Goal: Feedback & Contribution: Leave review/rating

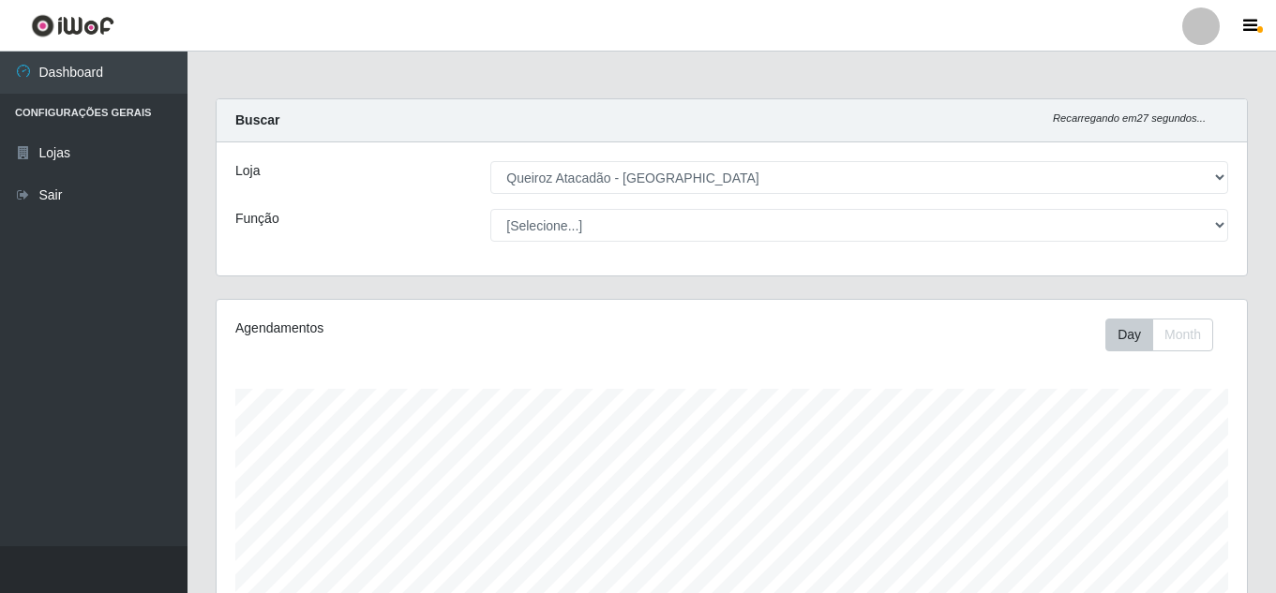
select select "225"
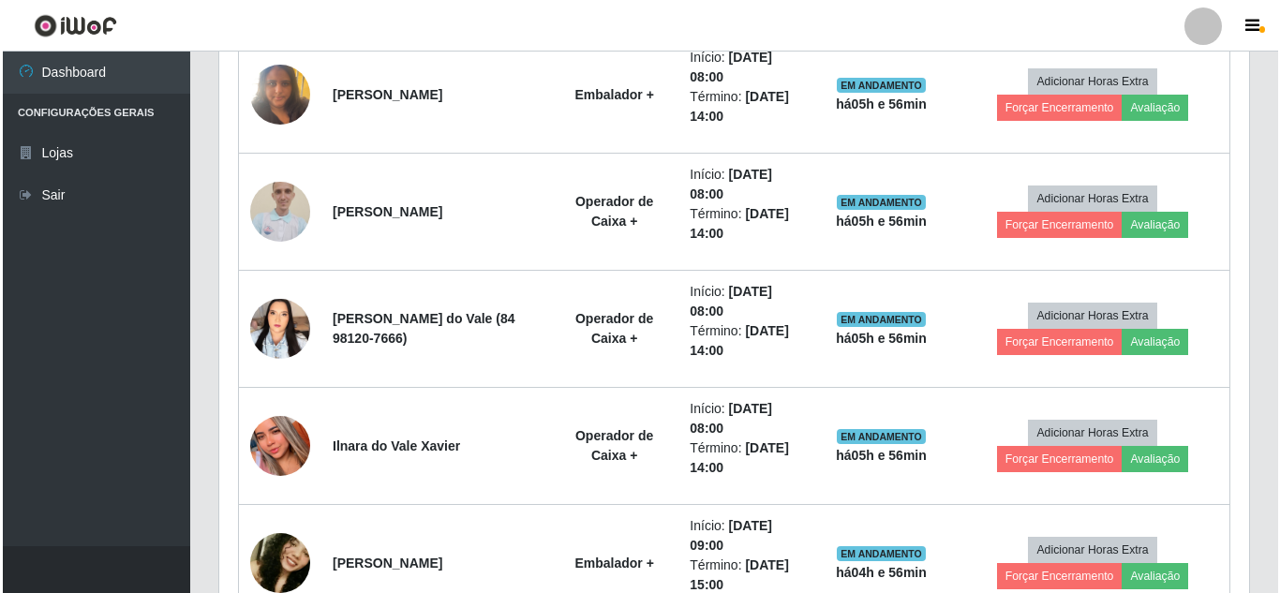
scroll to position [1082, 0]
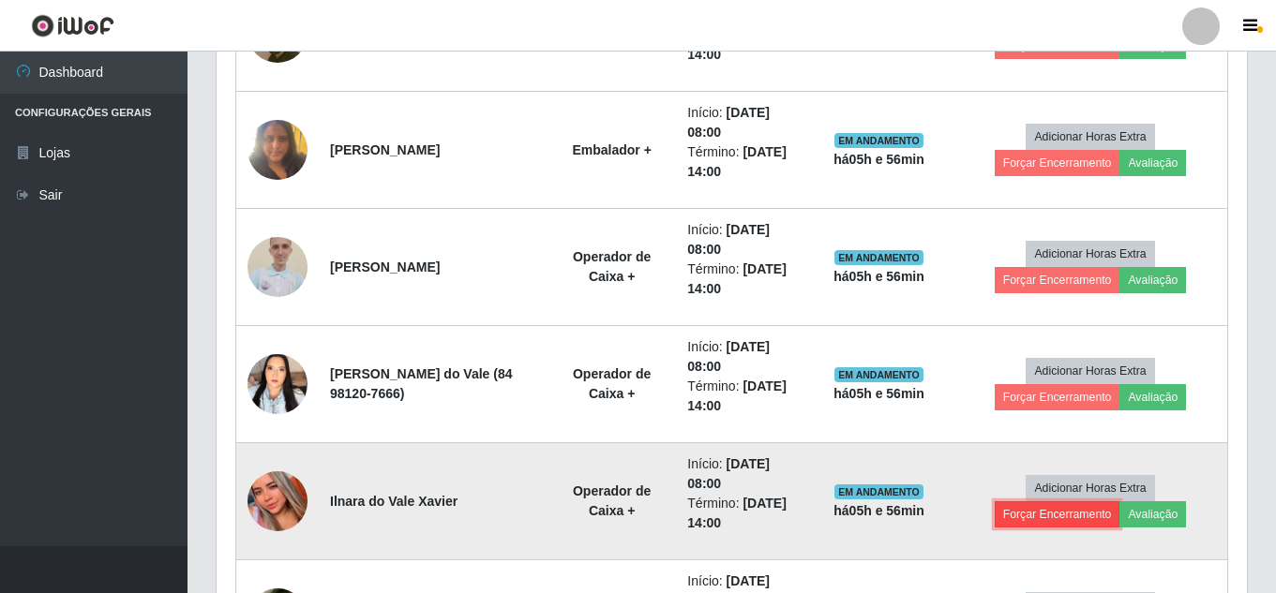
click at [1054, 516] on button "Forçar Encerramento" at bounding box center [1057, 514] width 126 height 26
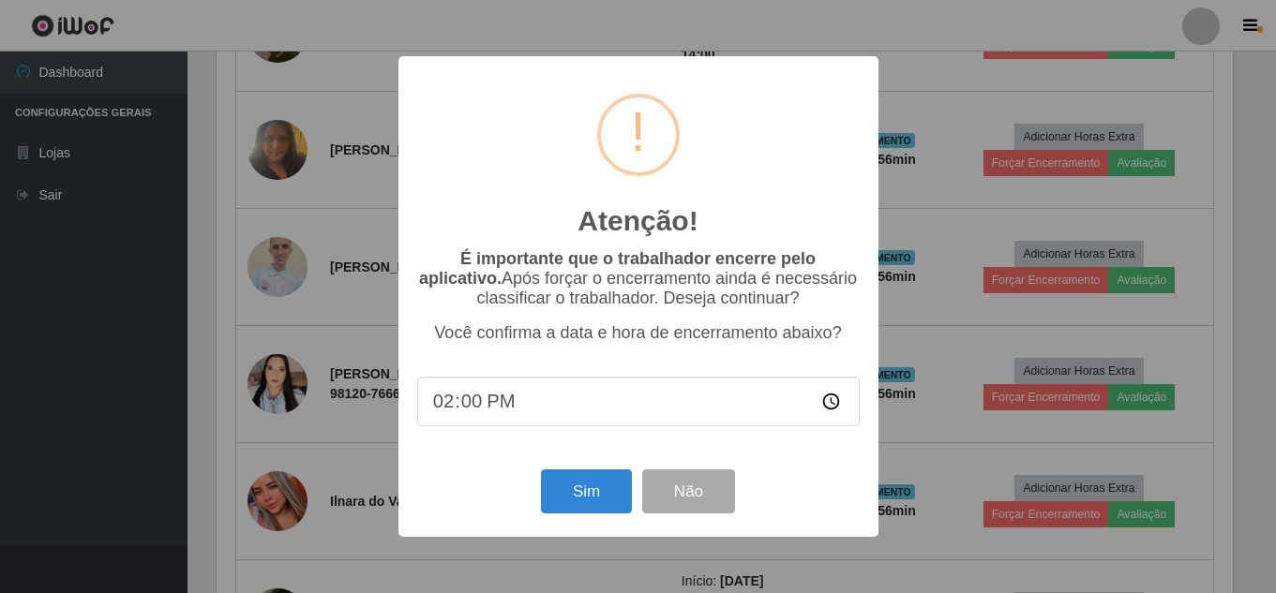
scroll to position [389, 1021]
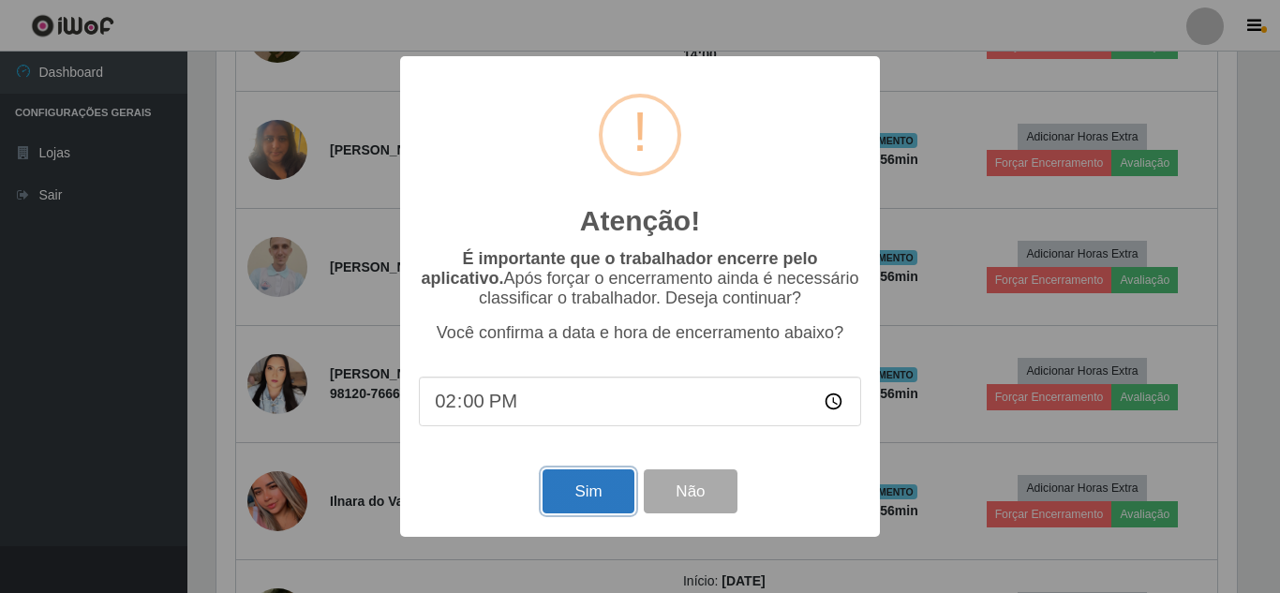
drag, startPoint x: 601, startPoint y: 480, endPoint x: 602, endPoint y: 503, distance: 23.5
click at [602, 501] on button "Sim" at bounding box center [588, 492] width 91 height 44
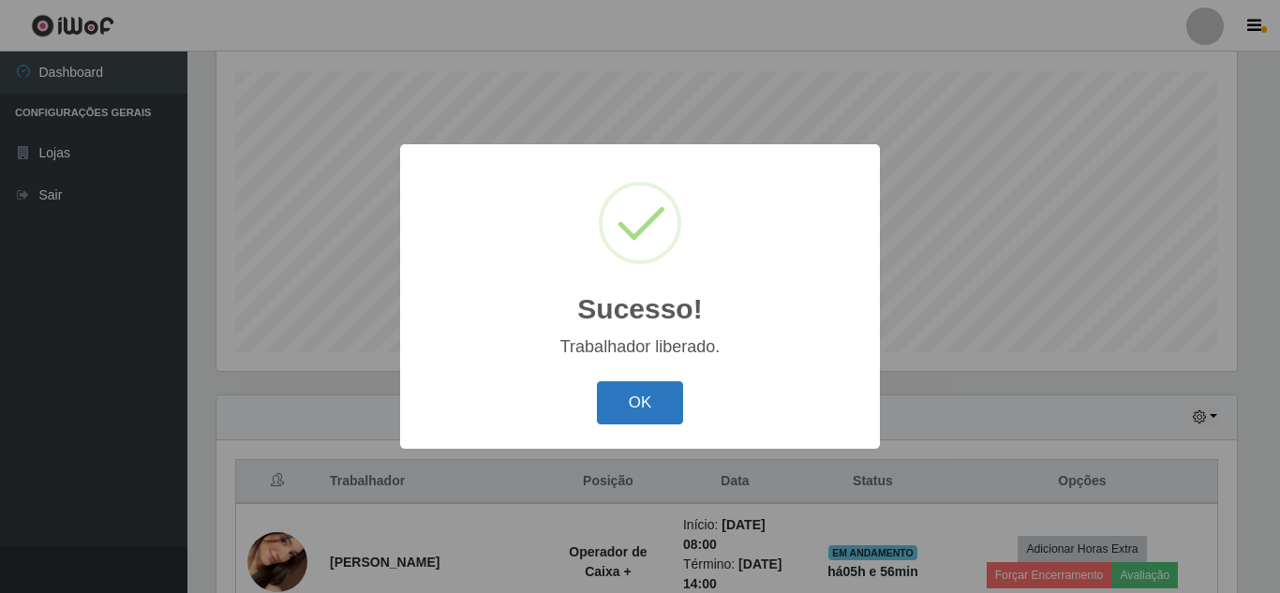
click at [630, 417] on button "OK" at bounding box center [640, 403] width 87 height 44
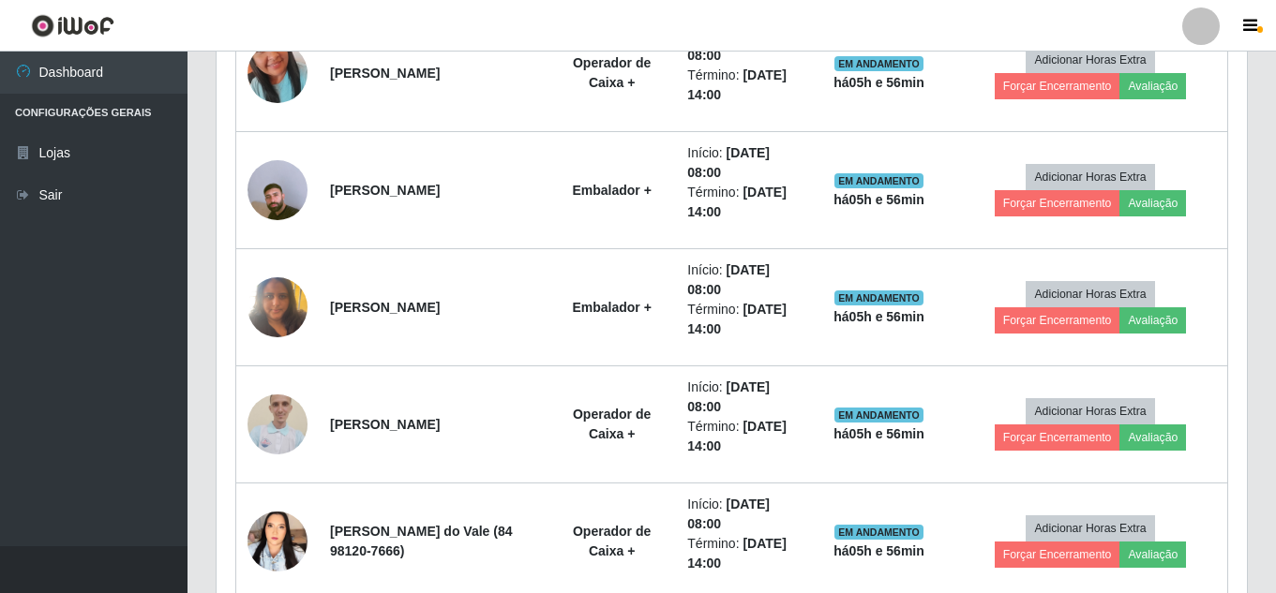
scroll to position [854, 0]
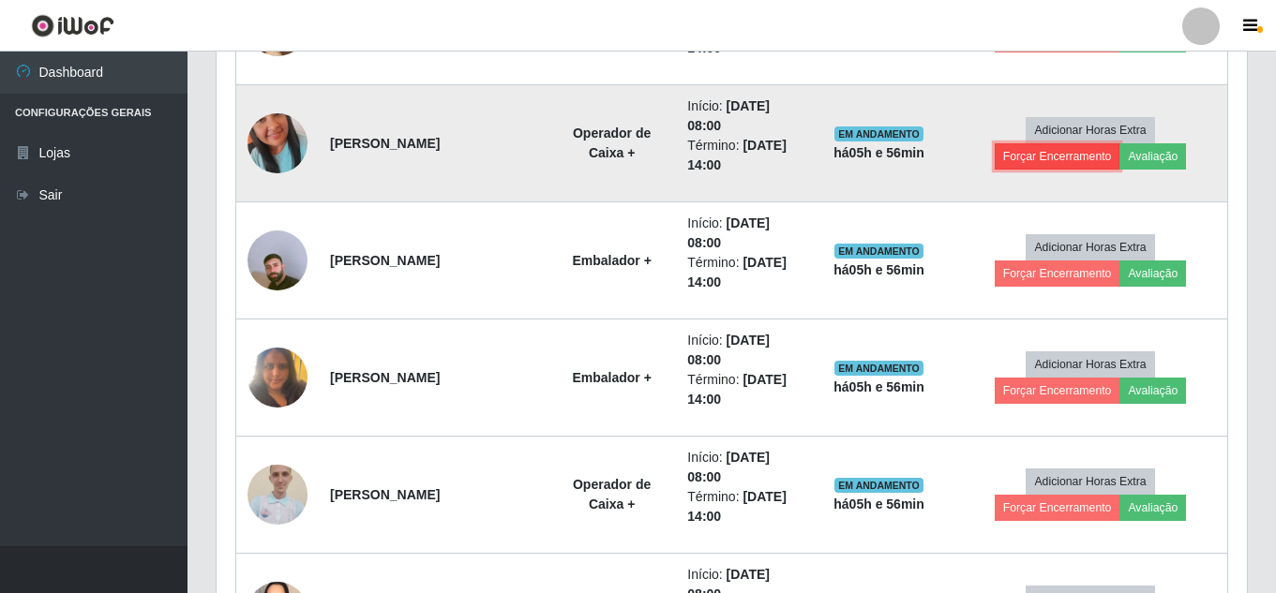
click at [1097, 157] on button "Forçar Encerramento" at bounding box center [1057, 156] width 126 height 26
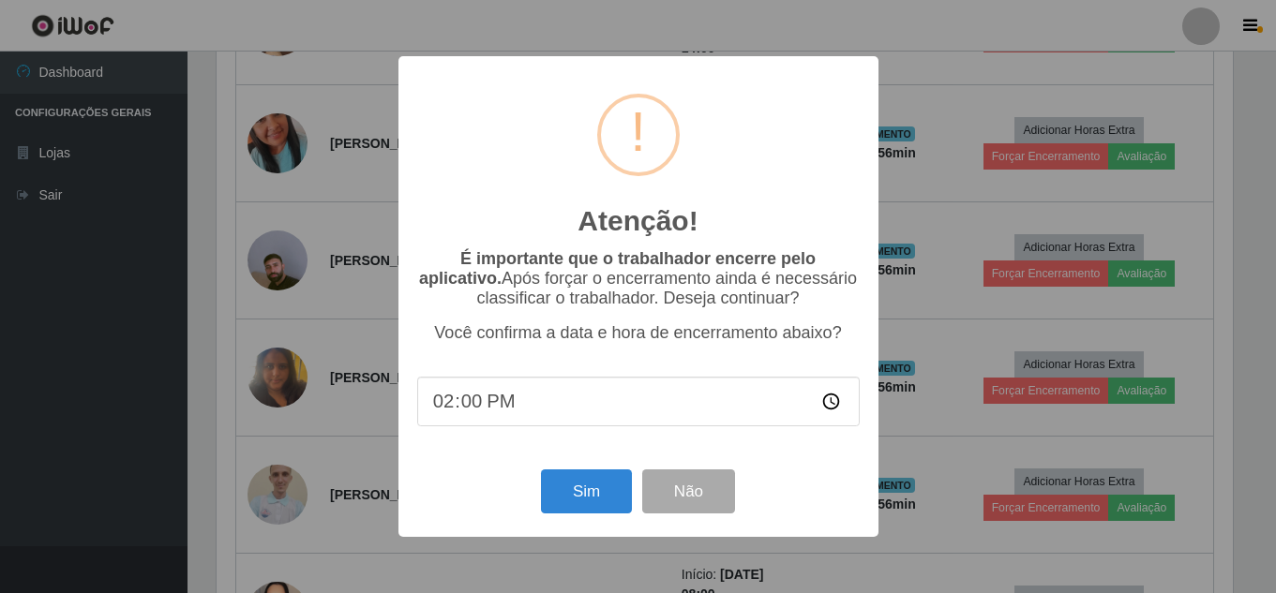
scroll to position [389, 1021]
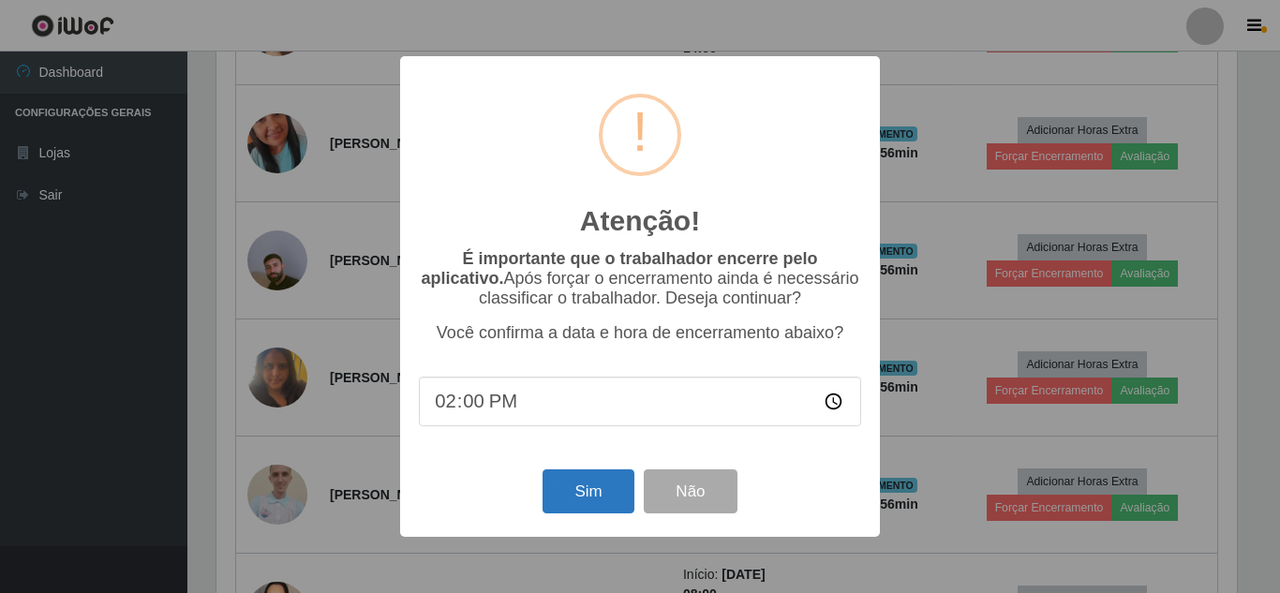
drag, startPoint x: 592, startPoint y: 530, endPoint x: 604, endPoint y: 517, distance: 17.3
click at [601, 523] on div "Atenção! × É importante que o trabalhador encerre pelo aplicativo. Após forçar …" at bounding box center [640, 296] width 480 height 481
click at [604, 514] on button "Sim" at bounding box center [588, 492] width 91 height 44
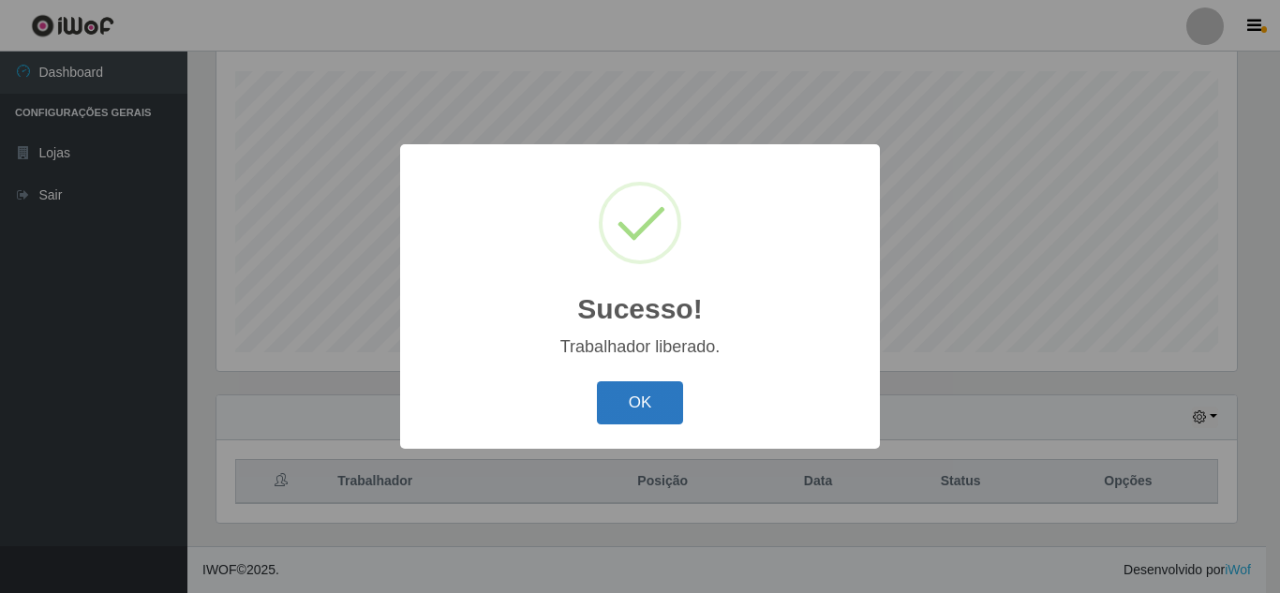
click at [628, 395] on button "OK" at bounding box center [640, 403] width 87 height 44
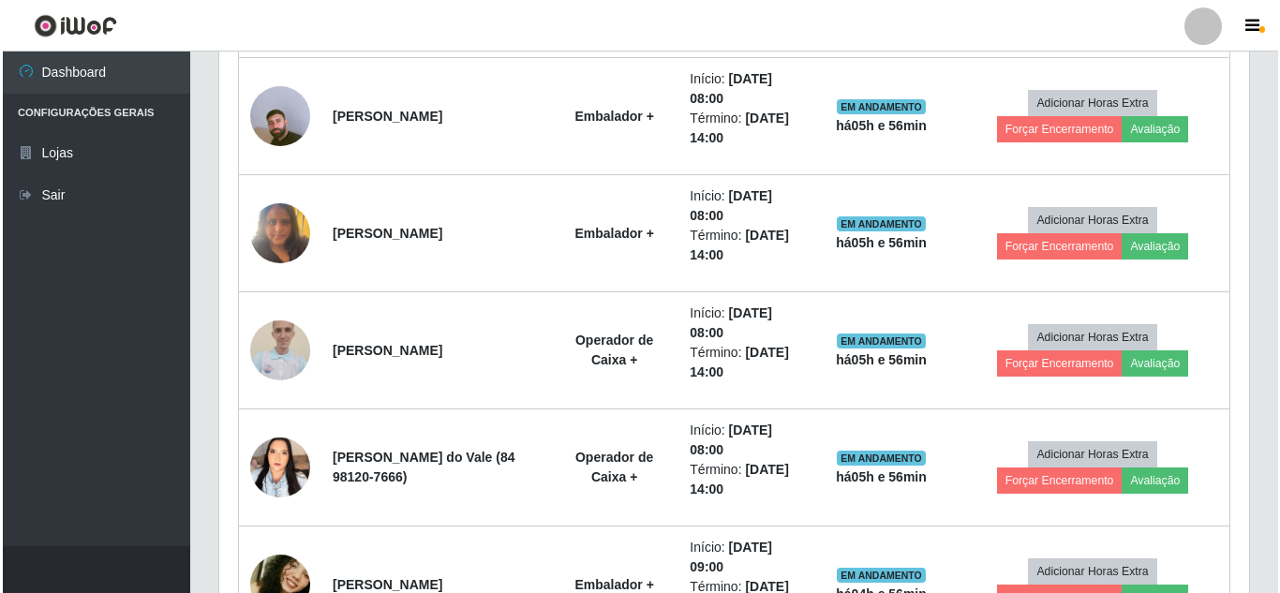
scroll to position [966, 0]
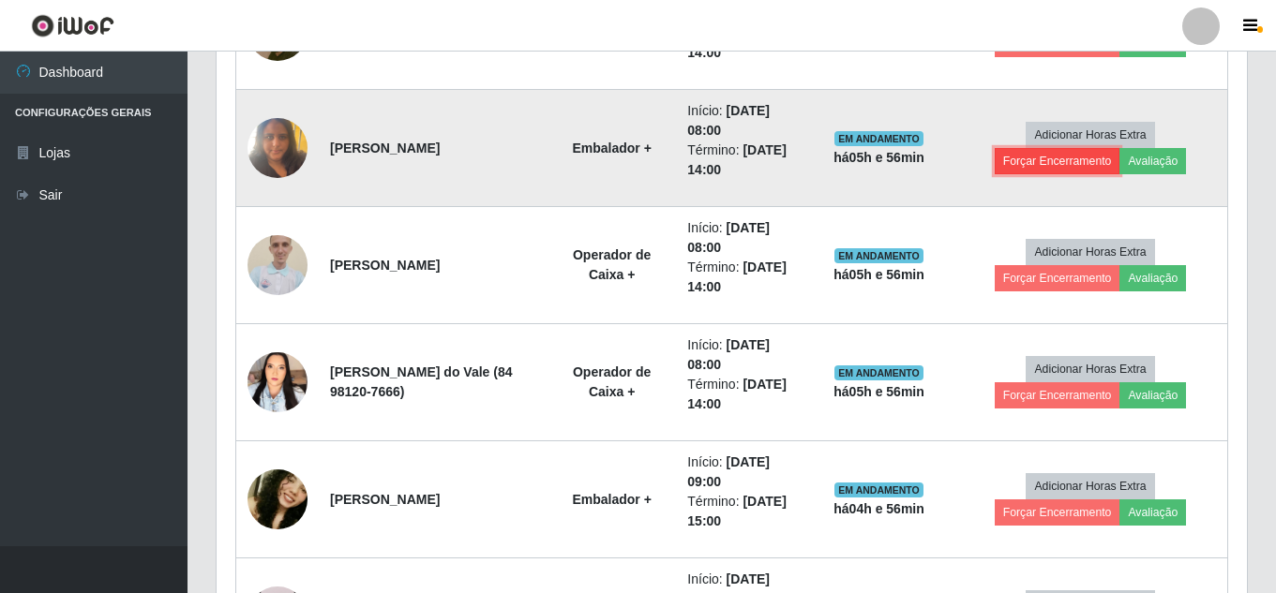
click at [1043, 164] on button "Forçar Encerramento" at bounding box center [1057, 161] width 126 height 26
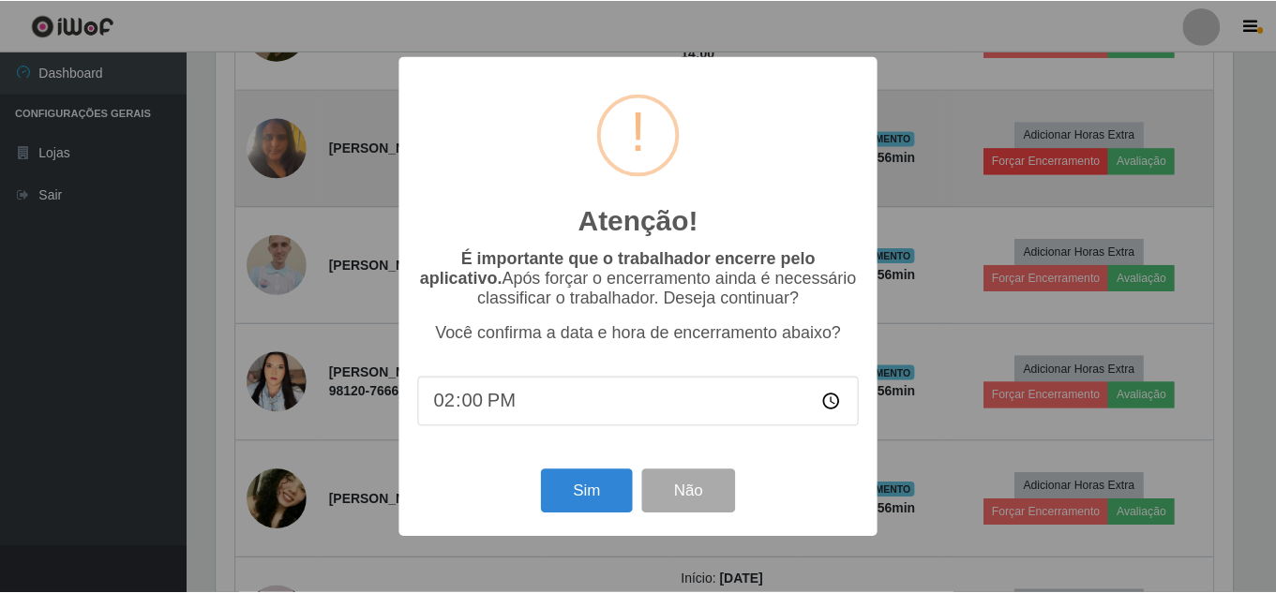
scroll to position [389, 1021]
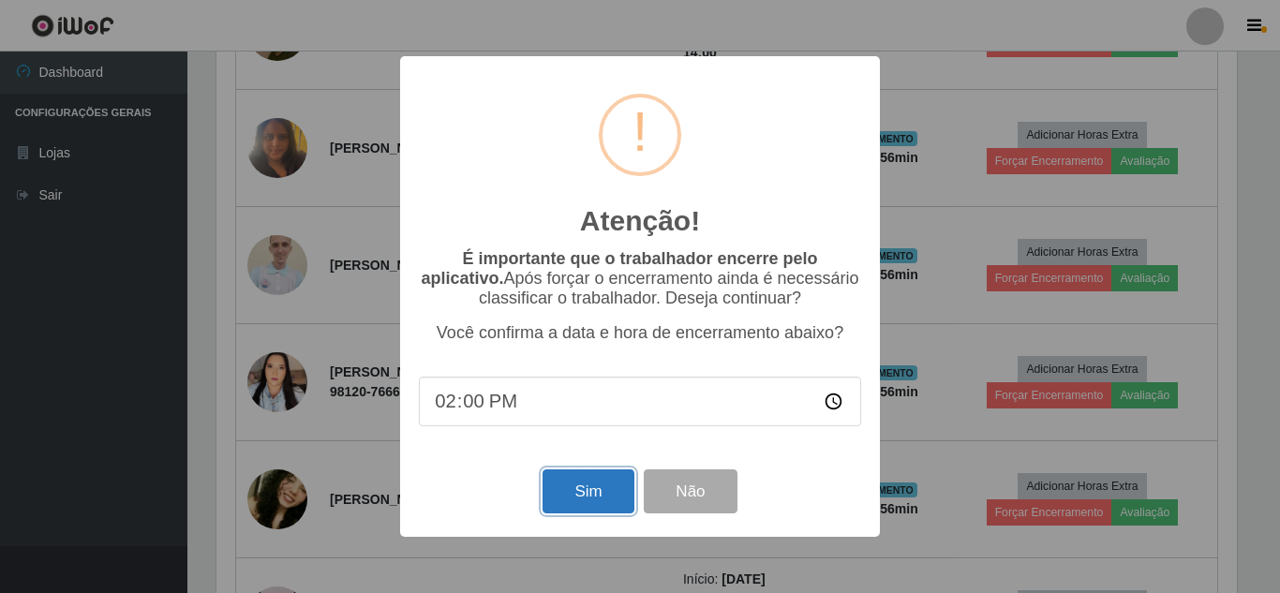
click at [591, 492] on button "Sim" at bounding box center [588, 492] width 91 height 44
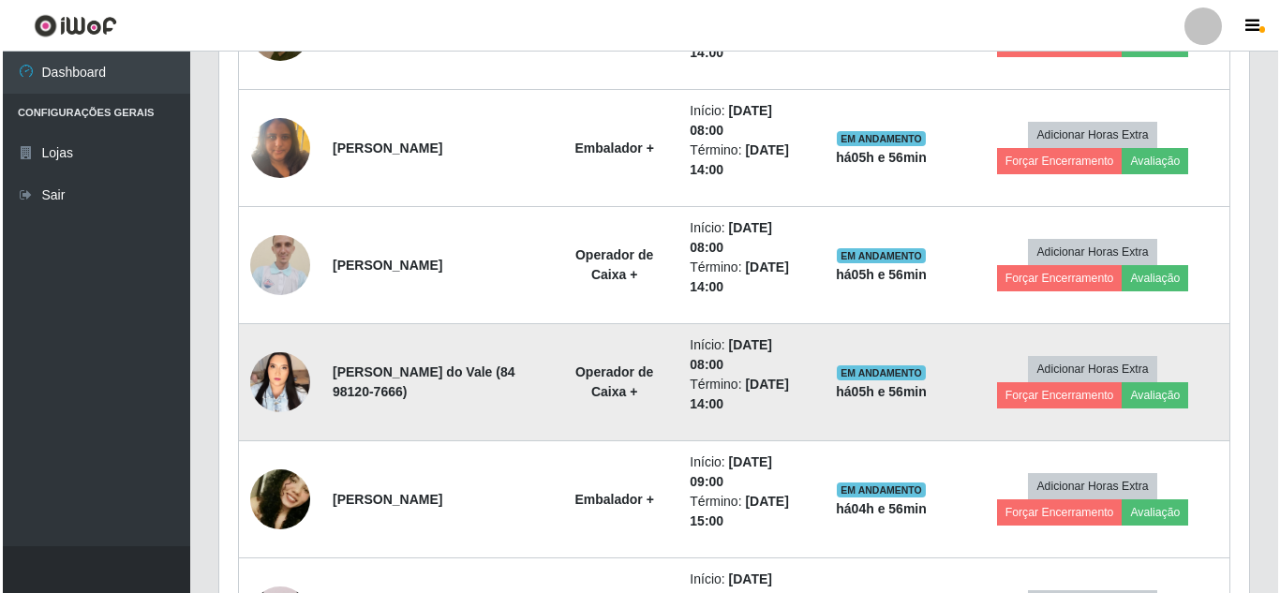
scroll to position [0, 0]
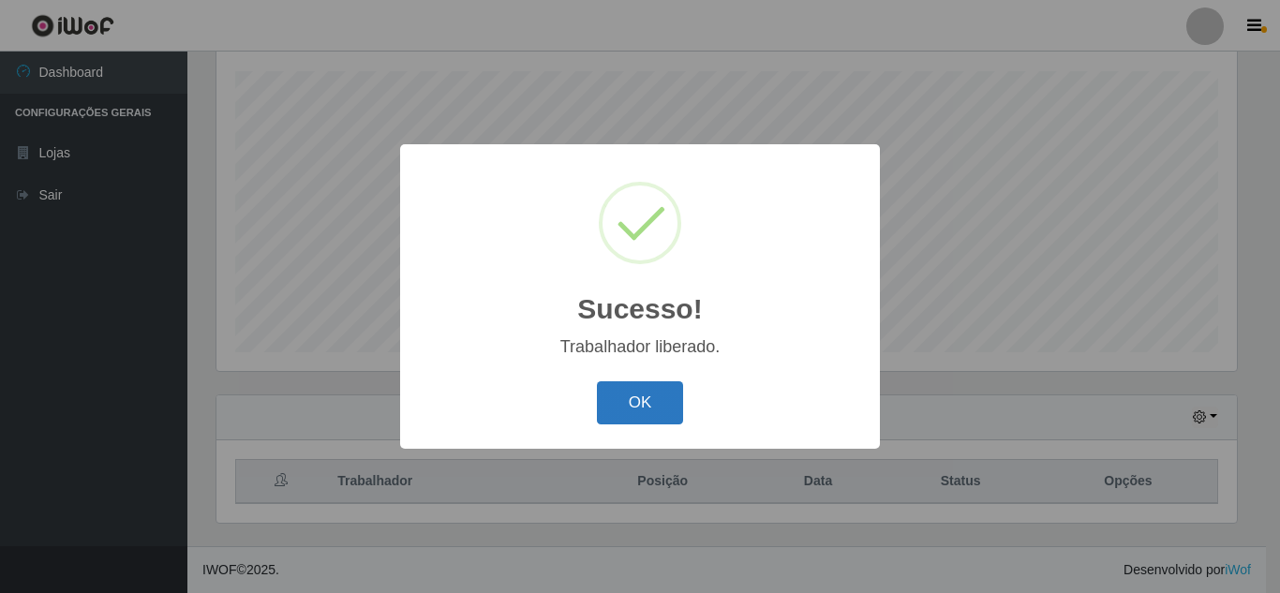
click at [618, 394] on button "OK" at bounding box center [640, 403] width 87 height 44
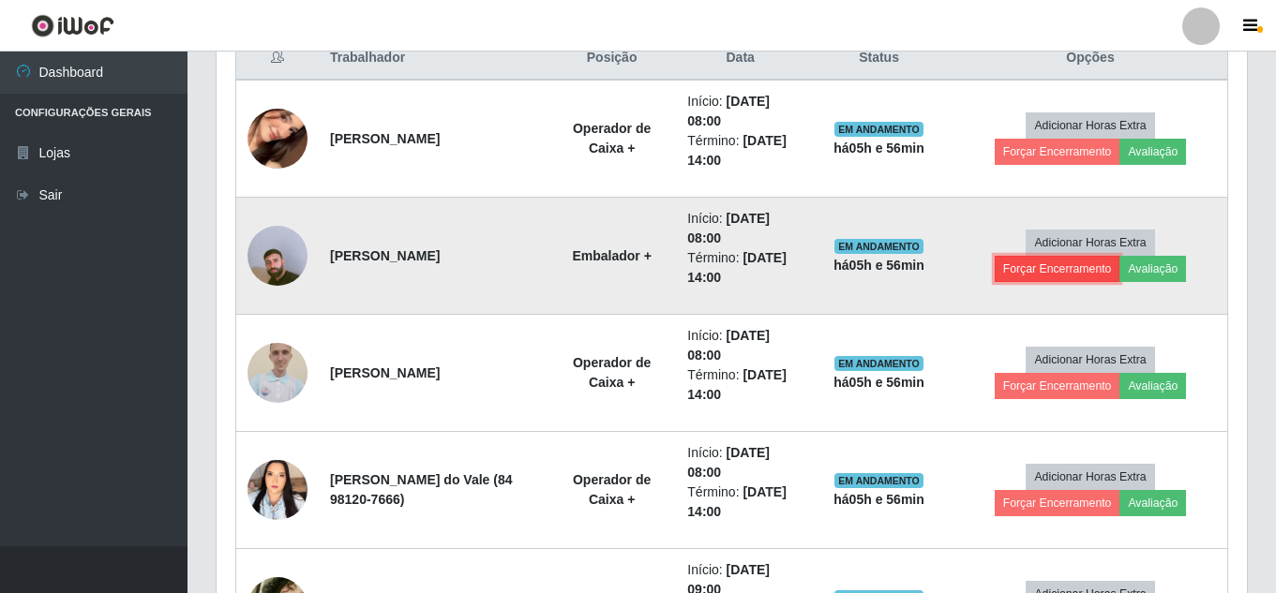
click at [1061, 265] on button "Forçar Encerramento" at bounding box center [1057, 269] width 126 height 26
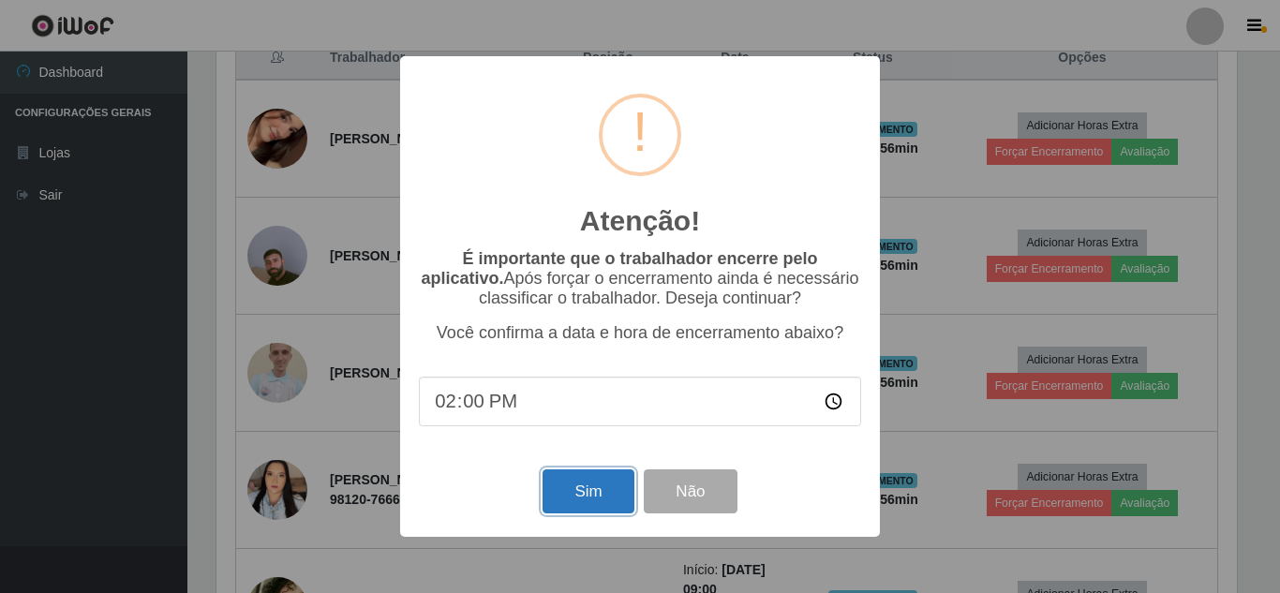
click at [601, 484] on button "Sim" at bounding box center [588, 492] width 91 height 44
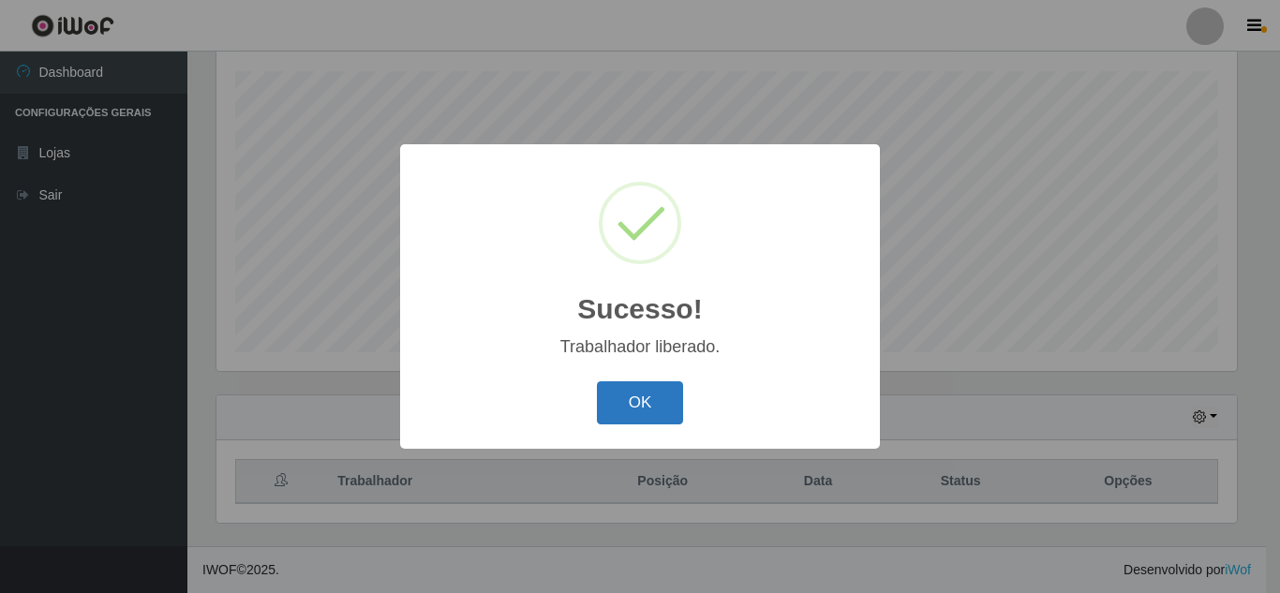
click at [630, 411] on button "OK" at bounding box center [640, 403] width 87 height 44
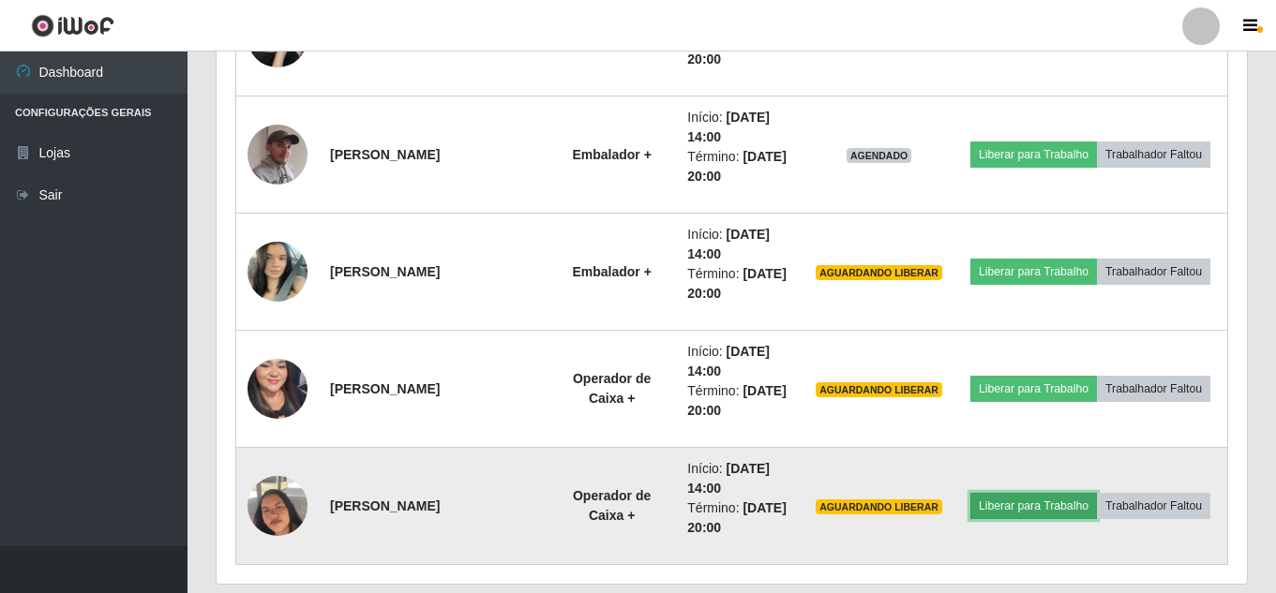
click at [1097, 493] on button "Liberar para Trabalho" at bounding box center [1033, 506] width 127 height 26
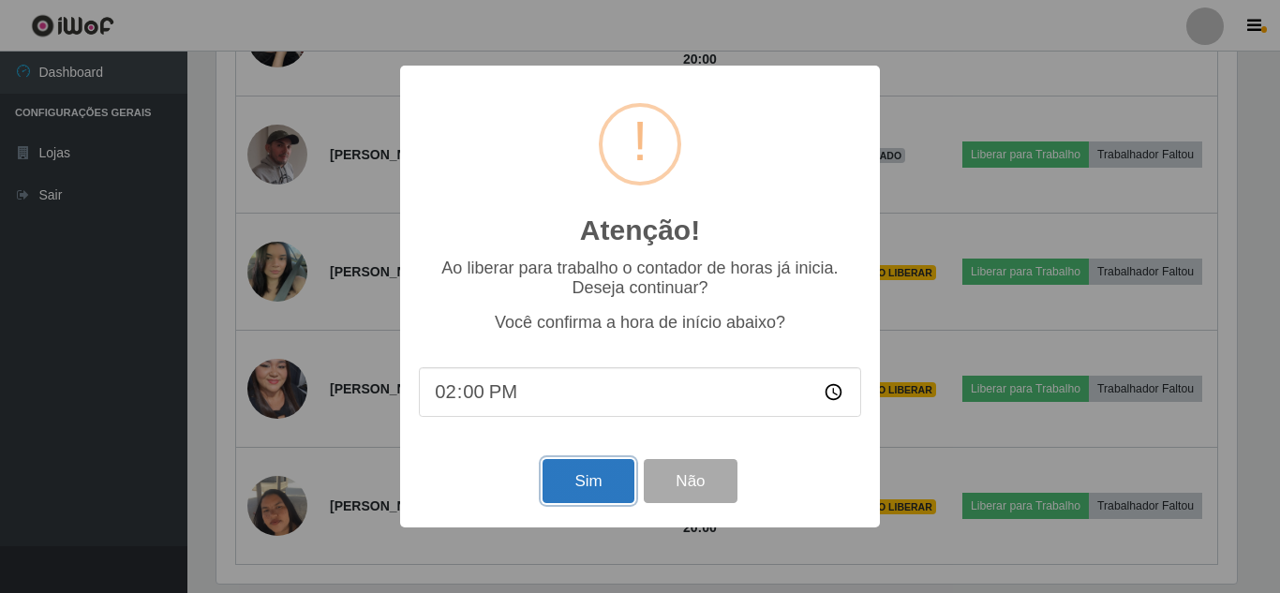
click at [593, 474] on button "Sim" at bounding box center [588, 481] width 91 height 44
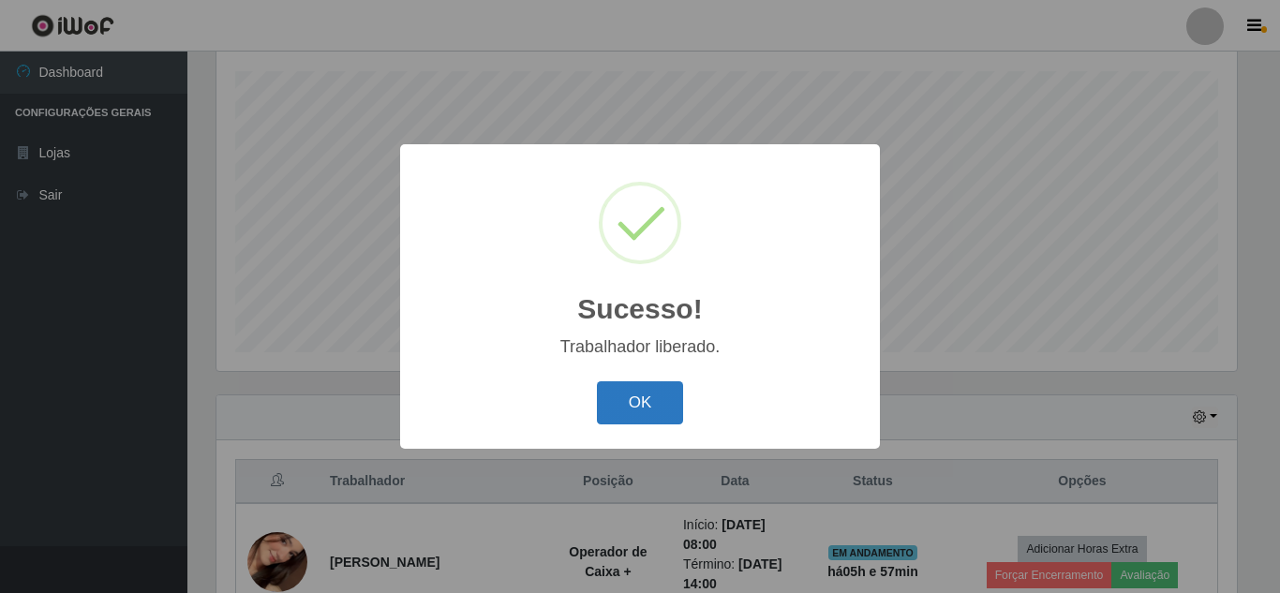
click at [629, 412] on button "OK" at bounding box center [640, 403] width 87 height 44
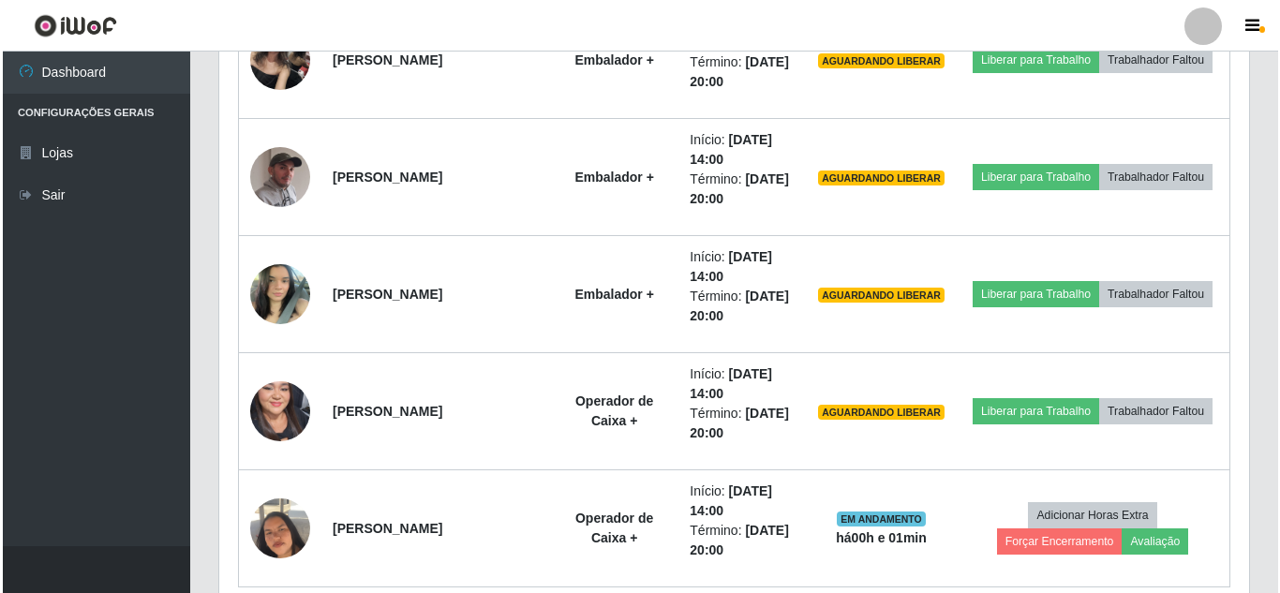
scroll to position [1841, 0]
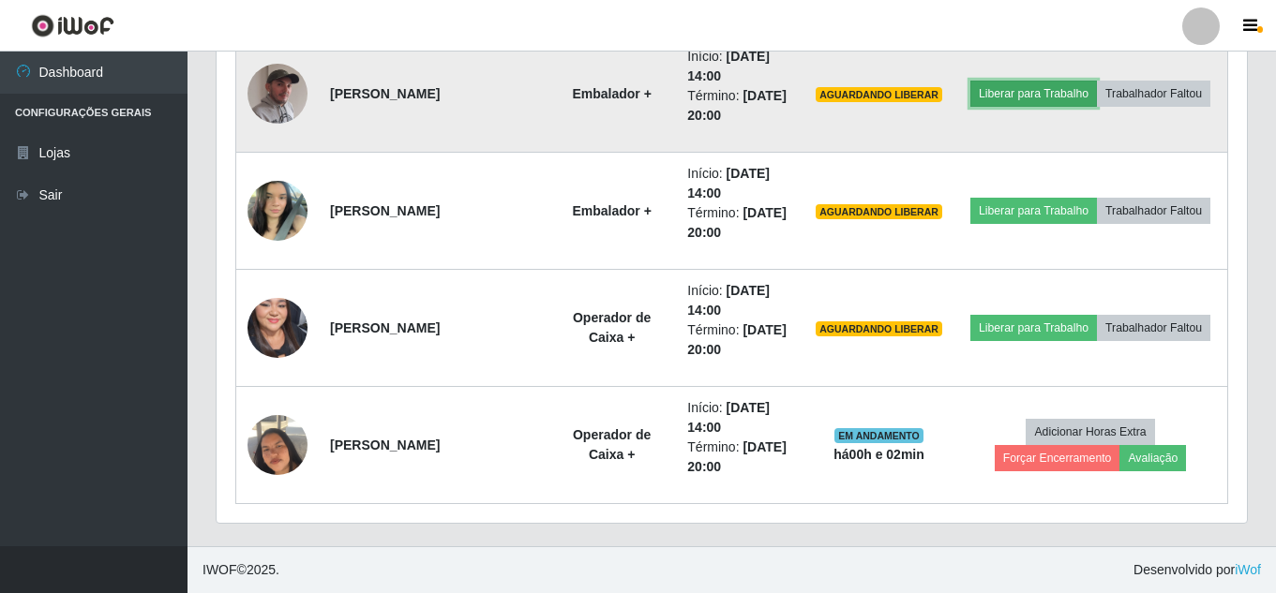
click at [1066, 85] on button "Liberar para Trabalho" at bounding box center [1033, 94] width 127 height 26
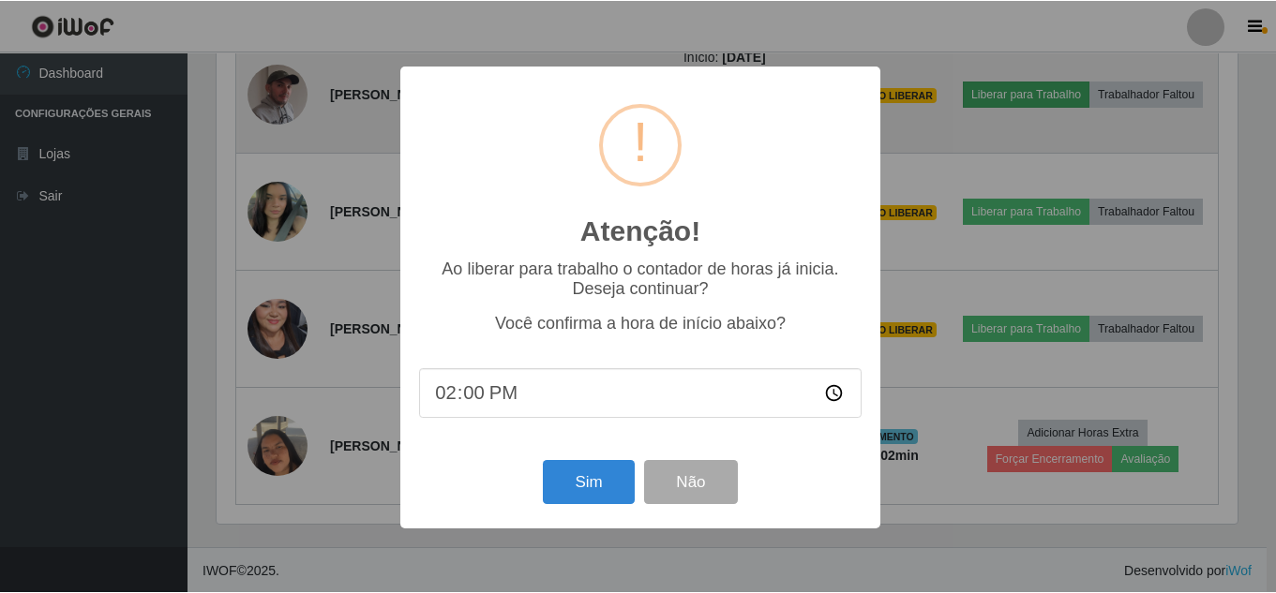
scroll to position [389, 1021]
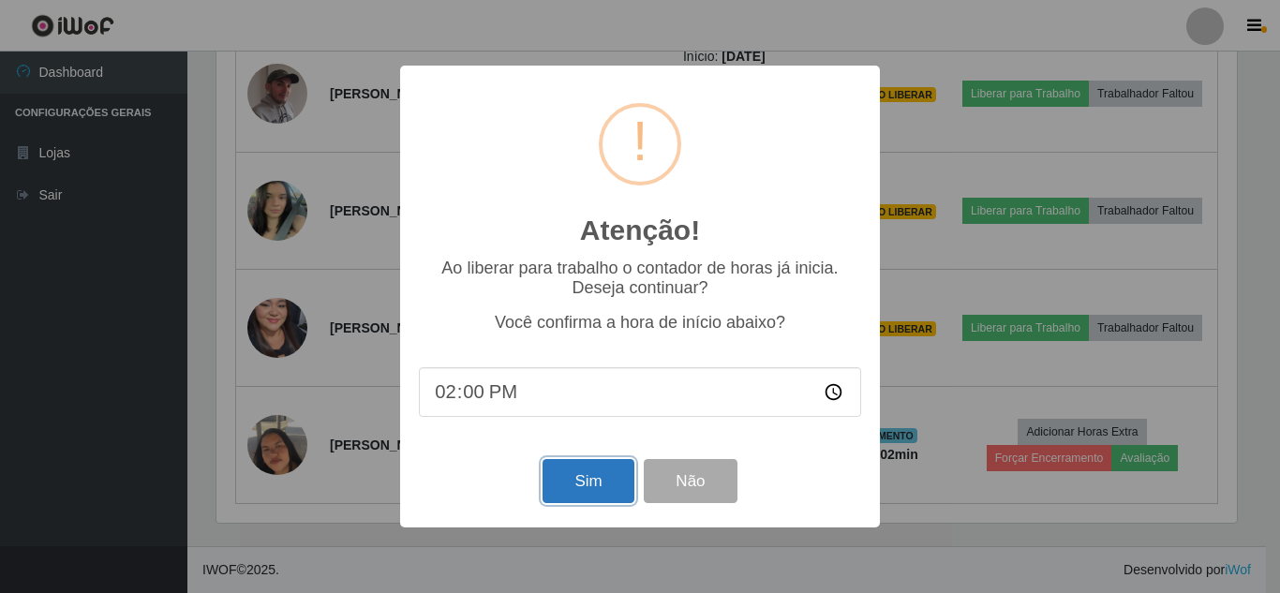
click at [590, 476] on button "Sim" at bounding box center [588, 481] width 91 height 44
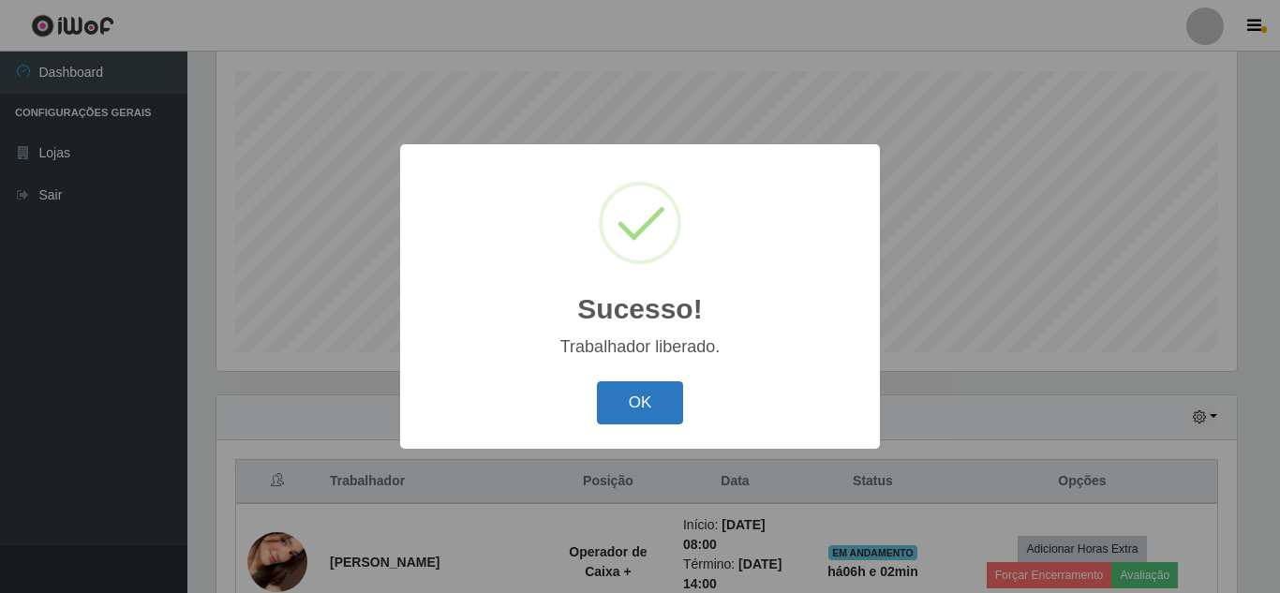
click at [639, 396] on button "OK" at bounding box center [640, 403] width 87 height 44
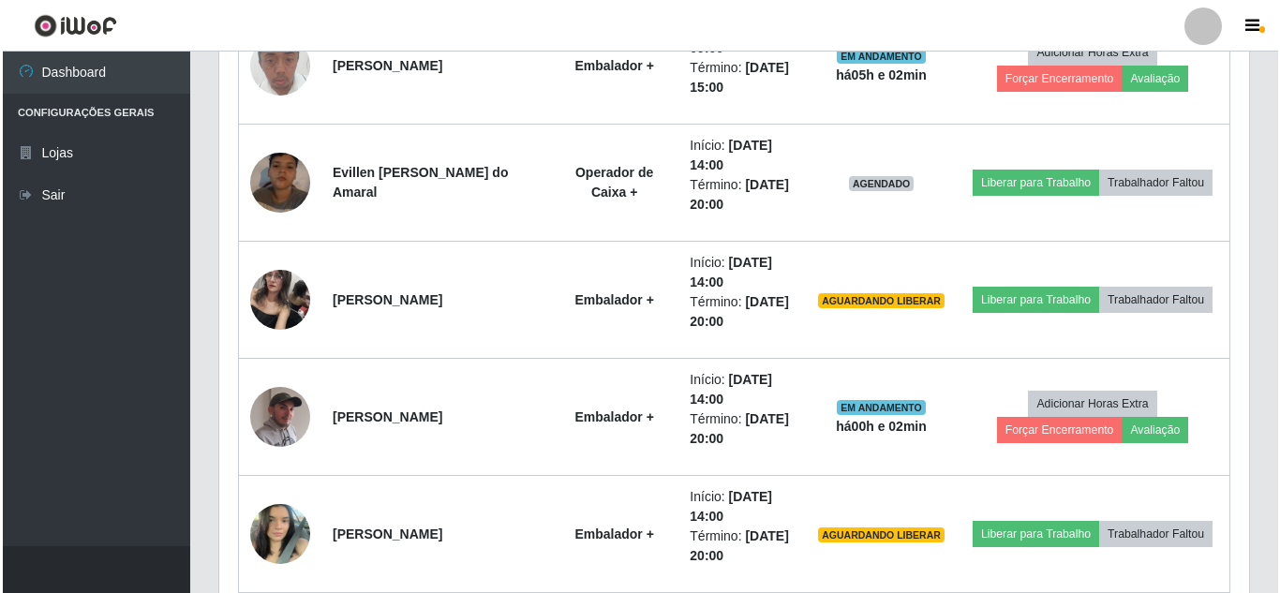
scroll to position [1536, 0]
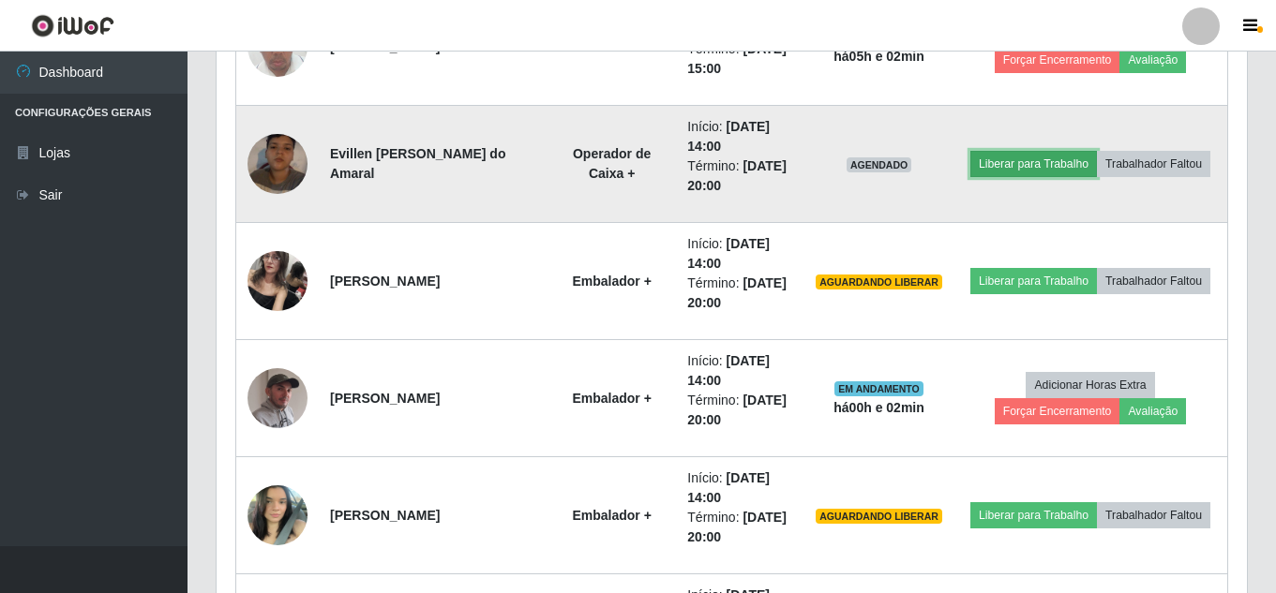
click at [1096, 151] on button "Liberar para Trabalho" at bounding box center [1033, 164] width 127 height 26
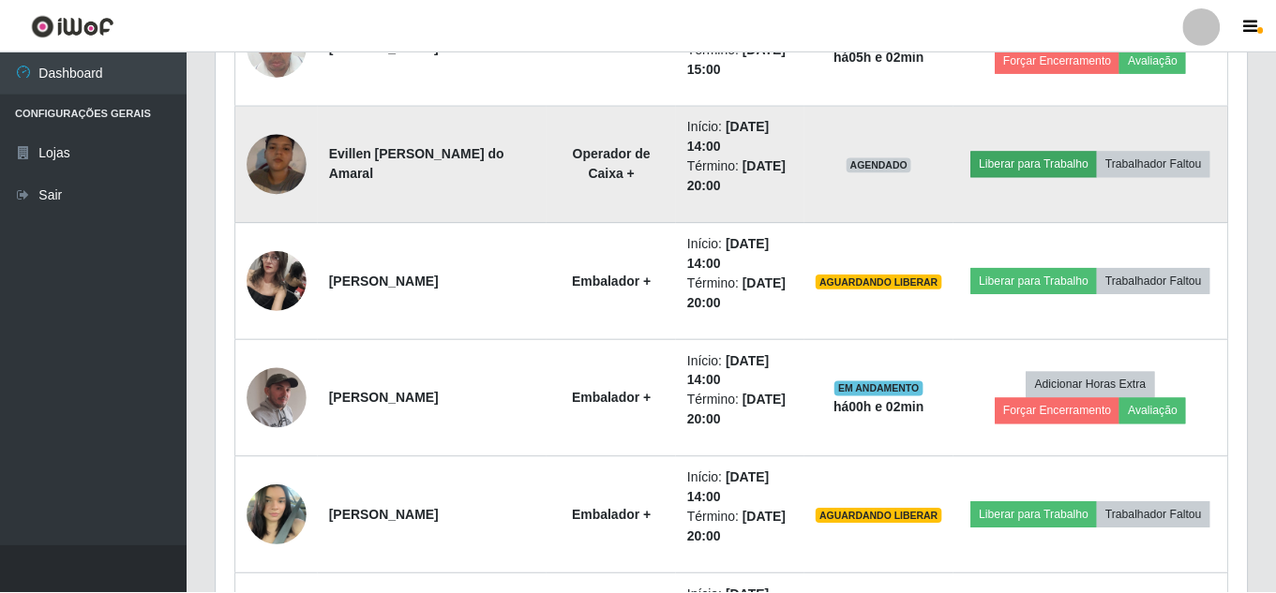
scroll to position [389, 1021]
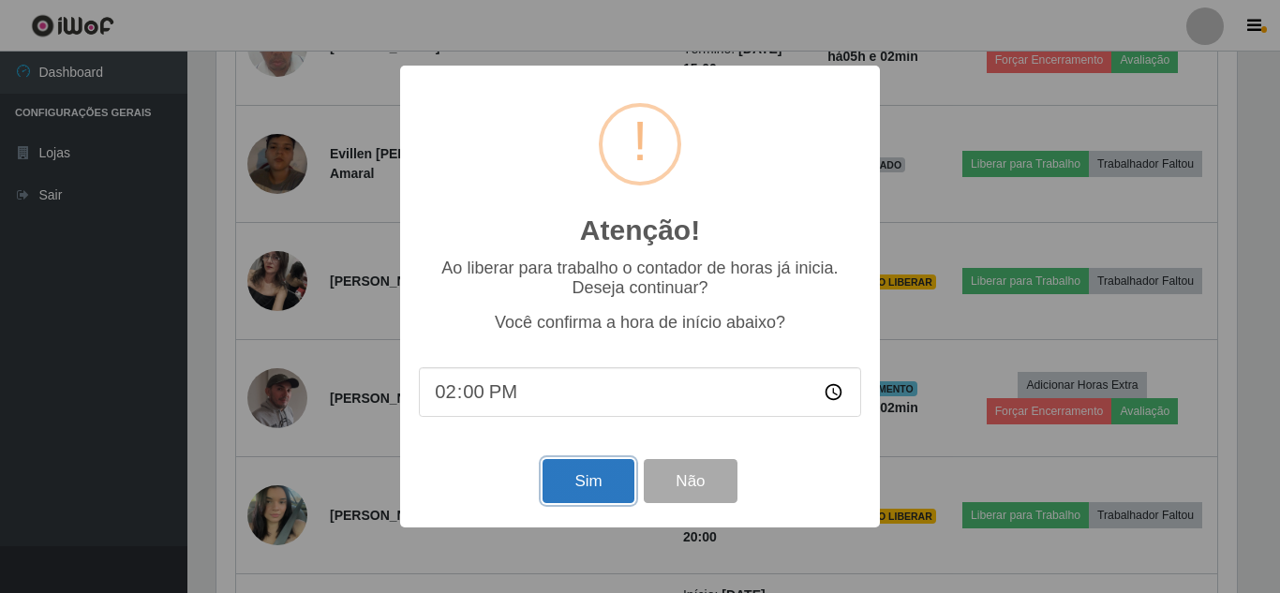
click at [602, 495] on button "Sim" at bounding box center [588, 481] width 91 height 44
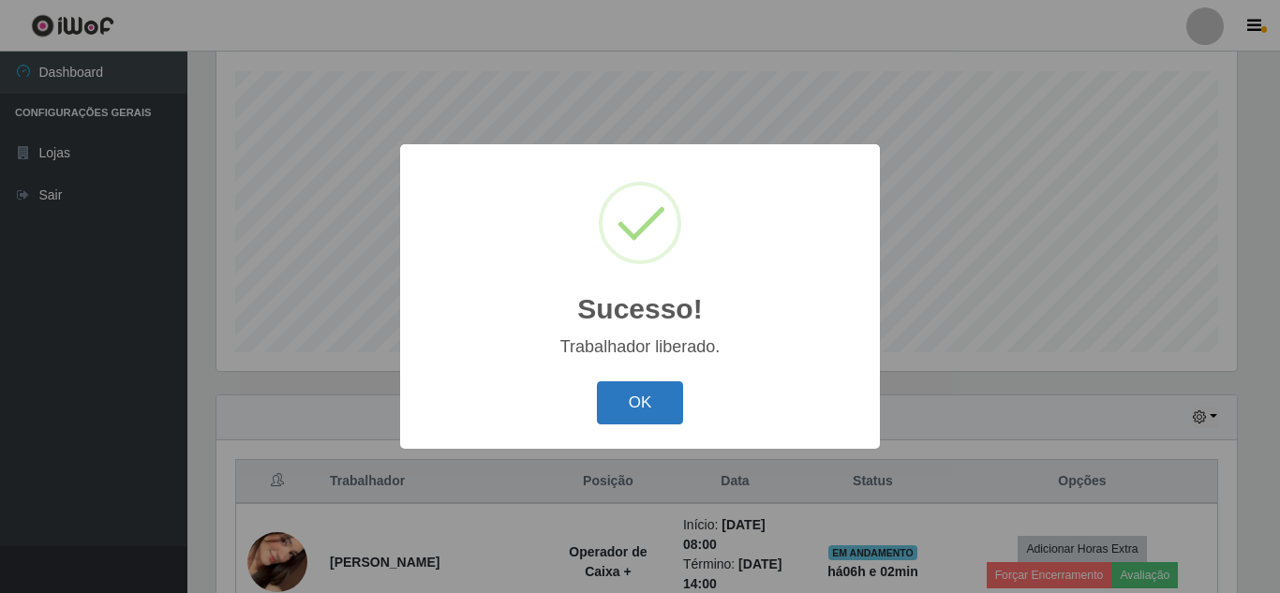
click at [650, 413] on button "OK" at bounding box center [640, 403] width 87 height 44
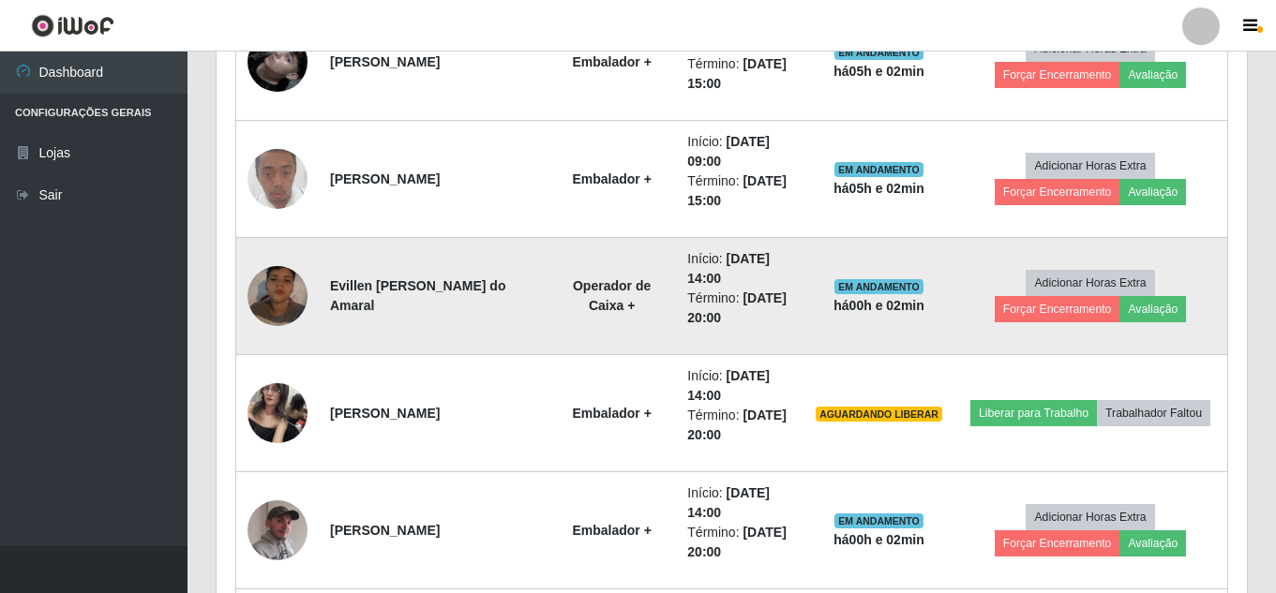
scroll to position [1442, 0]
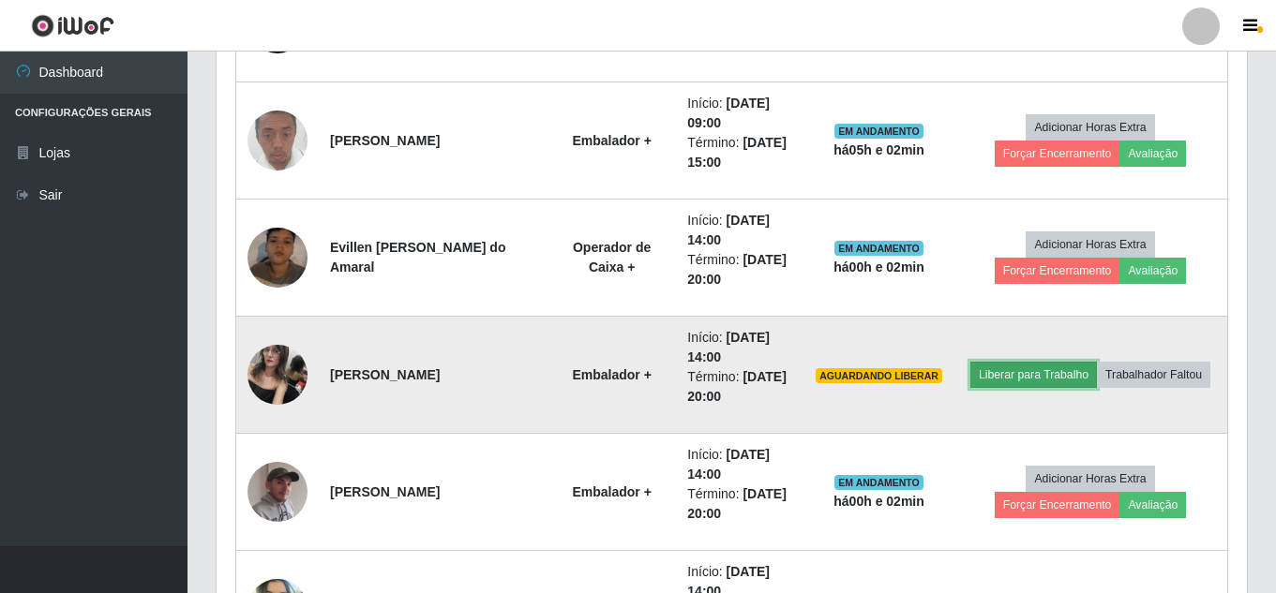
click at [1095, 368] on button "Liberar para Trabalho" at bounding box center [1033, 375] width 127 height 26
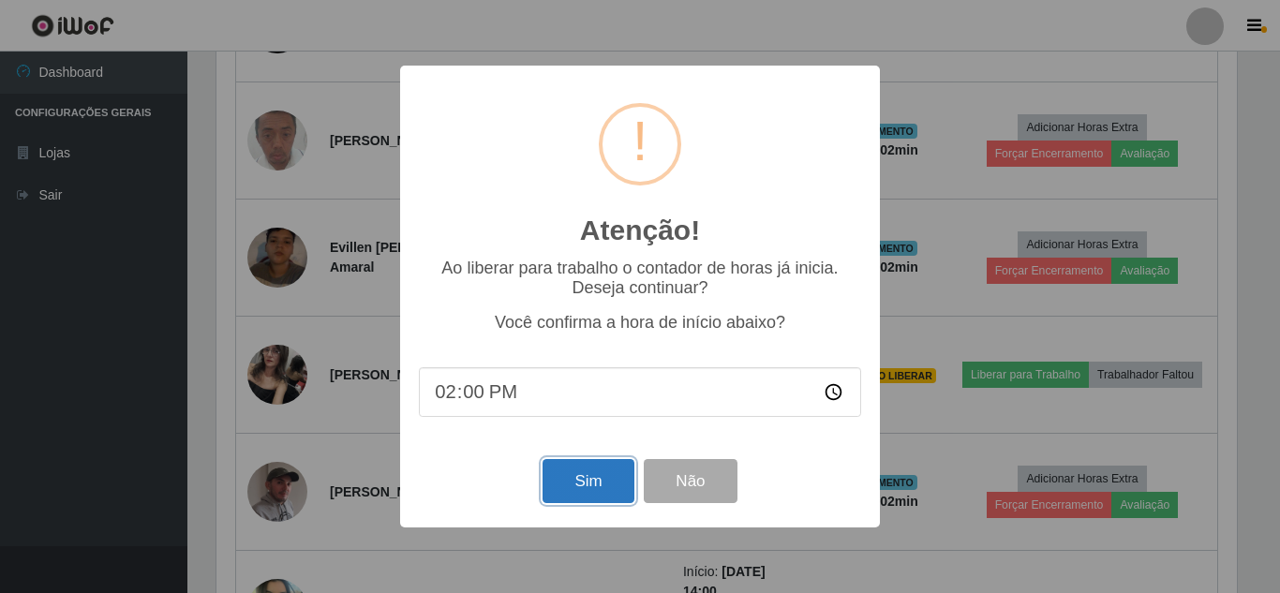
click at [600, 485] on button "Sim" at bounding box center [588, 481] width 91 height 44
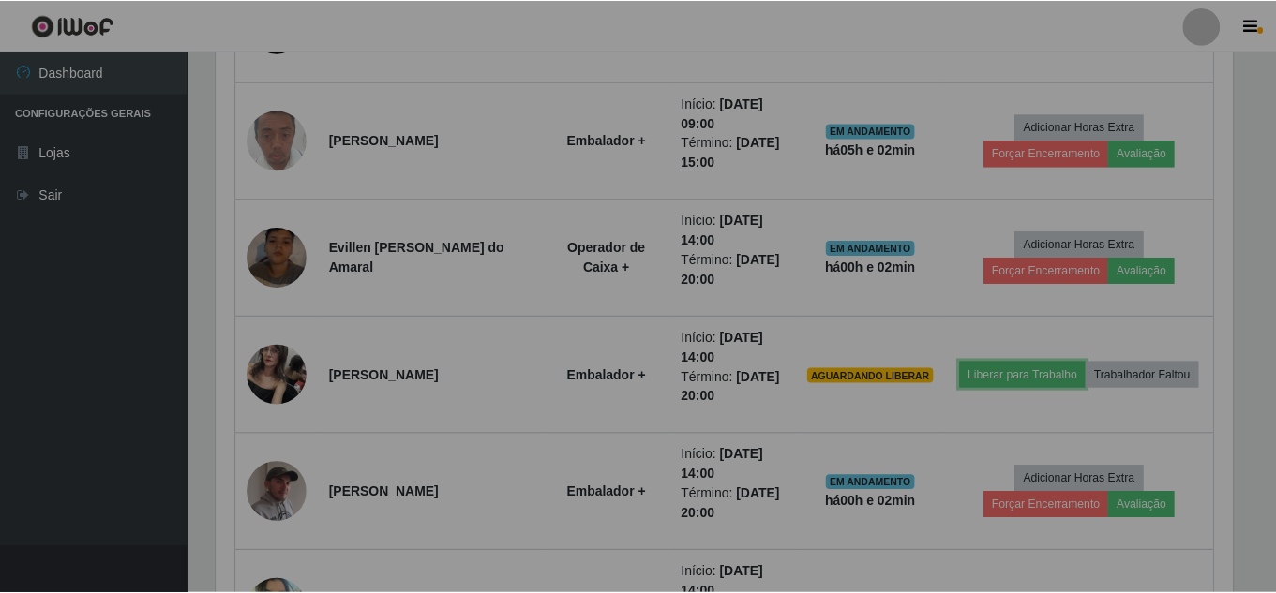
scroll to position [389, 1030]
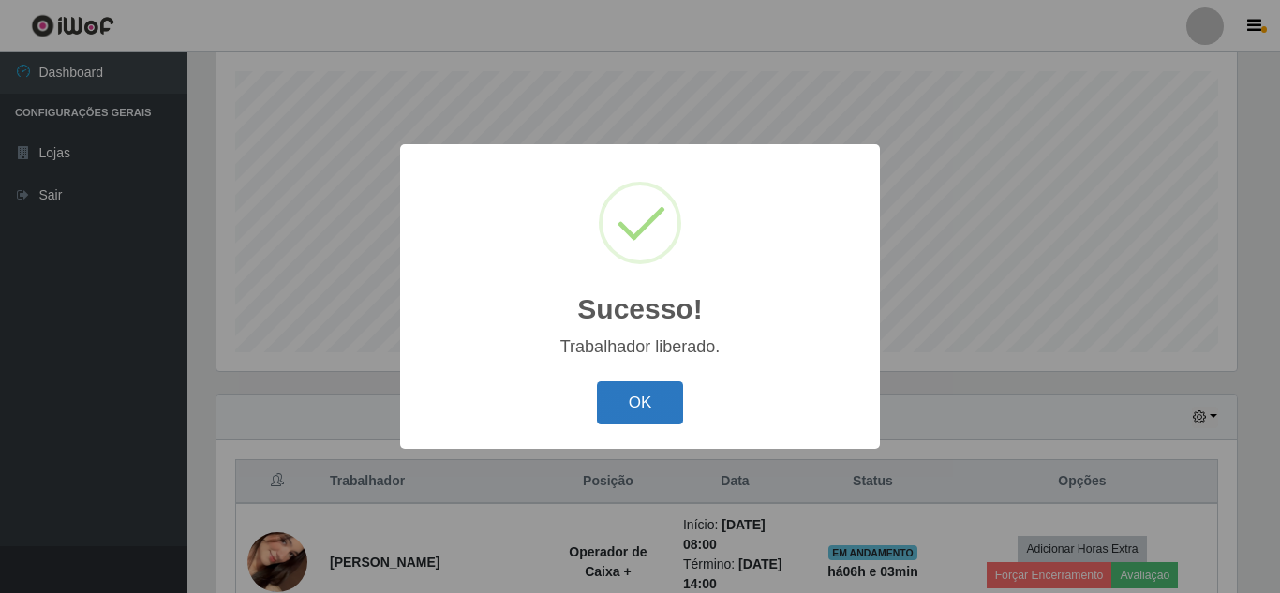
click at [635, 402] on button "OK" at bounding box center [640, 403] width 87 height 44
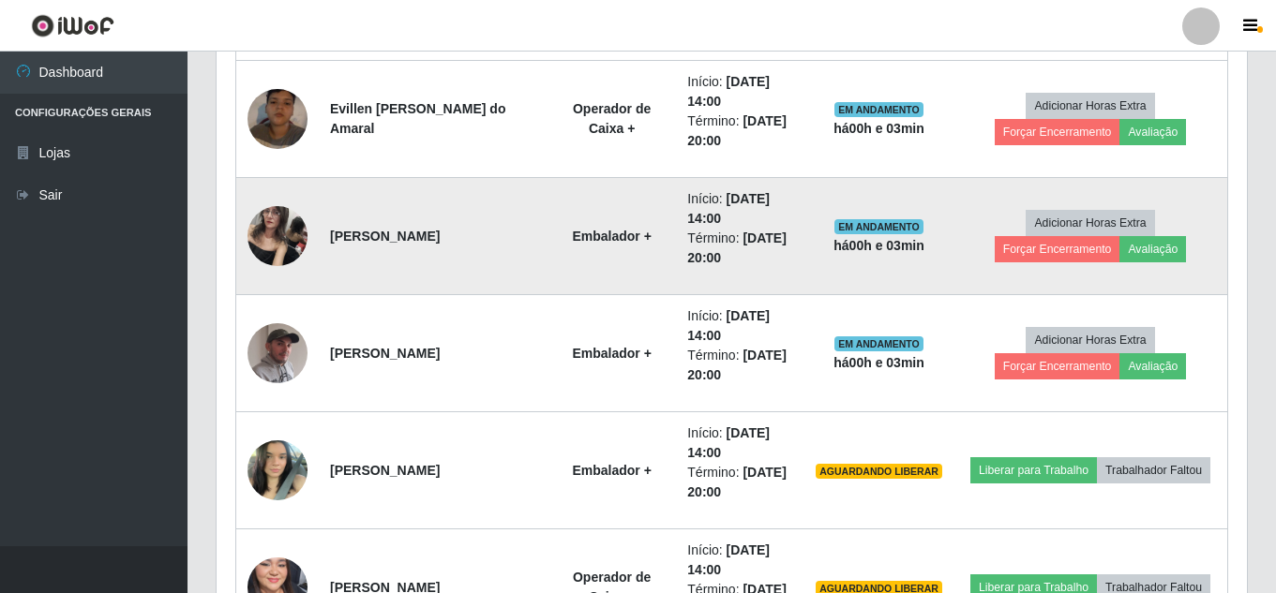
scroll to position [1724, 0]
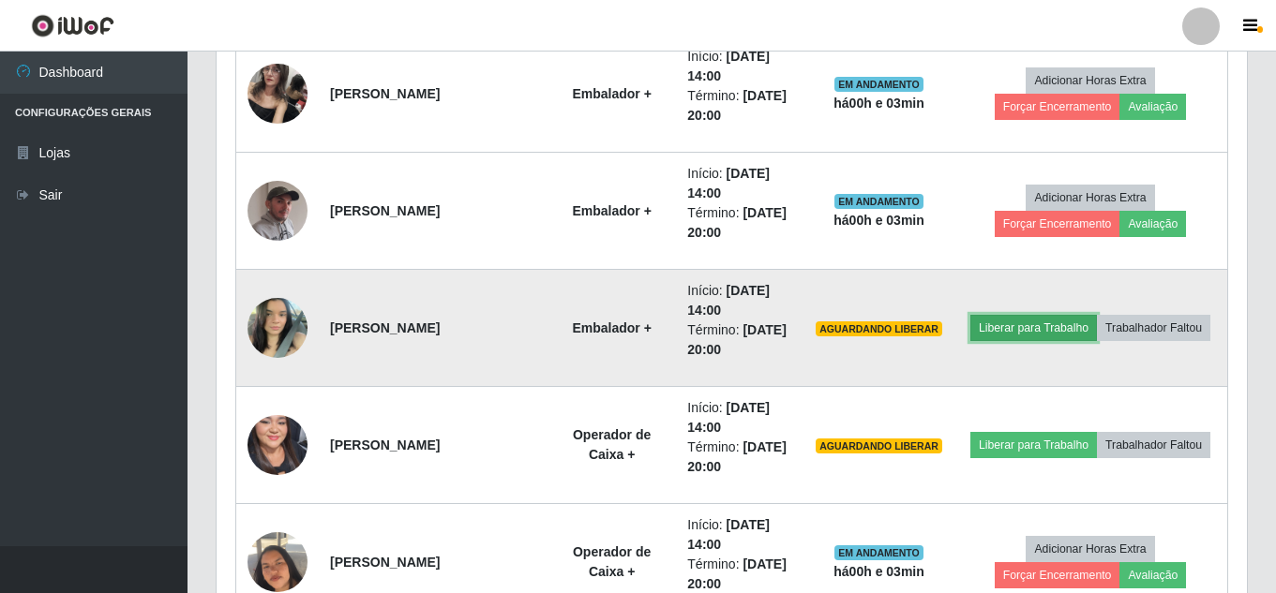
click at [1097, 323] on button "Liberar para Trabalho" at bounding box center [1033, 328] width 127 height 26
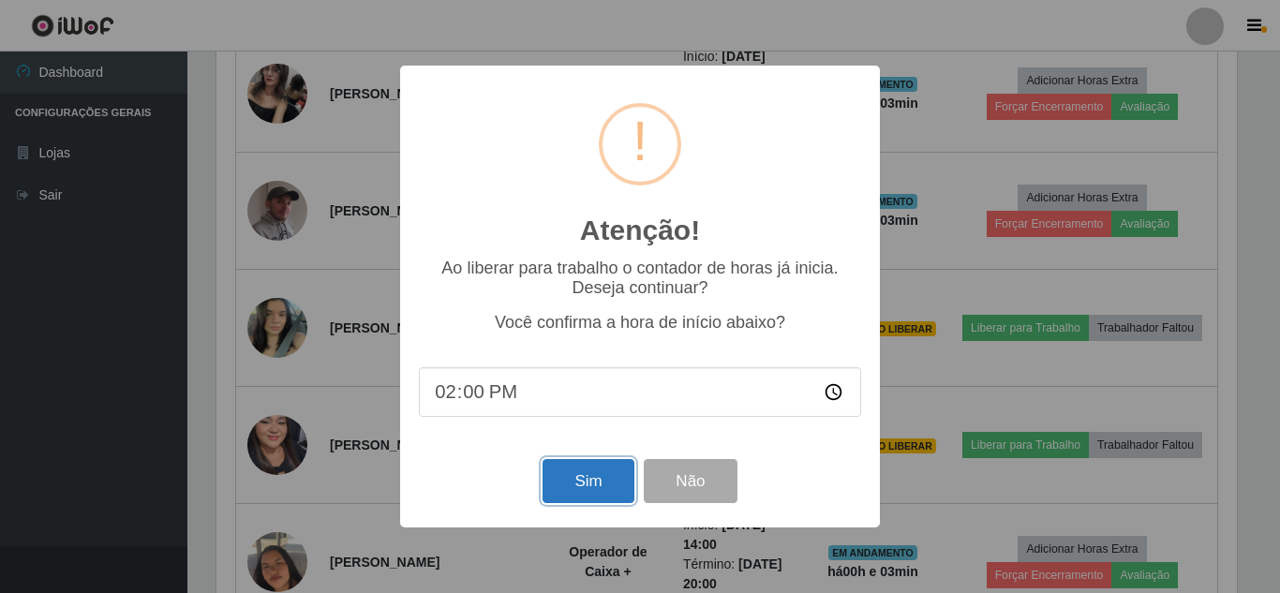
click at [594, 484] on button "Sim" at bounding box center [588, 481] width 91 height 44
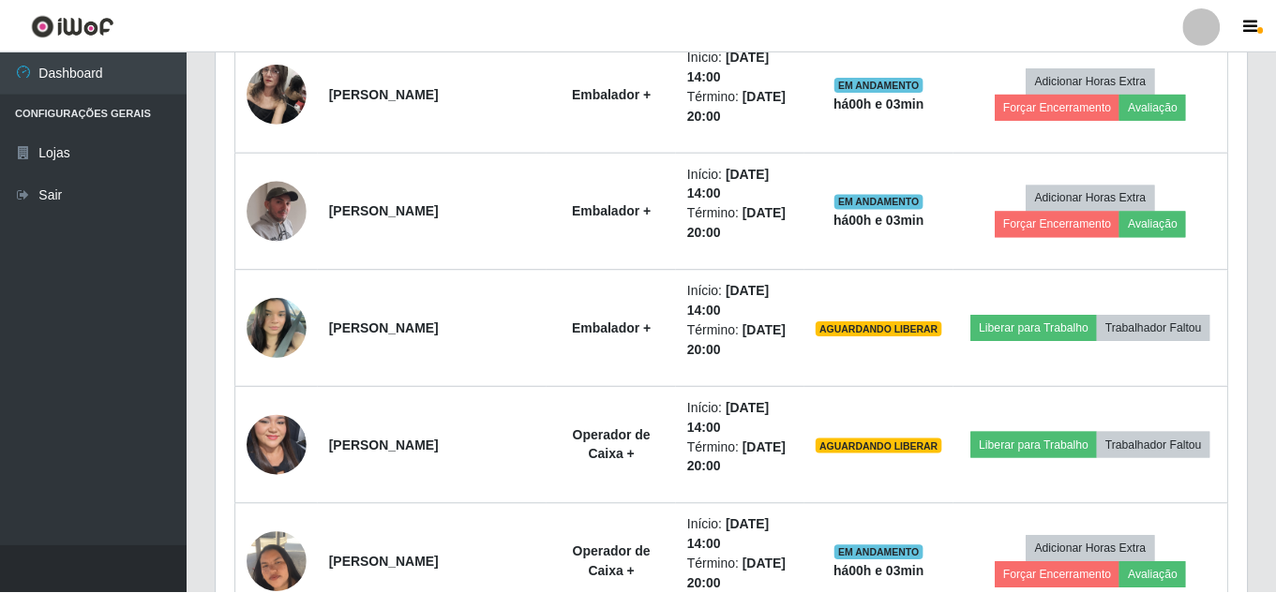
scroll to position [936884, 936243]
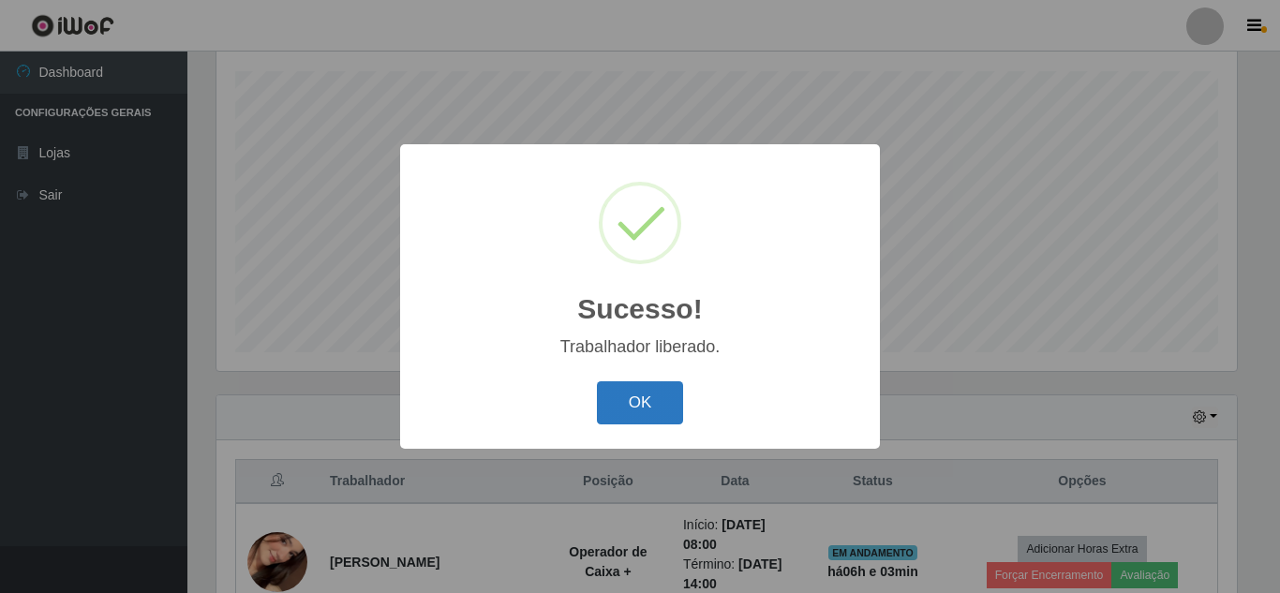
click at [641, 408] on button "OK" at bounding box center [640, 403] width 87 height 44
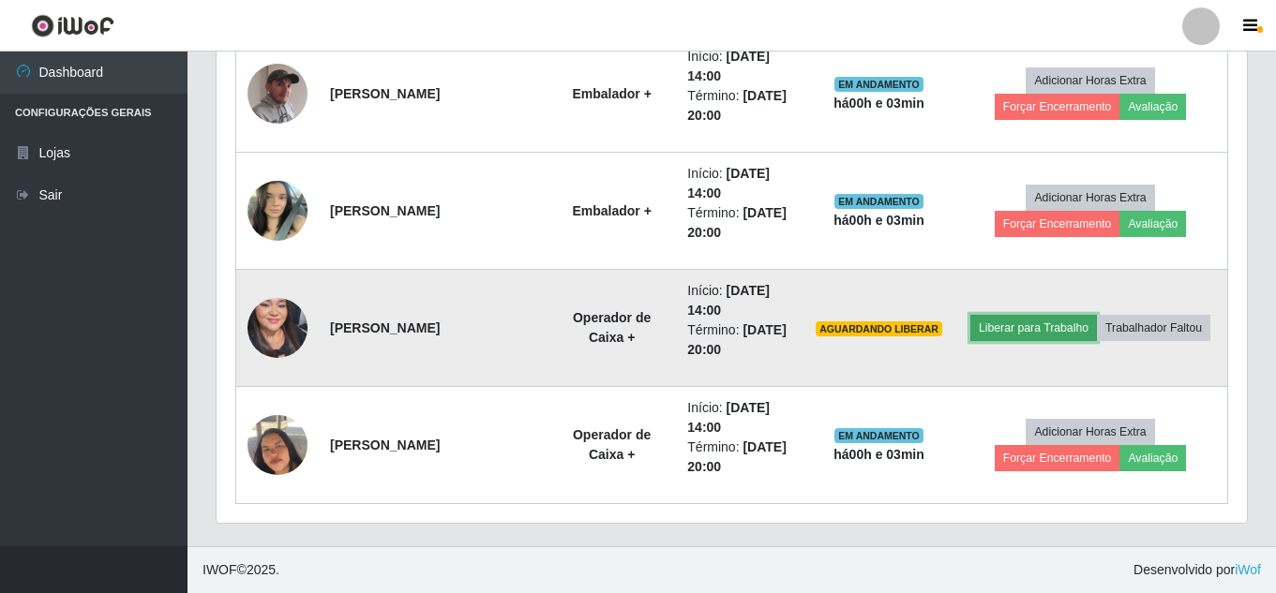
click at [1097, 315] on button "Liberar para Trabalho" at bounding box center [1033, 328] width 127 height 26
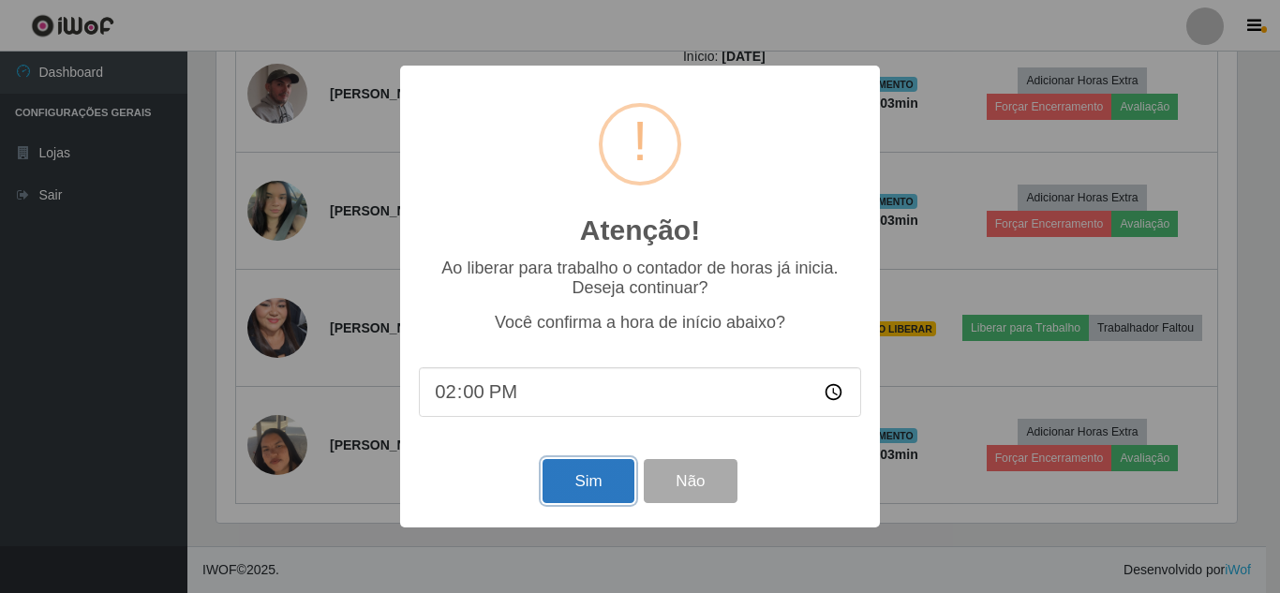
click at [593, 485] on button "Sim" at bounding box center [588, 481] width 91 height 44
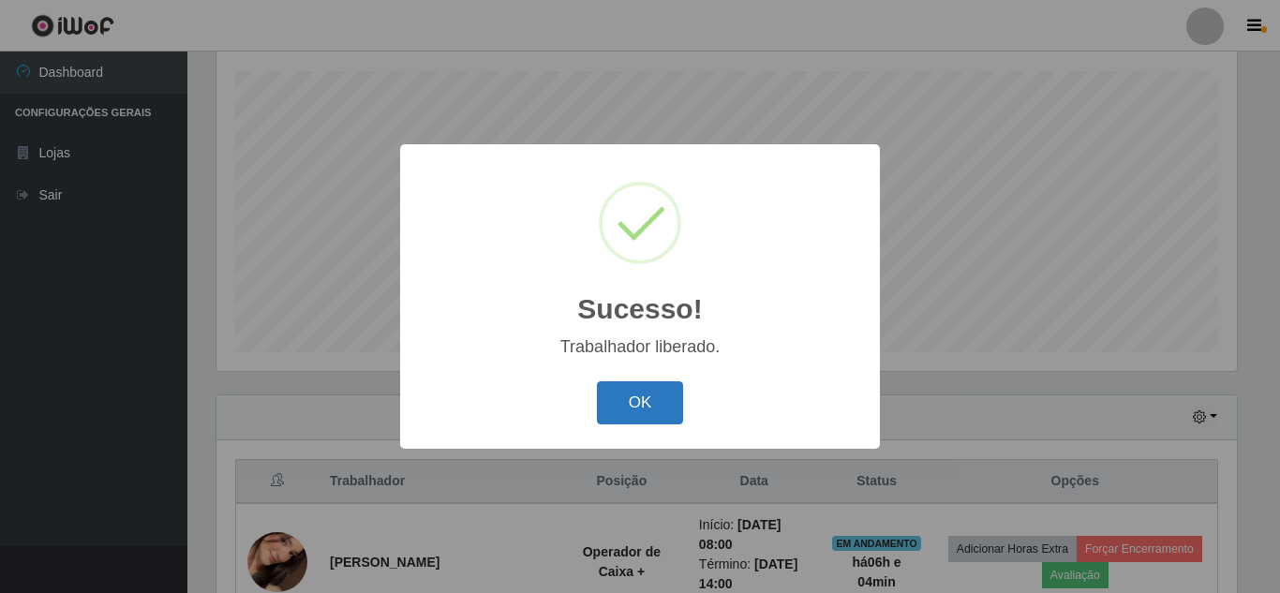
click at [657, 411] on button "OK" at bounding box center [640, 403] width 87 height 44
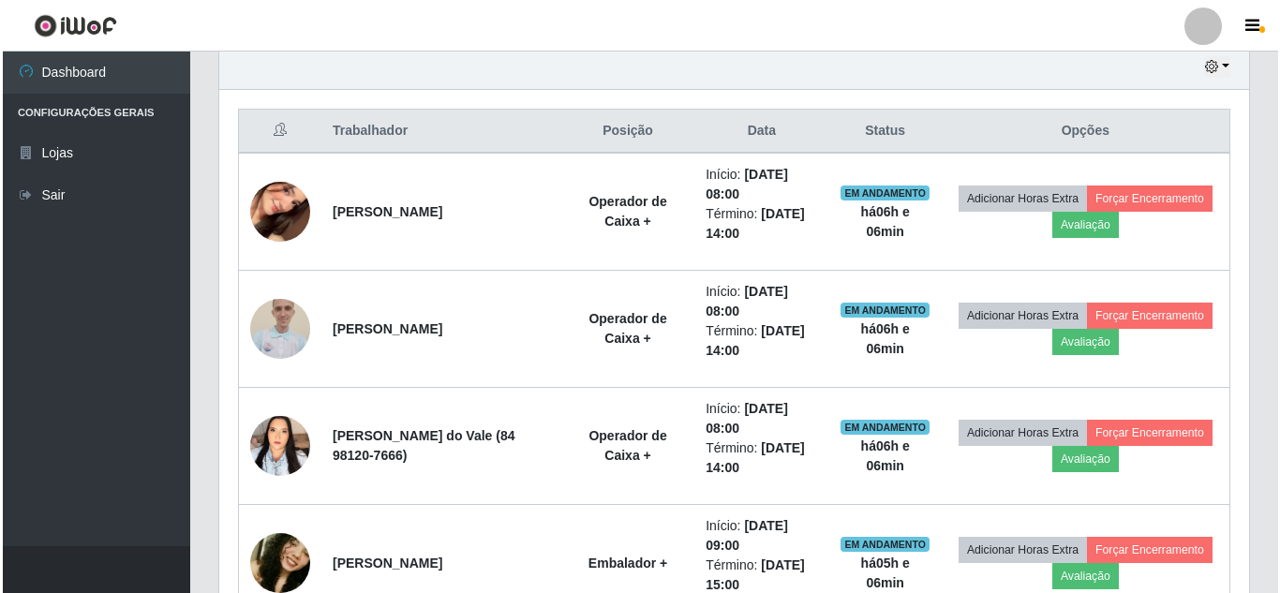
scroll to position [658, 0]
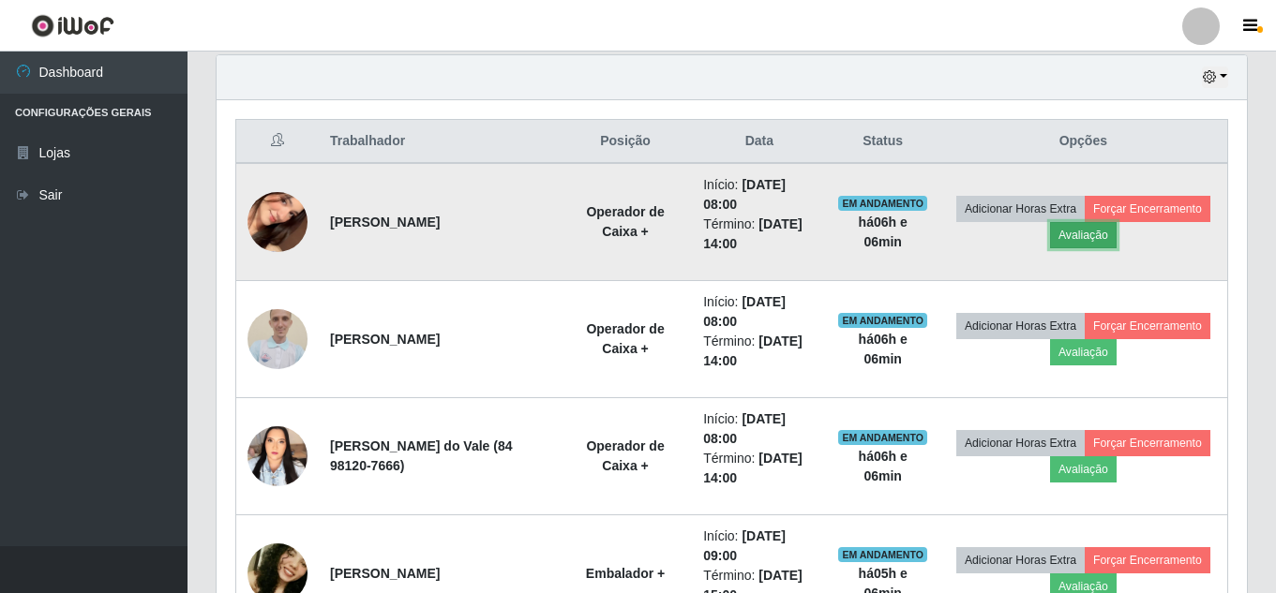
click at [1116, 243] on button "Avaliação" at bounding box center [1083, 235] width 67 height 26
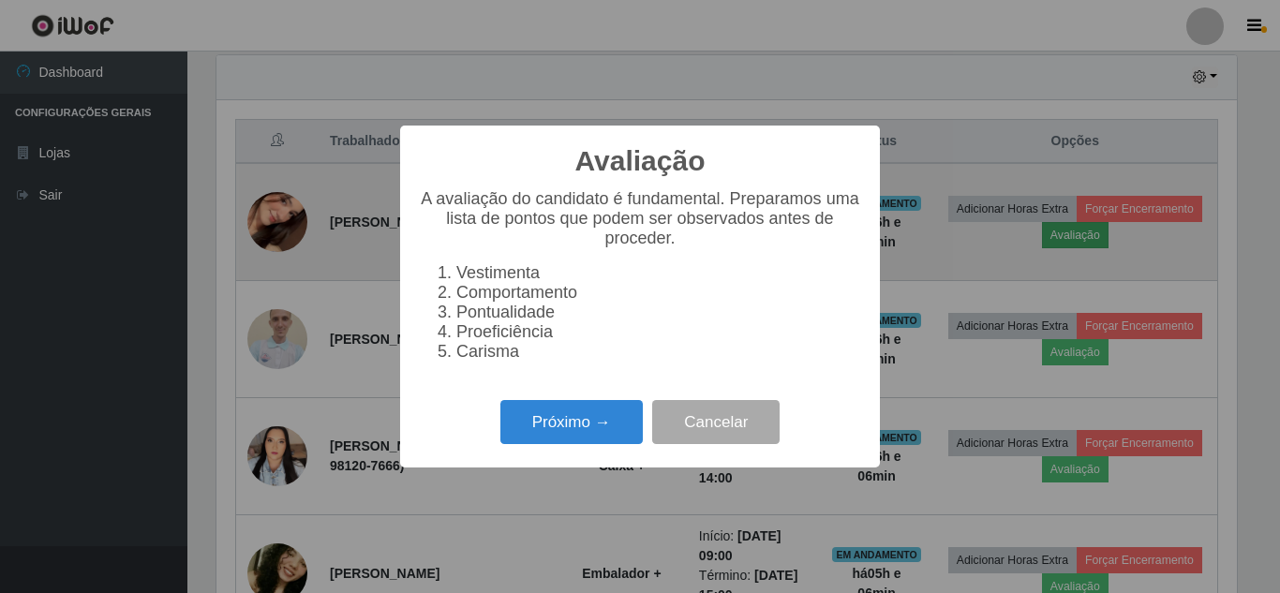
scroll to position [389, 1021]
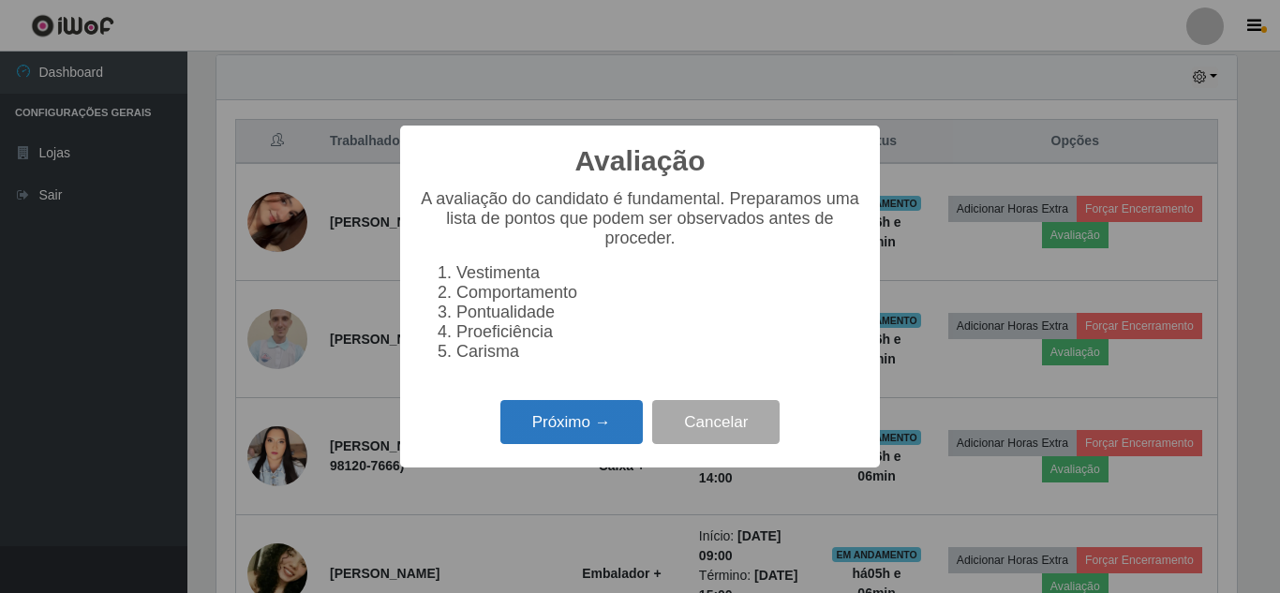
click at [576, 432] on button "Próximo →" at bounding box center [572, 422] width 142 height 44
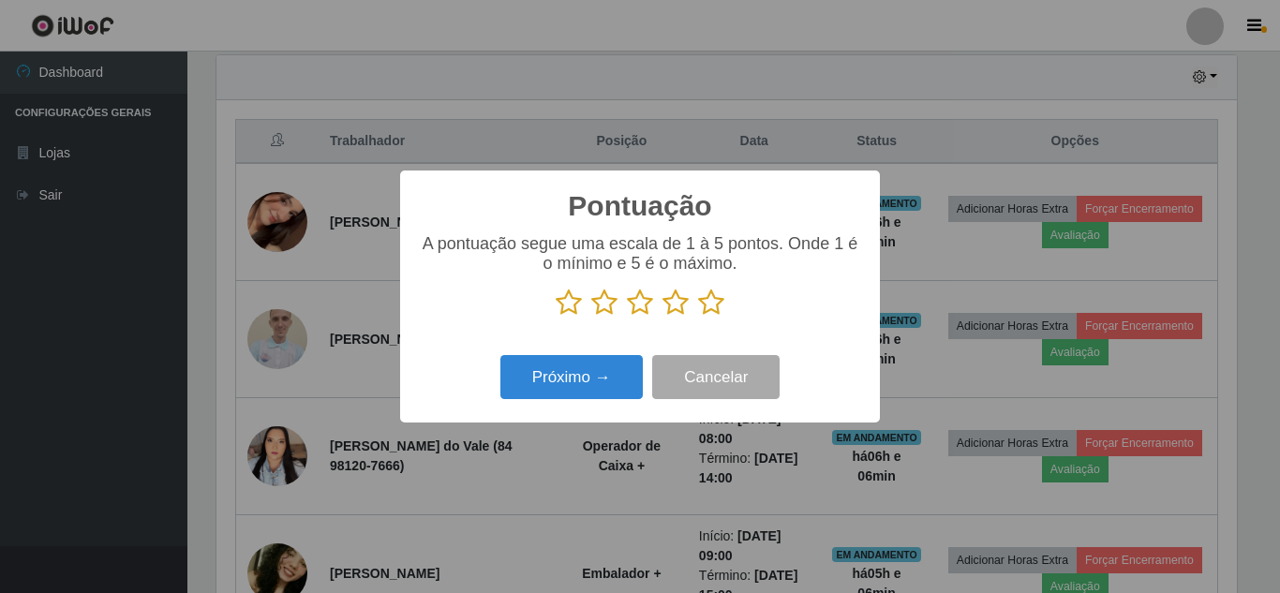
scroll to position [936884, 936252]
drag, startPoint x: 566, startPoint y: 306, endPoint x: 563, endPoint y: 288, distance: 18.0
click at [565, 292] on icon at bounding box center [569, 303] width 26 height 28
click at [556, 317] on input "radio" at bounding box center [556, 317] width 0 height 0
click at [567, 392] on button "Próximo →" at bounding box center [572, 377] width 142 height 44
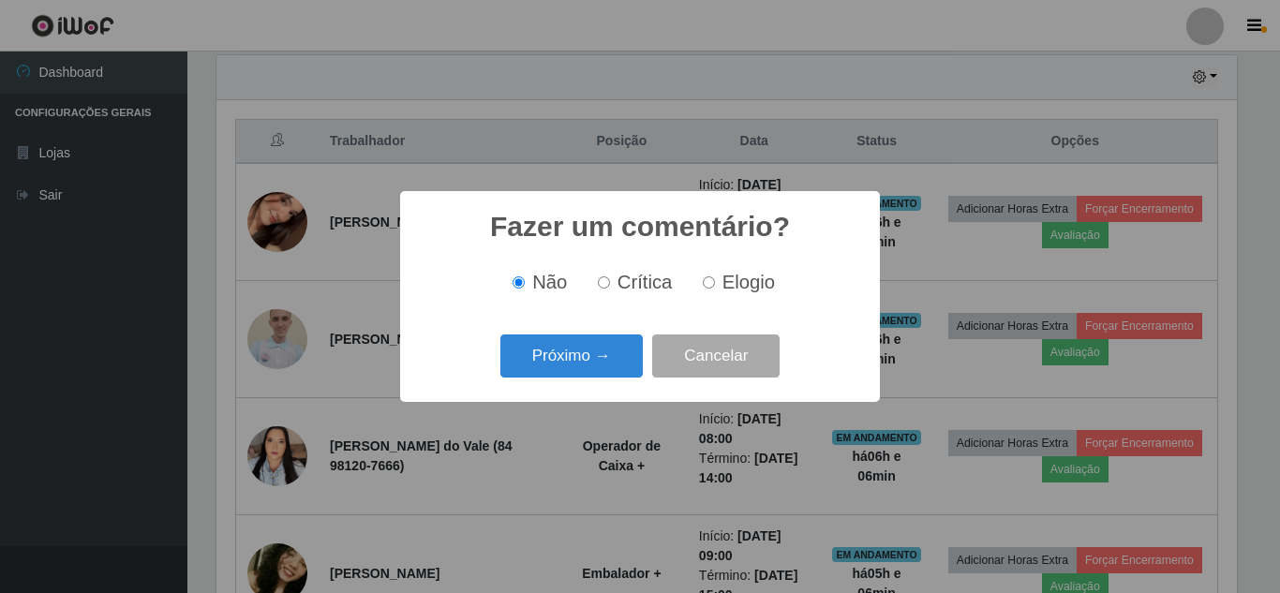
click at [601, 287] on input "Crítica" at bounding box center [604, 282] width 12 height 12
radio input "true"
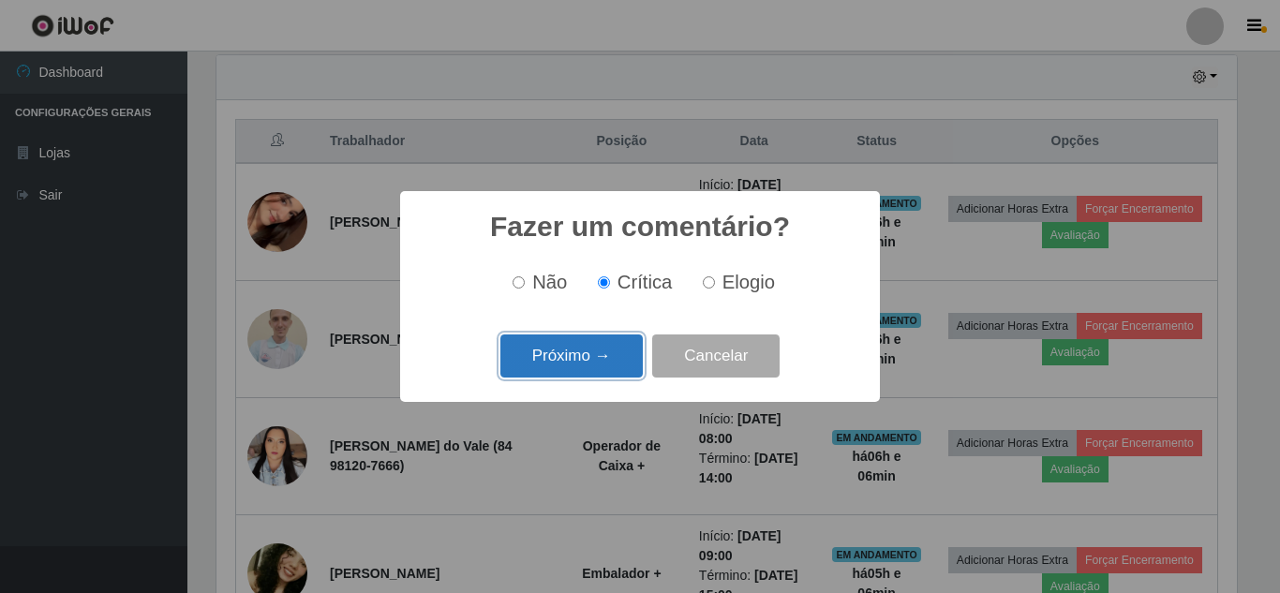
click at [602, 353] on button "Próximo →" at bounding box center [572, 357] width 142 height 44
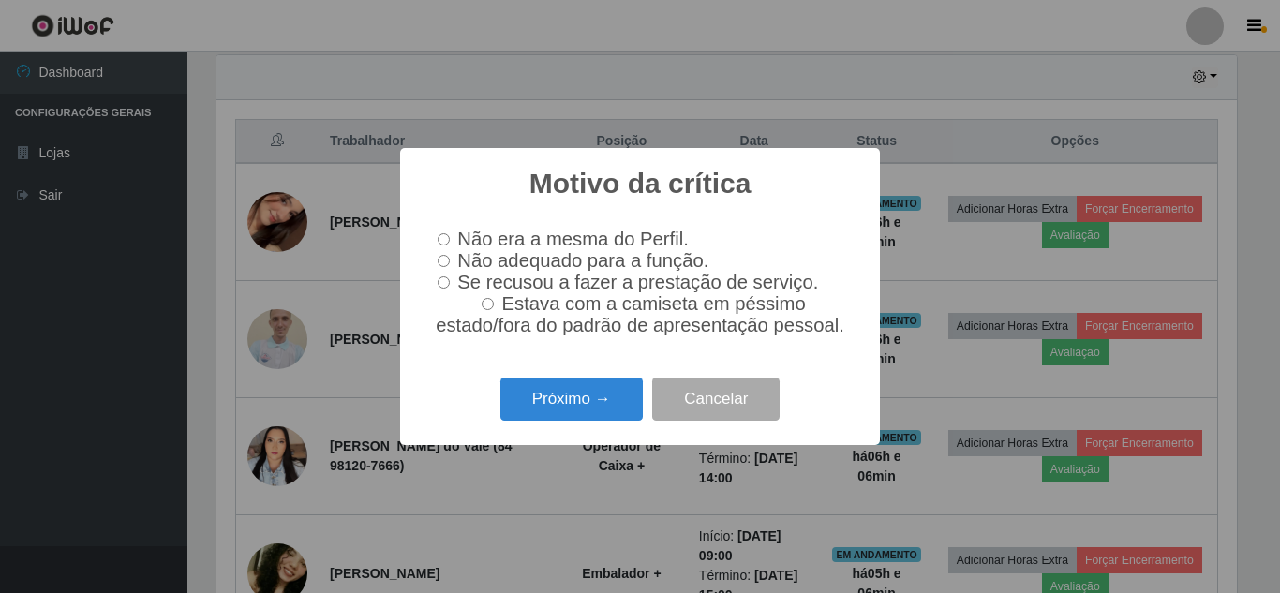
click at [439, 262] on input "Não adequado para a função." at bounding box center [444, 261] width 12 height 12
radio input "true"
click at [565, 411] on button "Próximo →" at bounding box center [572, 400] width 142 height 44
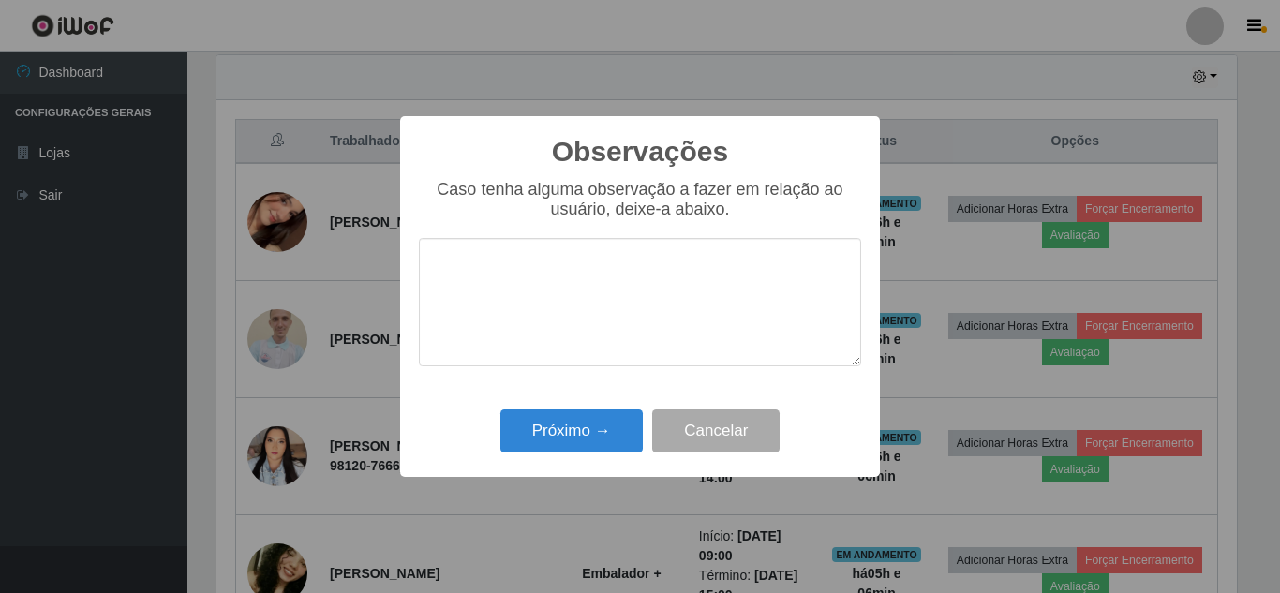
click at [450, 261] on textarea at bounding box center [640, 302] width 442 height 128
type textarea "COMPLICADA"
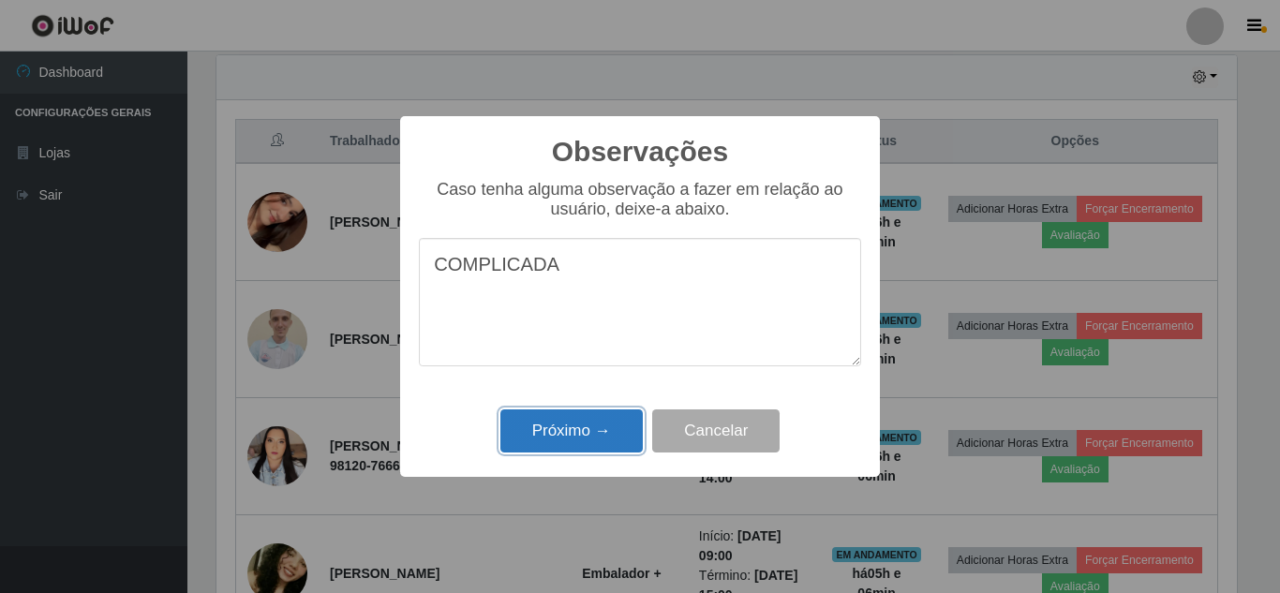
click at [521, 432] on button "Próximo →" at bounding box center [572, 432] width 142 height 44
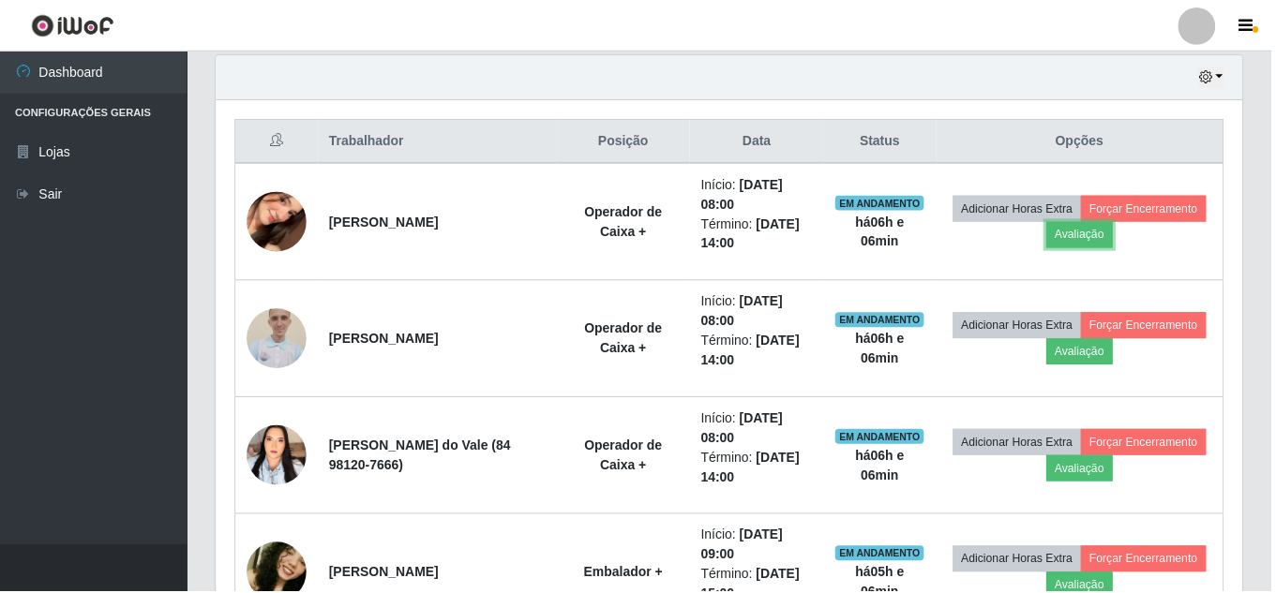
scroll to position [389, 1030]
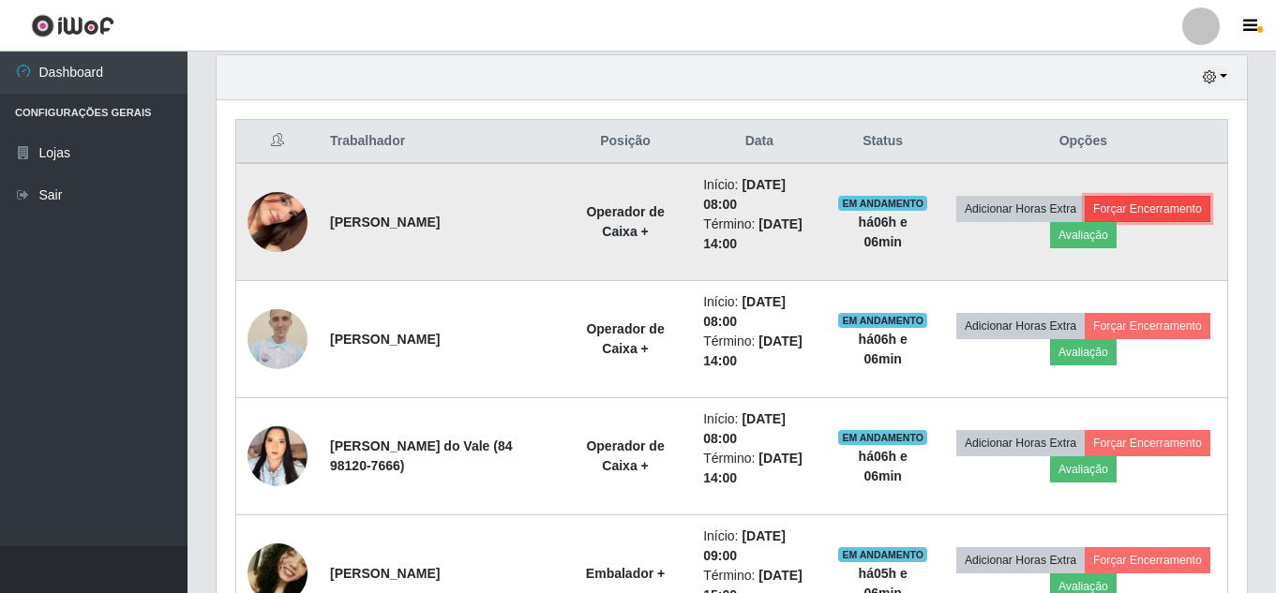
click at [1084, 222] on button "Forçar Encerramento" at bounding box center [1147, 209] width 126 height 26
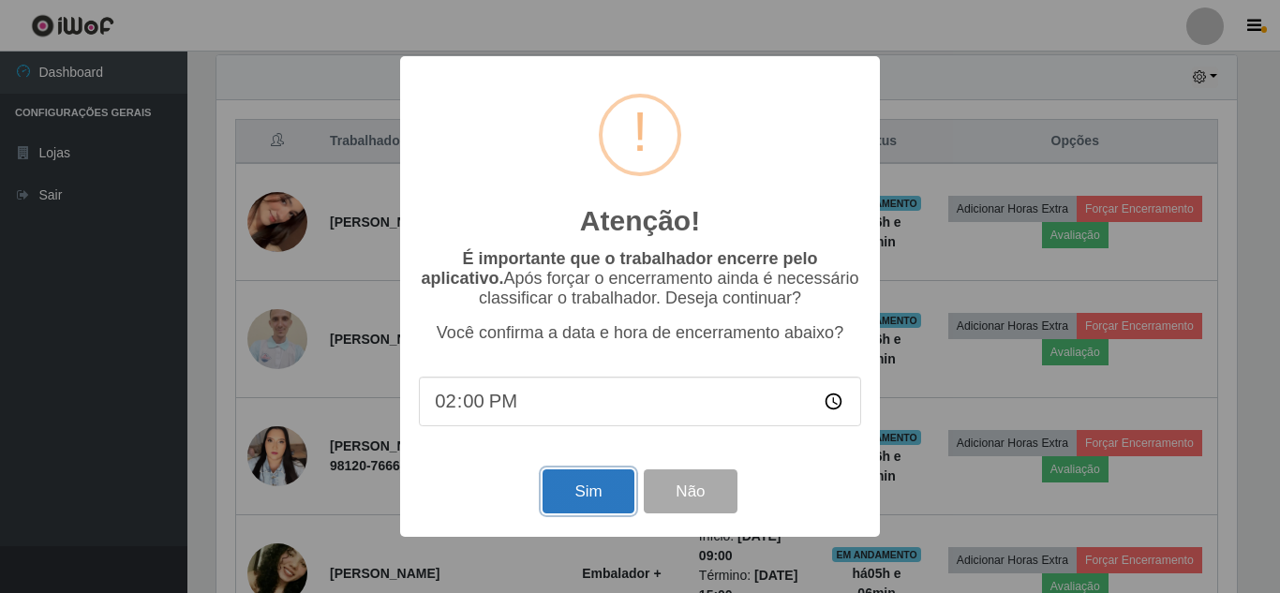
click at [581, 504] on button "Sim" at bounding box center [588, 492] width 91 height 44
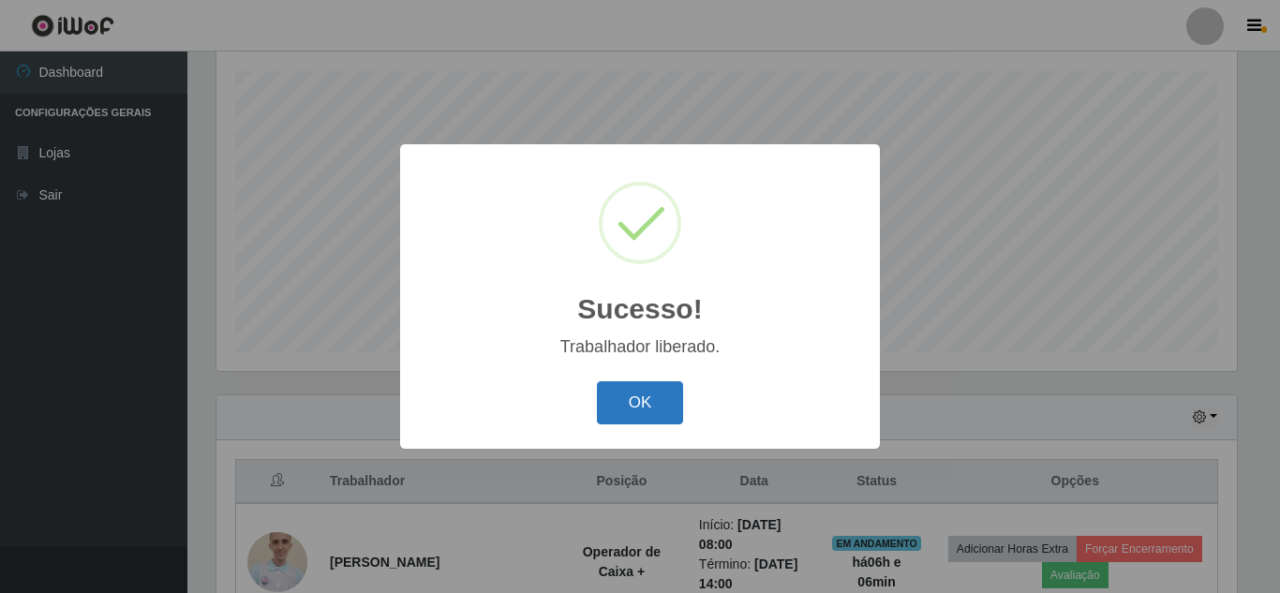
click at [677, 383] on button "OK" at bounding box center [640, 403] width 87 height 44
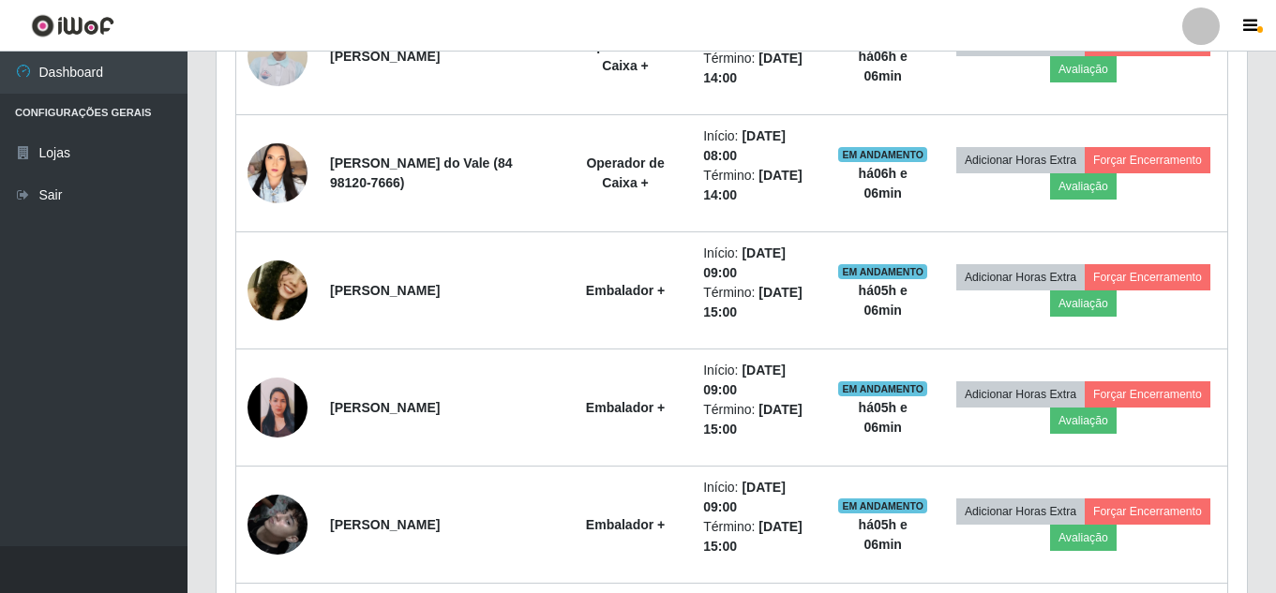
scroll to position [838, 0]
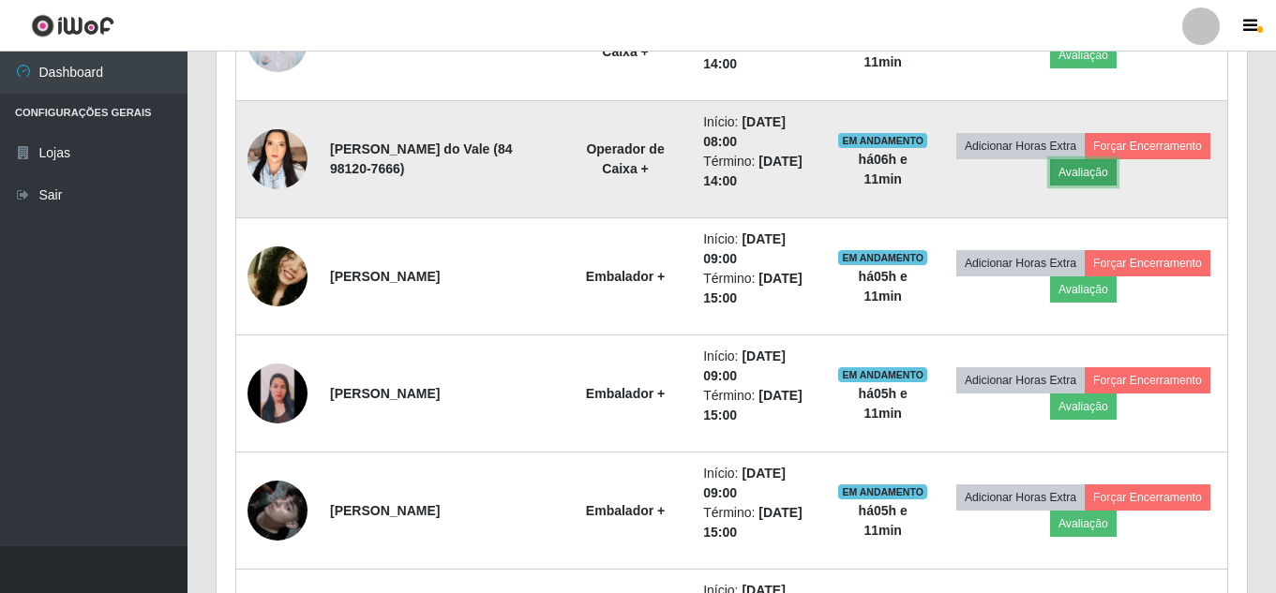
click at [1116, 176] on button "Avaliação" at bounding box center [1083, 172] width 67 height 26
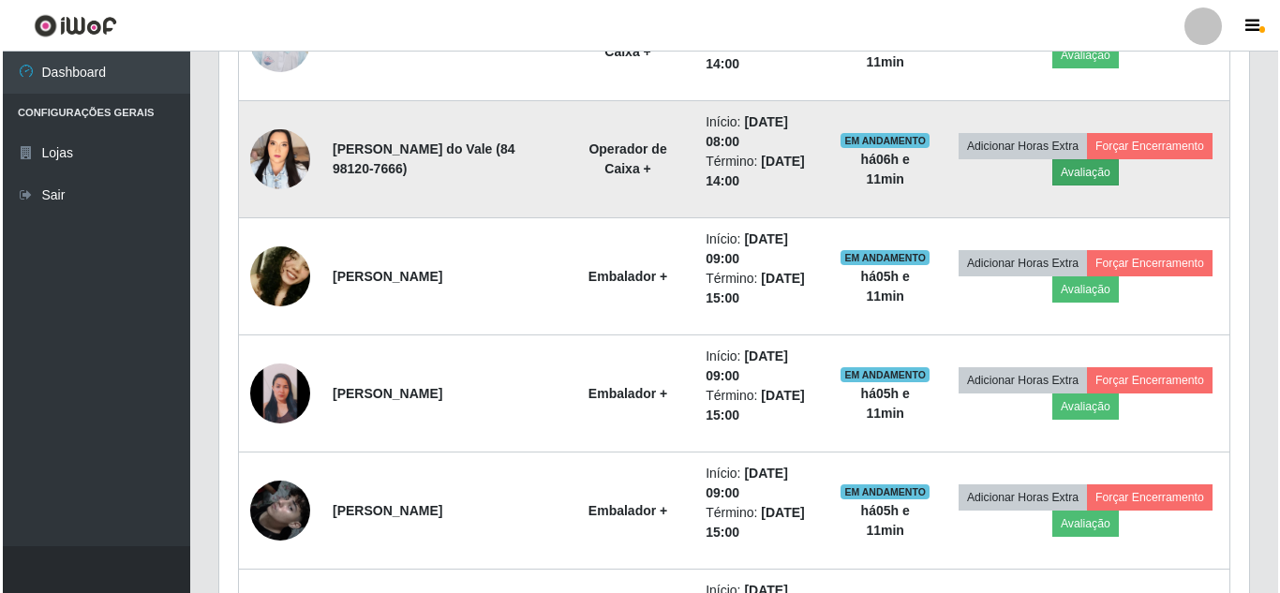
scroll to position [389, 1021]
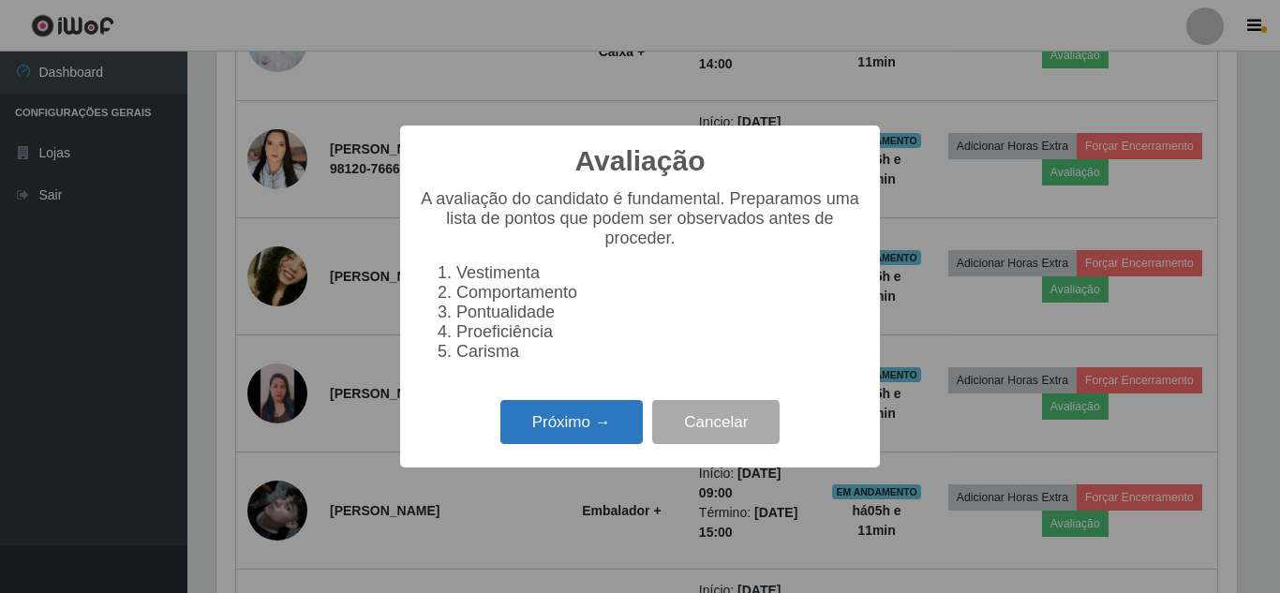
click at [603, 413] on button "Próximo →" at bounding box center [572, 422] width 142 height 44
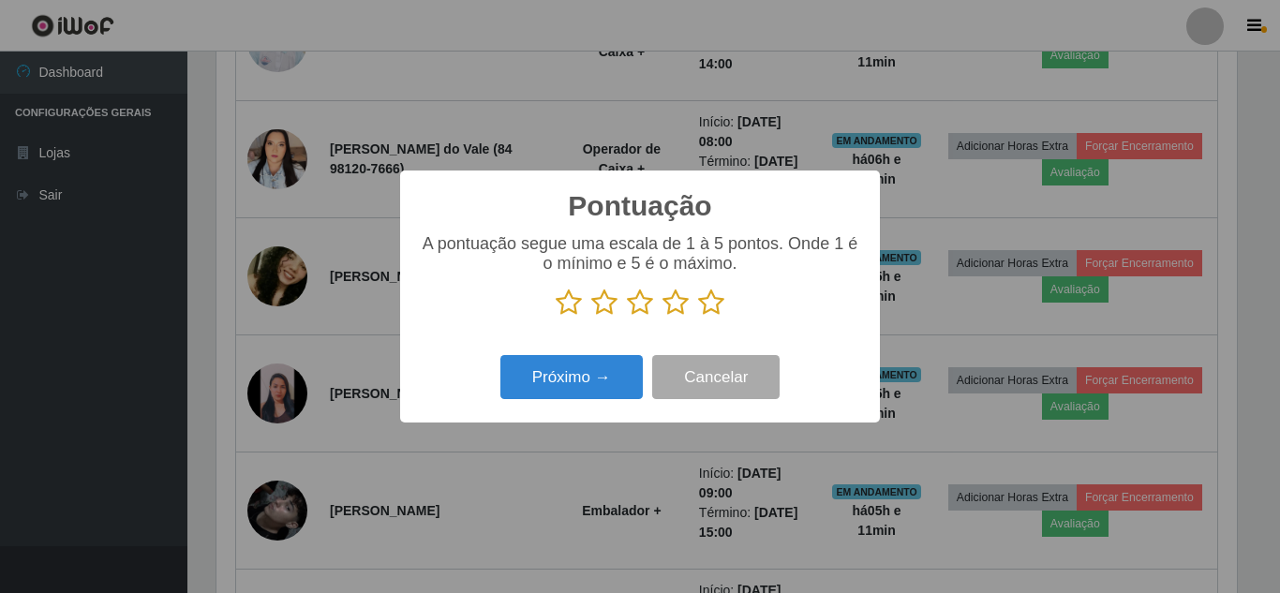
click at [711, 304] on icon at bounding box center [711, 303] width 26 height 28
click at [698, 317] on input "radio" at bounding box center [698, 317] width 0 height 0
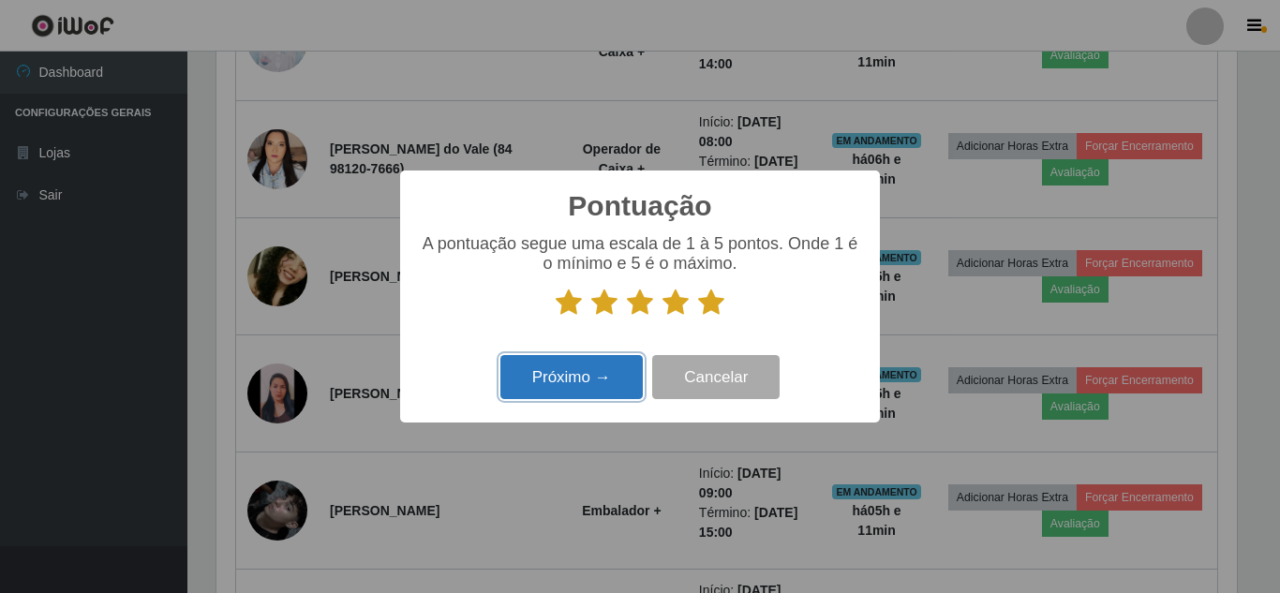
click at [598, 366] on button "Próximo →" at bounding box center [572, 377] width 142 height 44
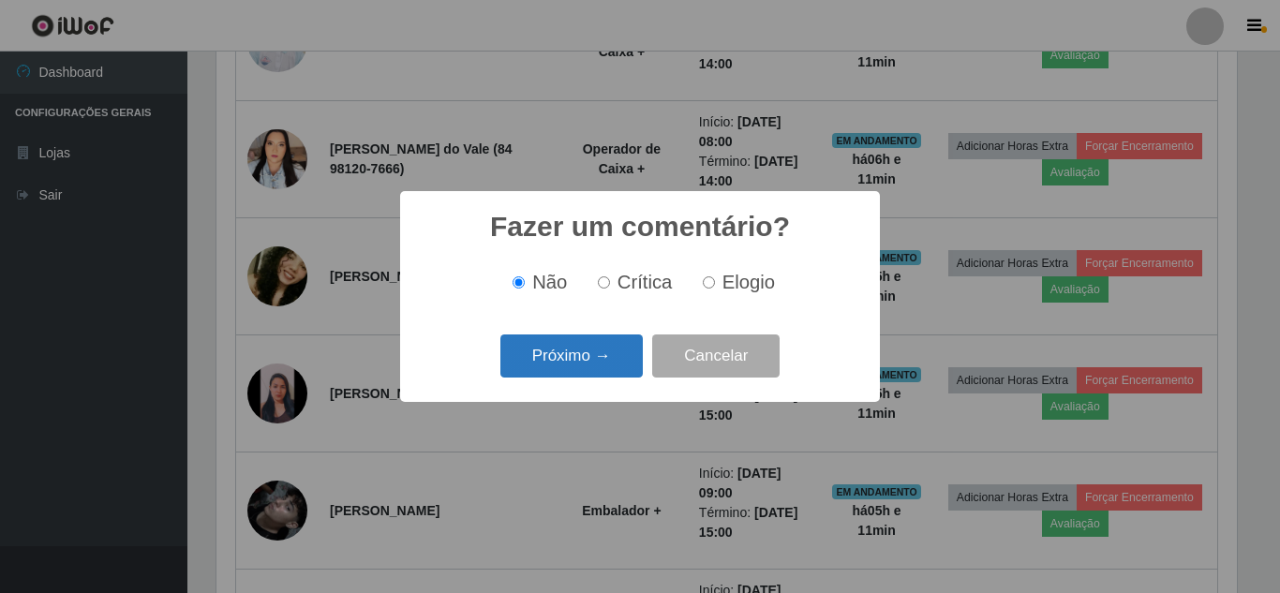
click at [597, 366] on button "Próximo →" at bounding box center [572, 357] width 142 height 44
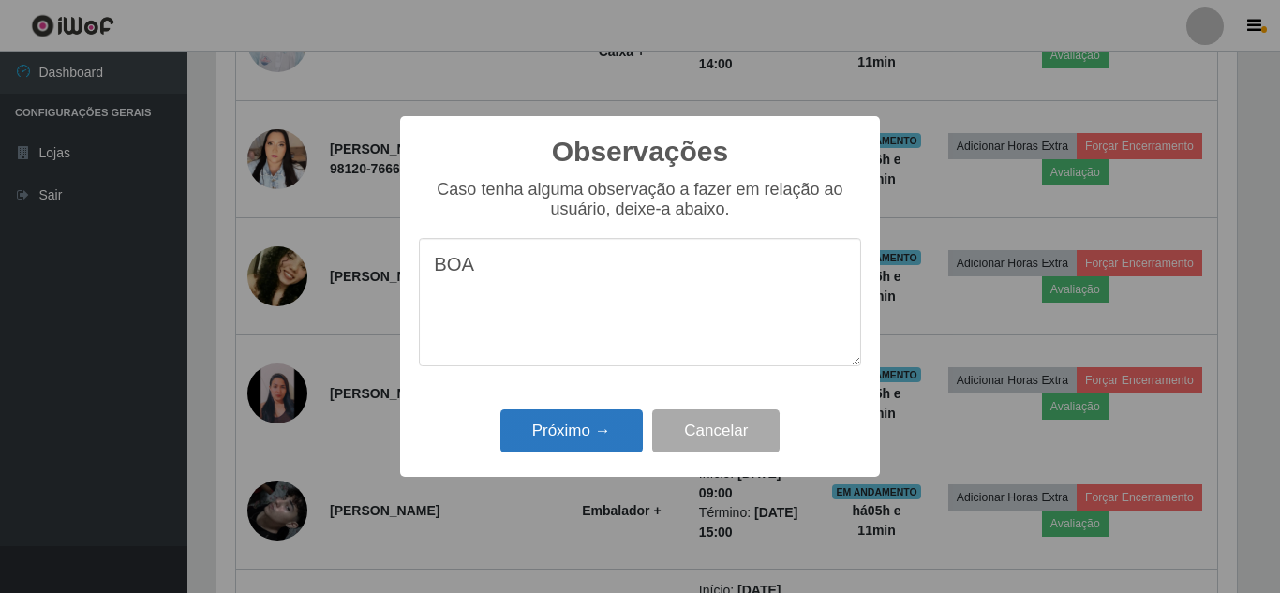
type textarea "BOA"
click at [581, 435] on button "Próximo →" at bounding box center [572, 432] width 142 height 44
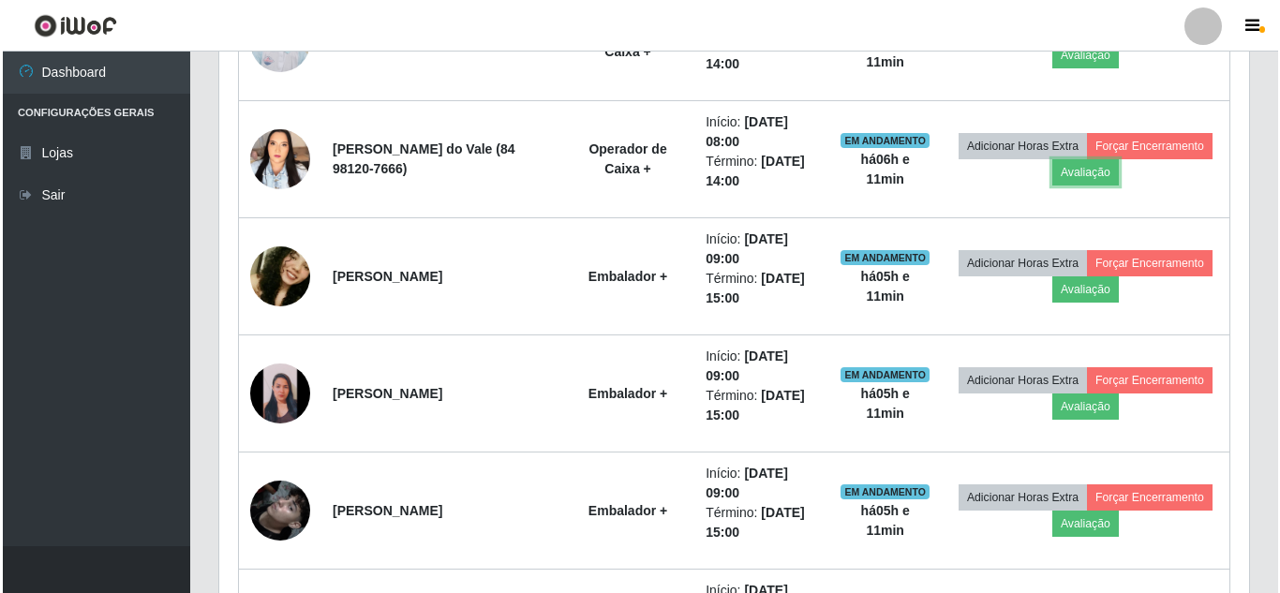
scroll to position [389, 1030]
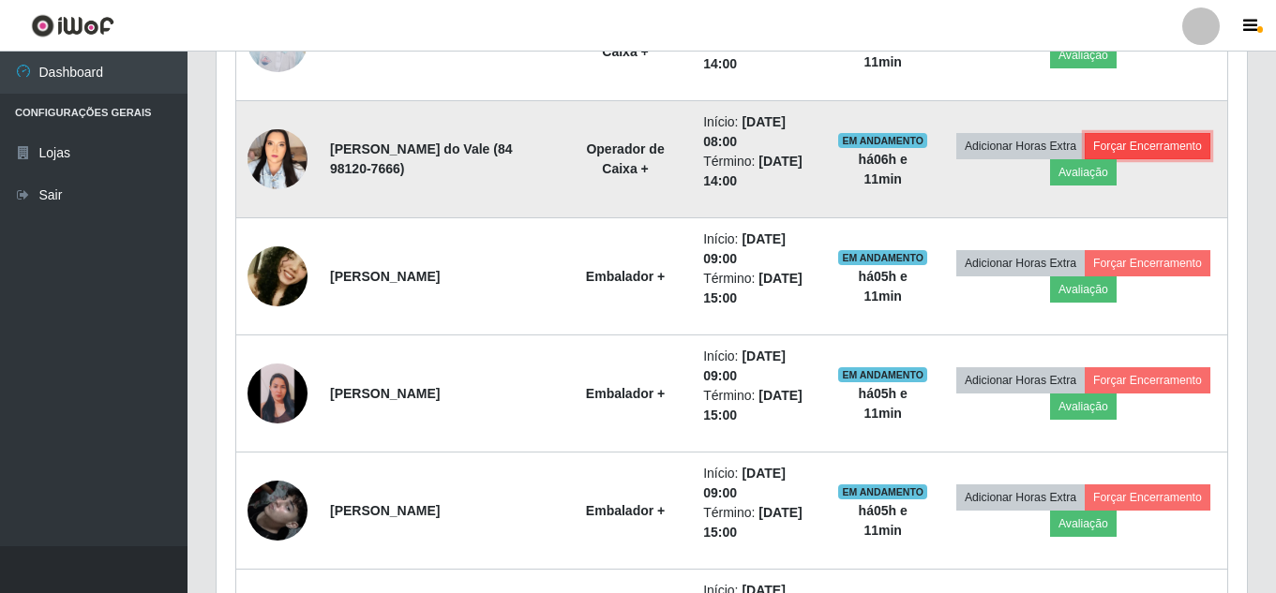
click at [1084, 159] on button "Forçar Encerramento" at bounding box center [1147, 146] width 126 height 26
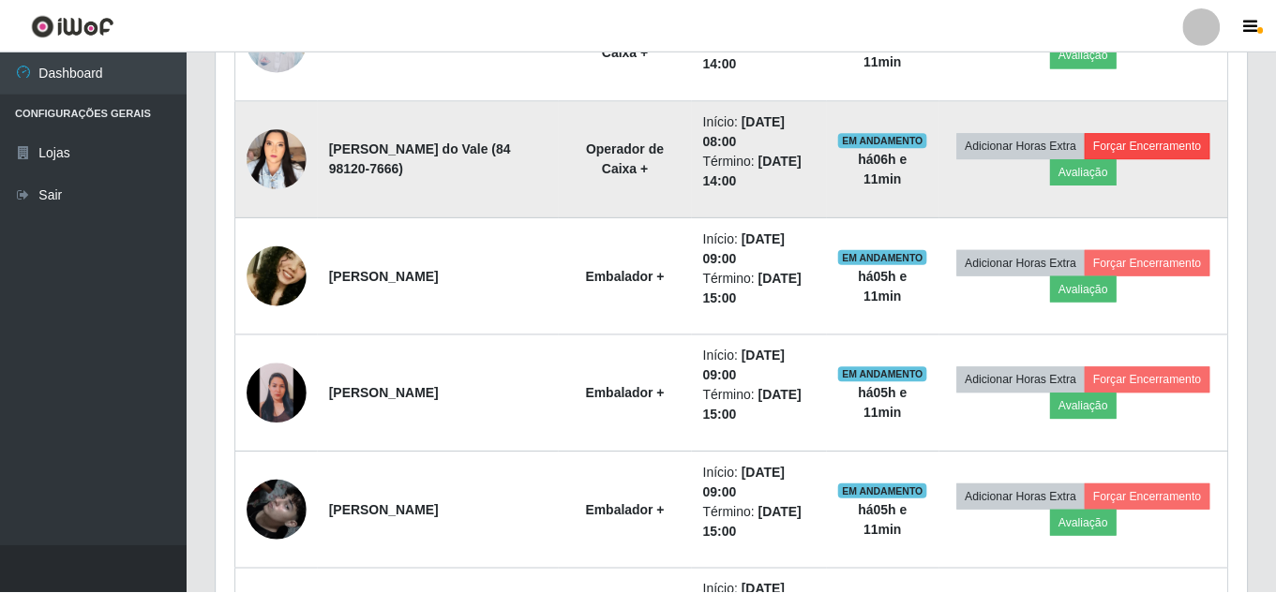
scroll to position [389, 1021]
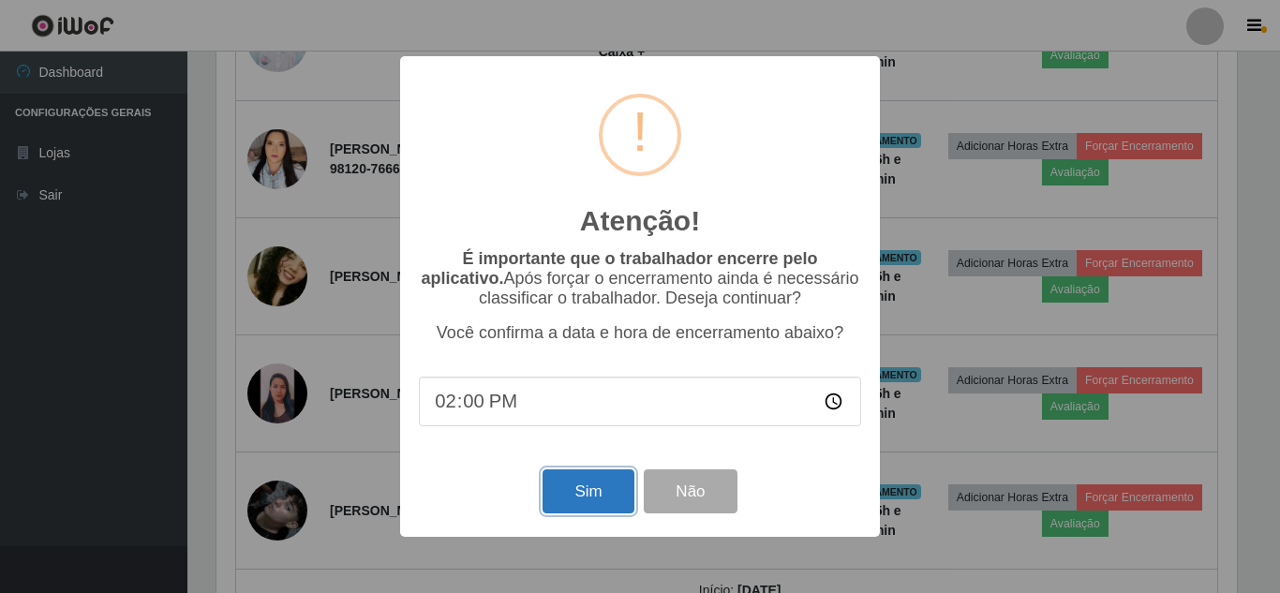
click at [598, 487] on button "Sim" at bounding box center [588, 492] width 91 height 44
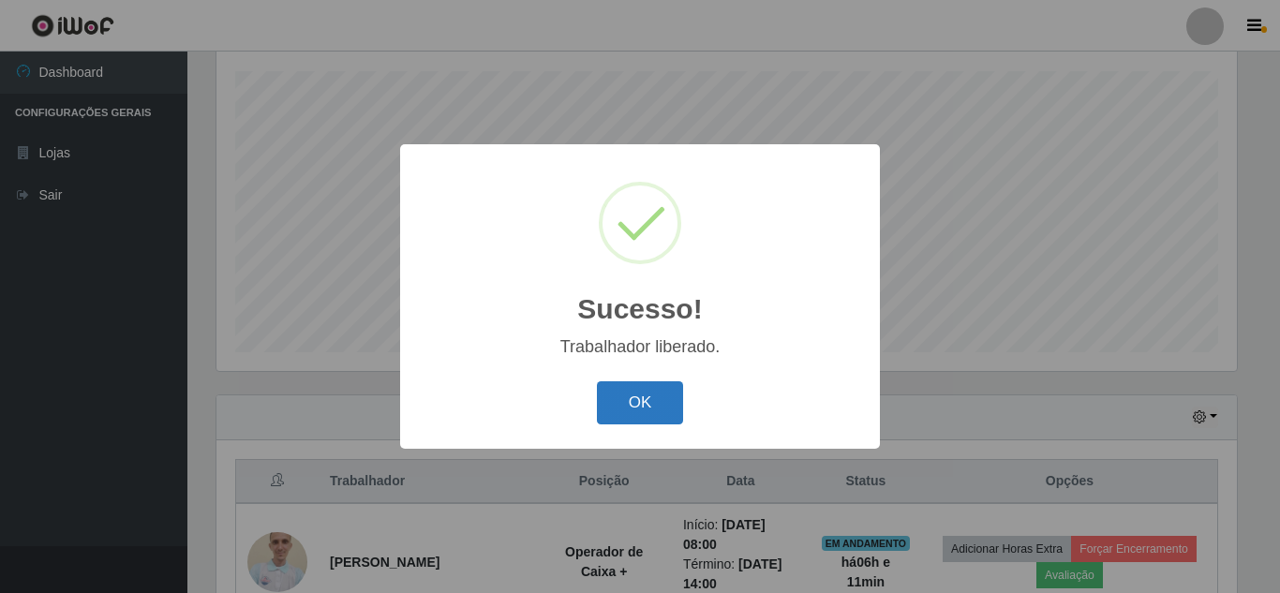
click at [647, 396] on button "OK" at bounding box center [640, 403] width 87 height 44
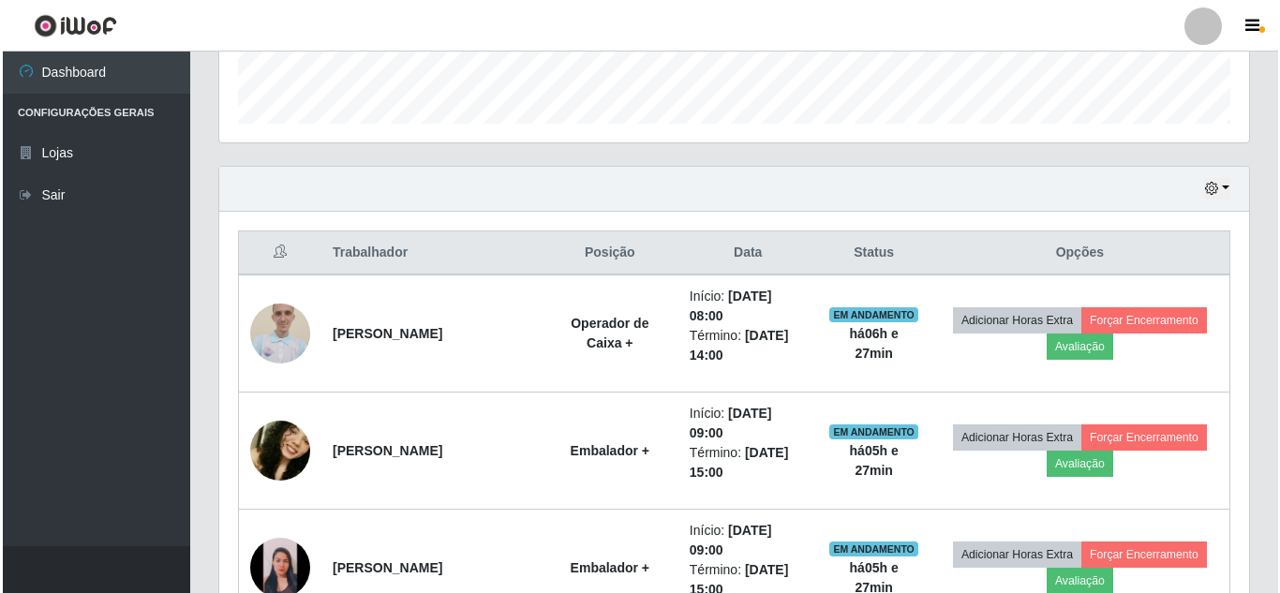
scroll to position [549, 0]
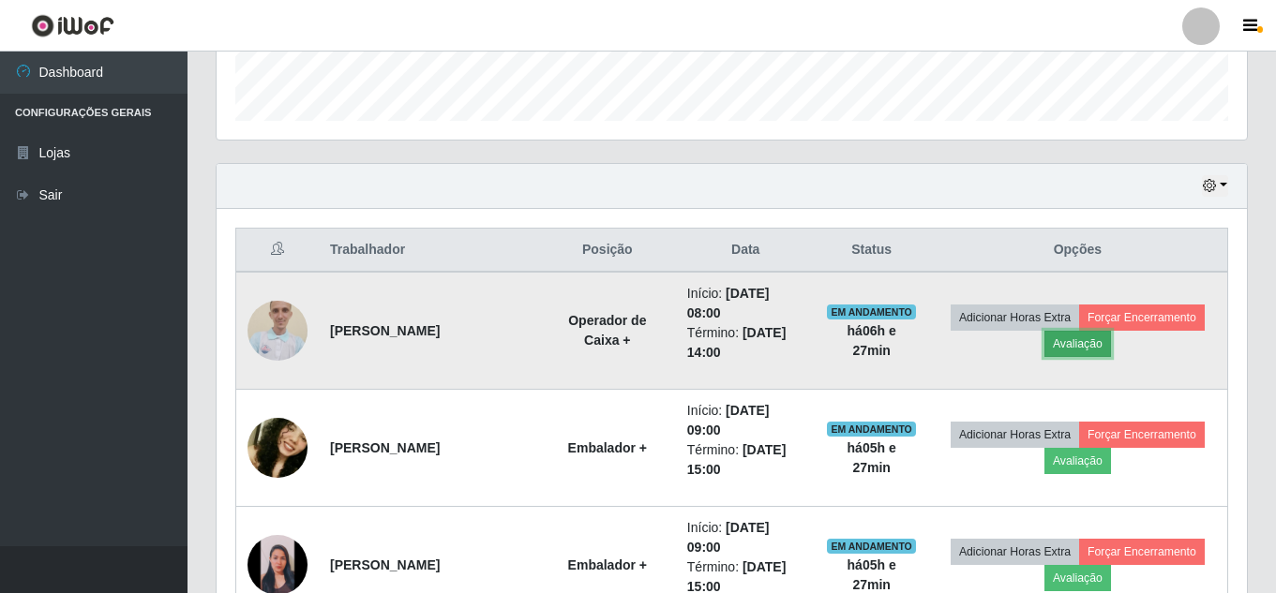
click at [1100, 332] on button "Avaliação" at bounding box center [1077, 344] width 67 height 26
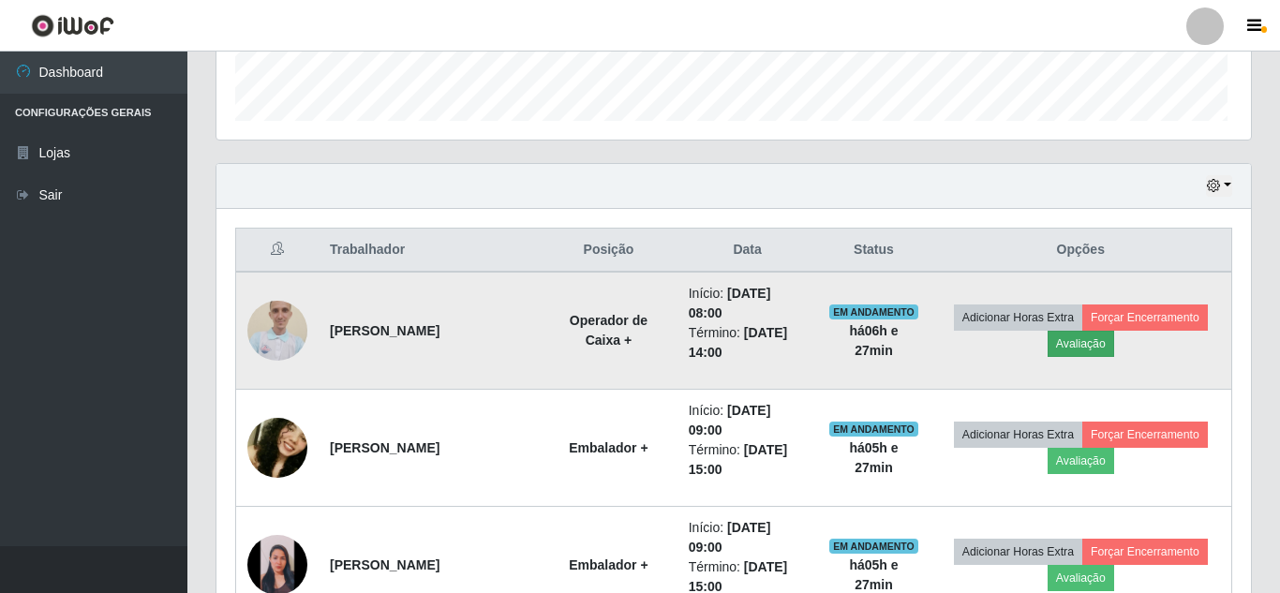
scroll to position [389, 1021]
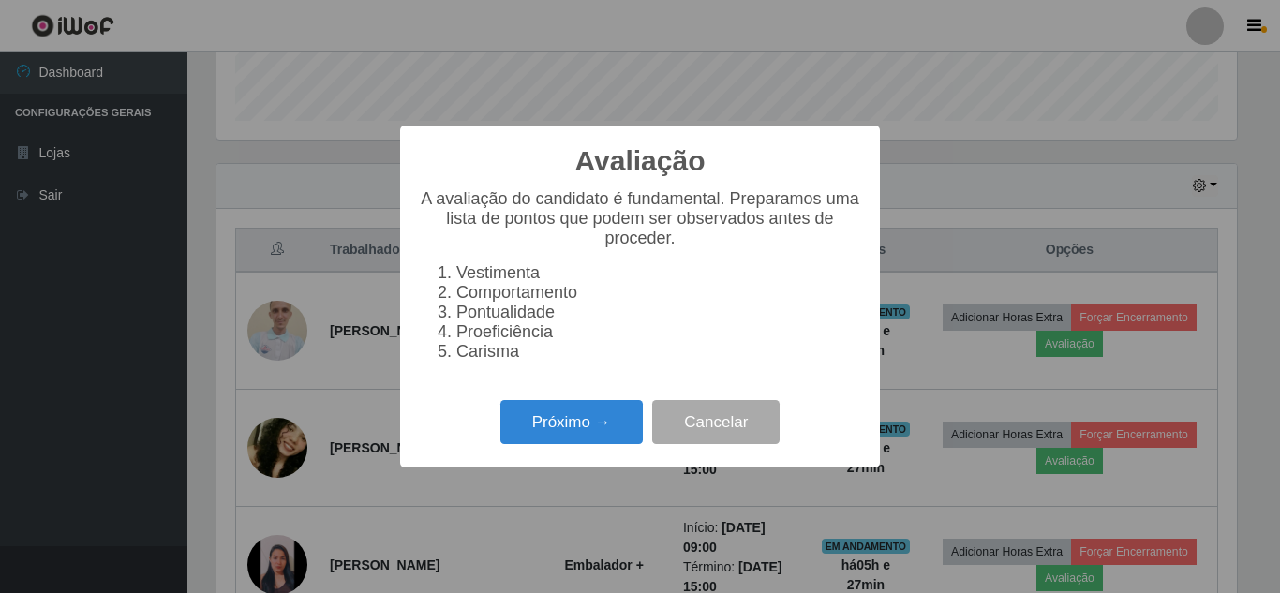
click at [926, 247] on div "Avaliação × A avaliação do candidato é fundamental. Preparamos uma lista de pon…" at bounding box center [640, 296] width 1280 height 593
click at [593, 432] on button "Próximo →" at bounding box center [572, 422] width 142 height 44
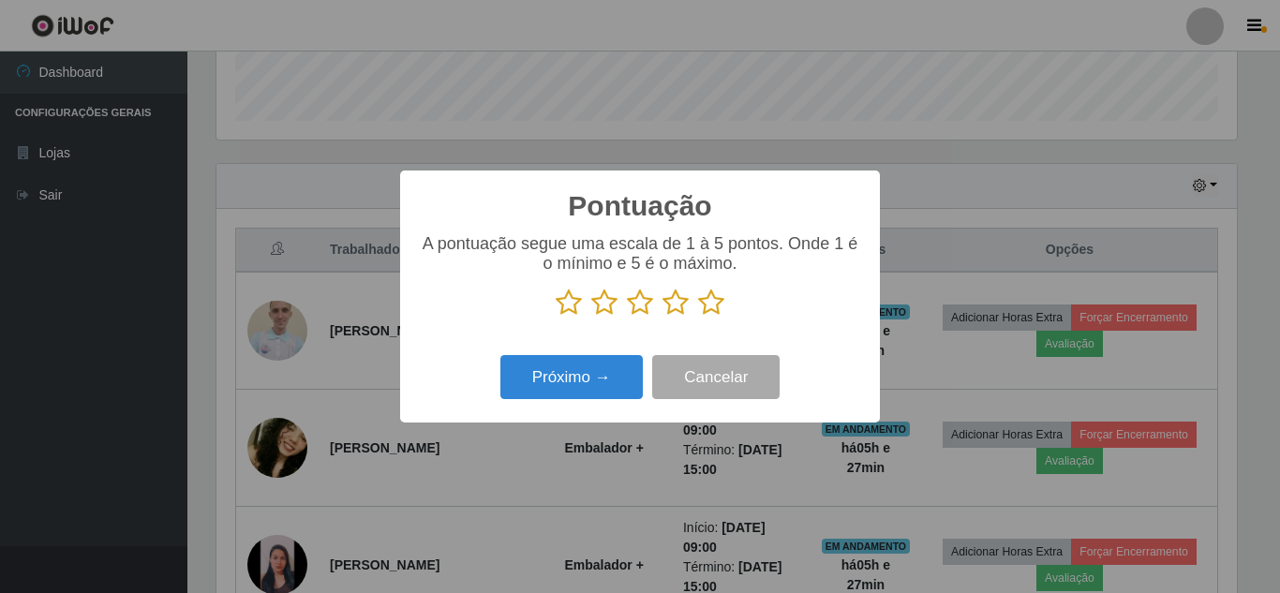
scroll to position [936884, 936252]
click at [710, 298] on icon at bounding box center [711, 303] width 26 height 28
click at [698, 317] on input "radio" at bounding box center [698, 317] width 0 height 0
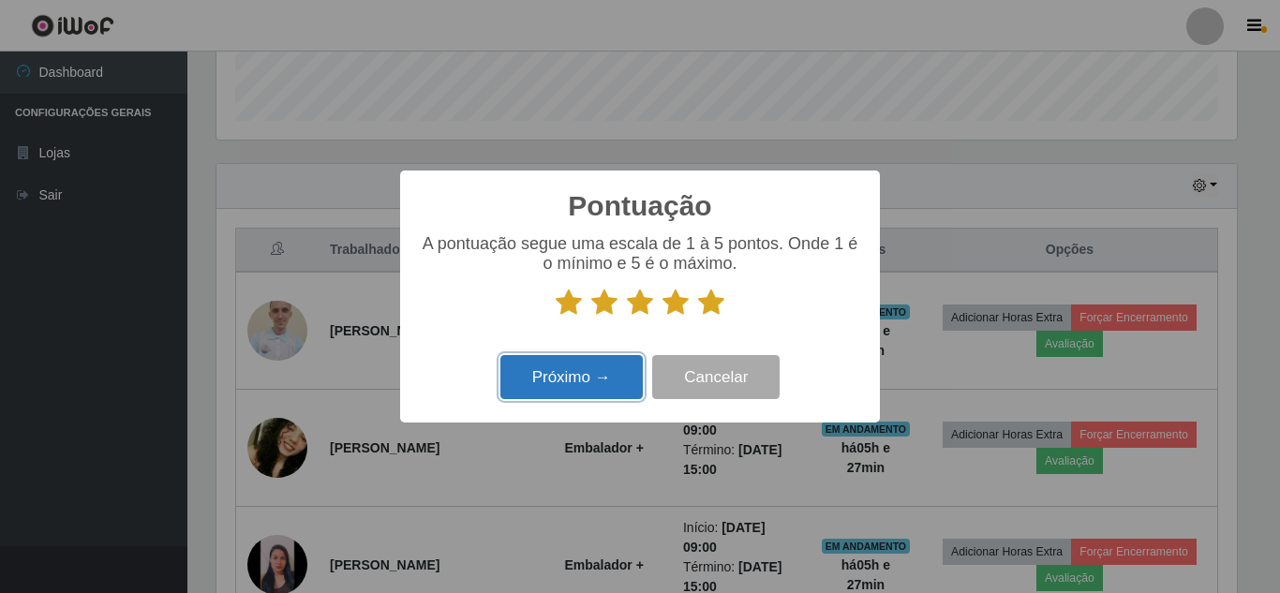
click at [584, 373] on button "Próximo →" at bounding box center [572, 377] width 142 height 44
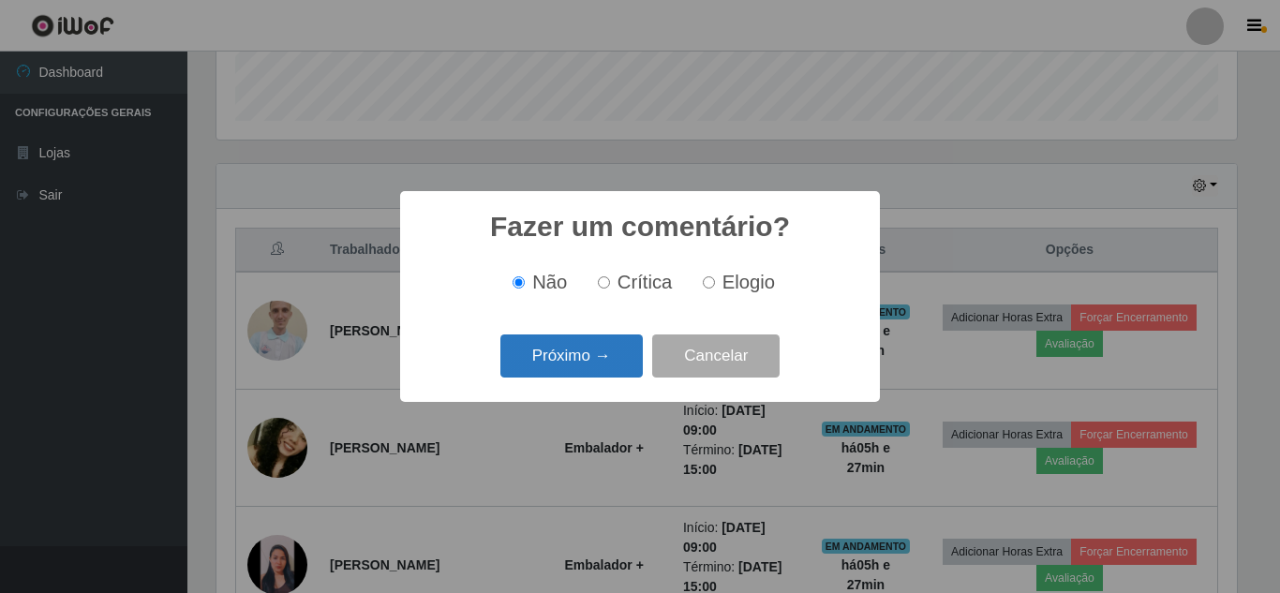
click at [589, 360] on button "Próximo →" at bounding box center [572, 357] width 142 height 44
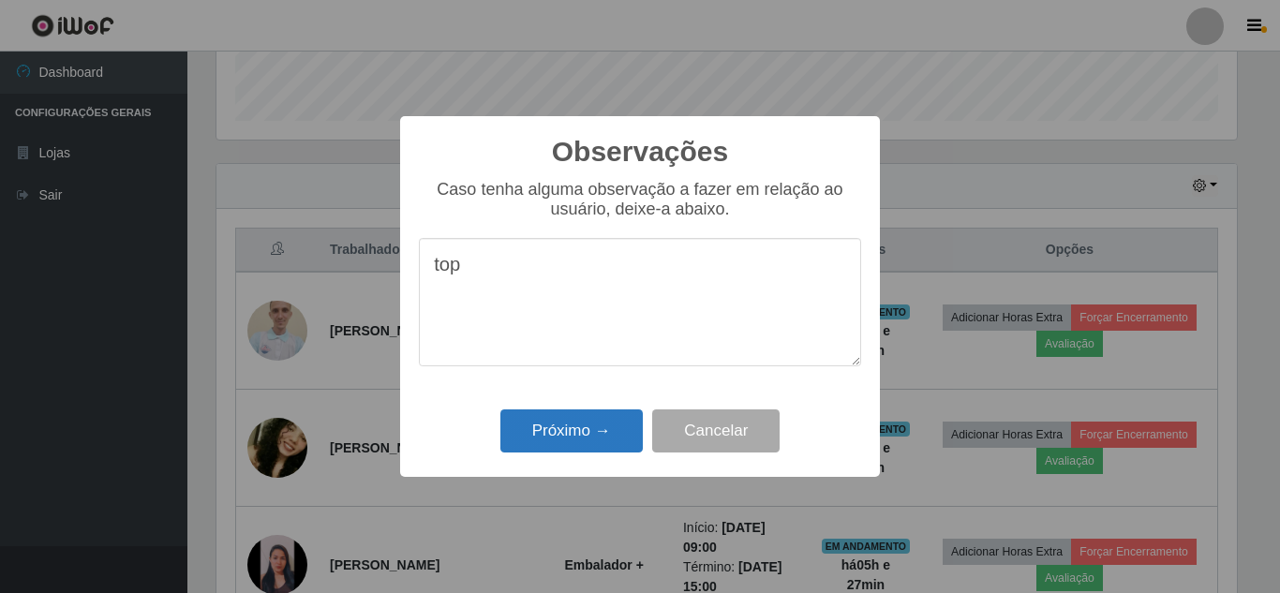
type textarea "top"
click at [539, 440] on button "Próximo →" at bounding box center [572, 432] width 142 height 44
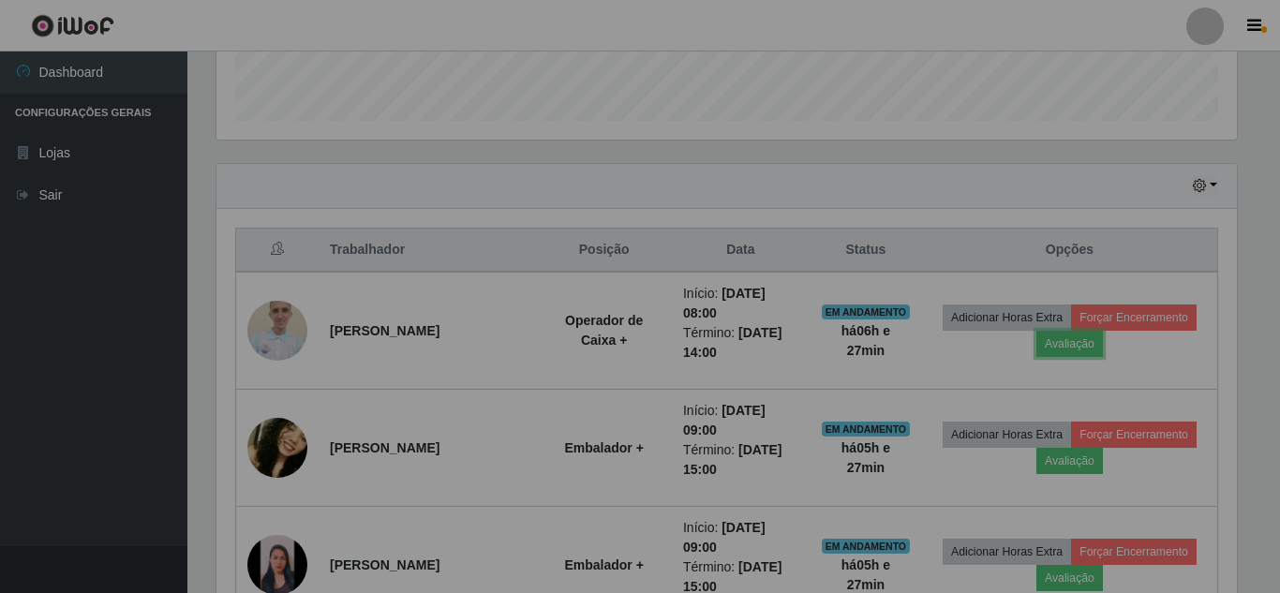
scroll to position [389, 1030]
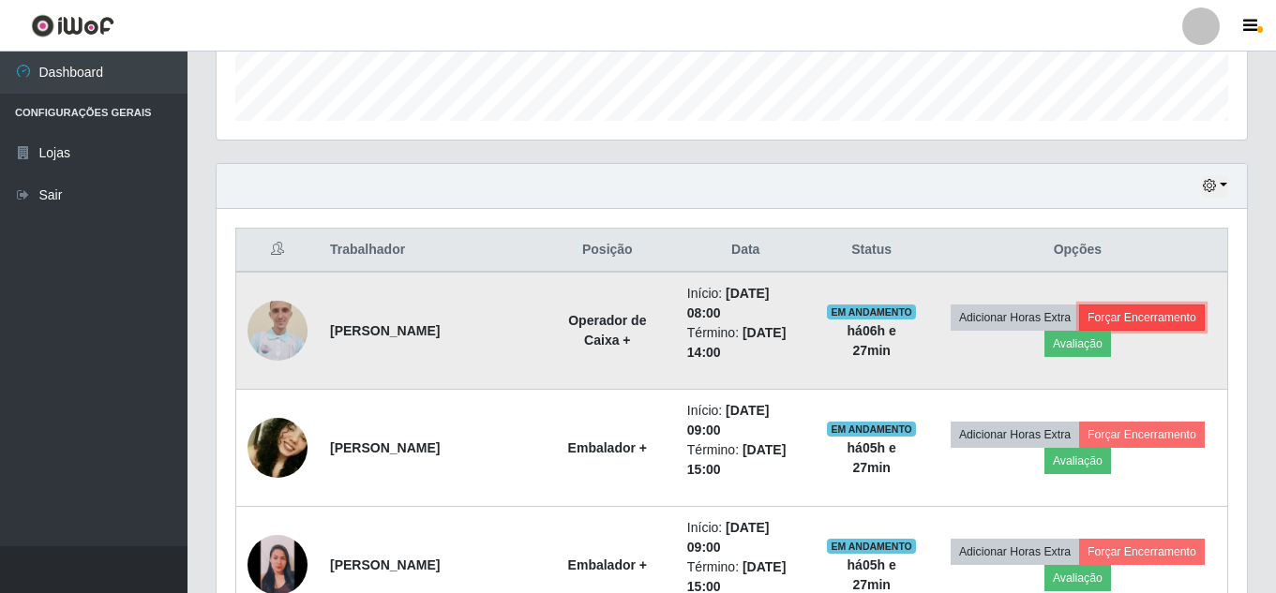
click at [1127, 319] on button "Forçar Encerramento" at bounding box center [1142, 318] width 126 height 26
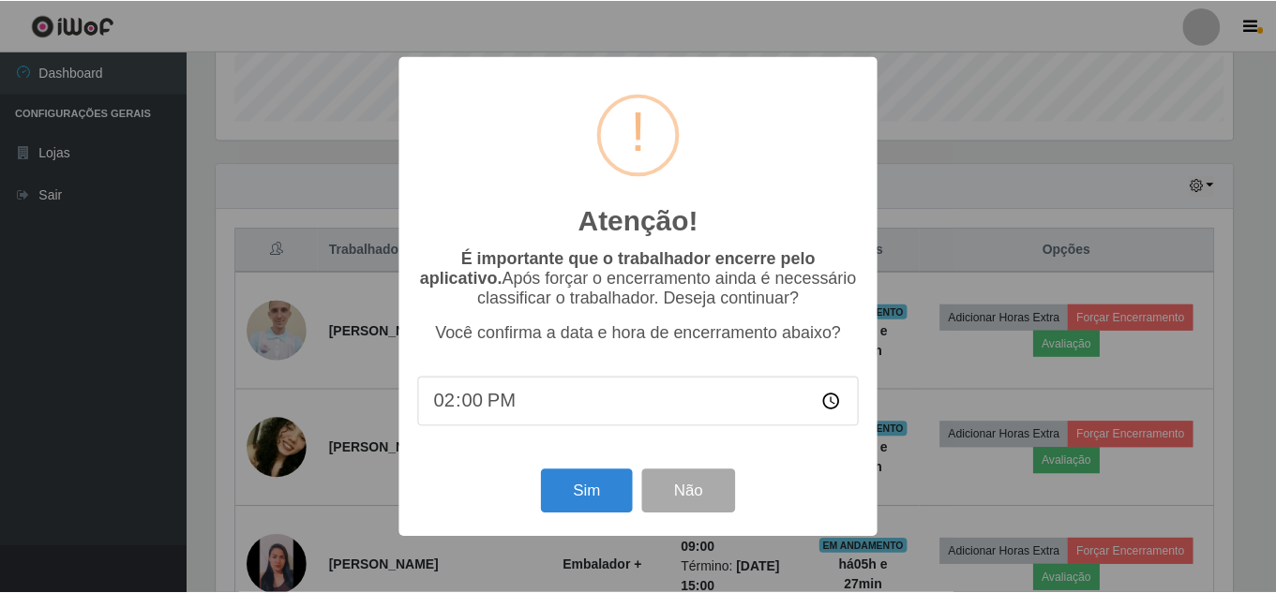
scroll to position [389, 1021]
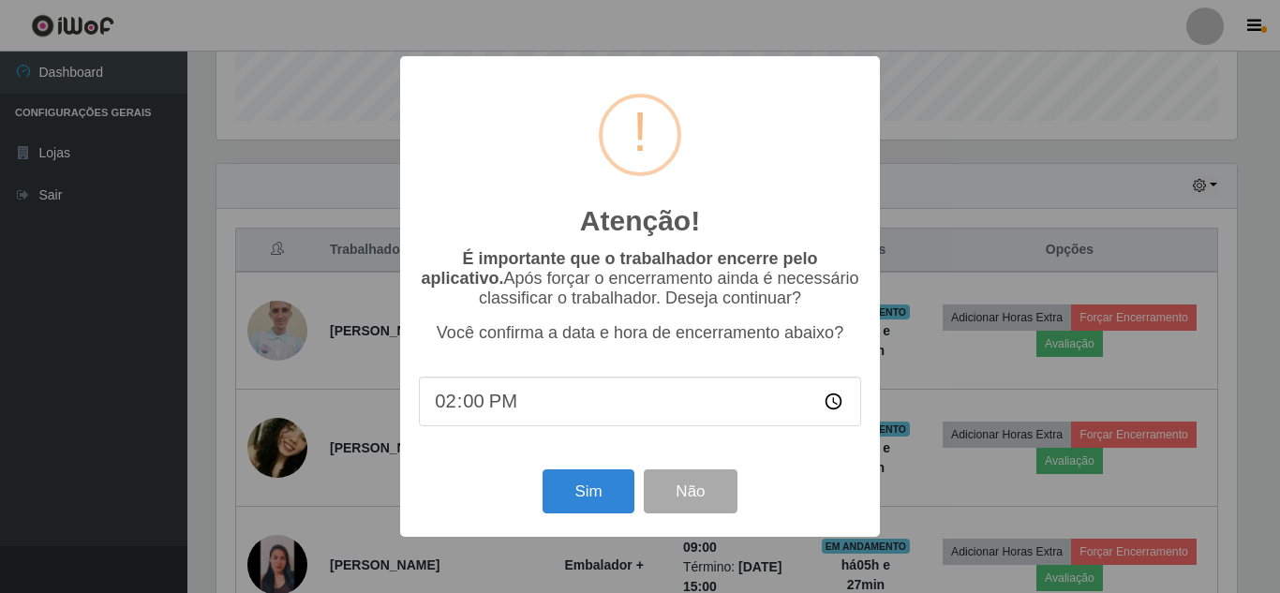
click at [471, 411] on input "14:00" at bounding box center [640, 402] width 442 height 50
type input "14:30"
click at [605, 504] on button "Sim" at bounding box center [588, 492] width 91 height 44
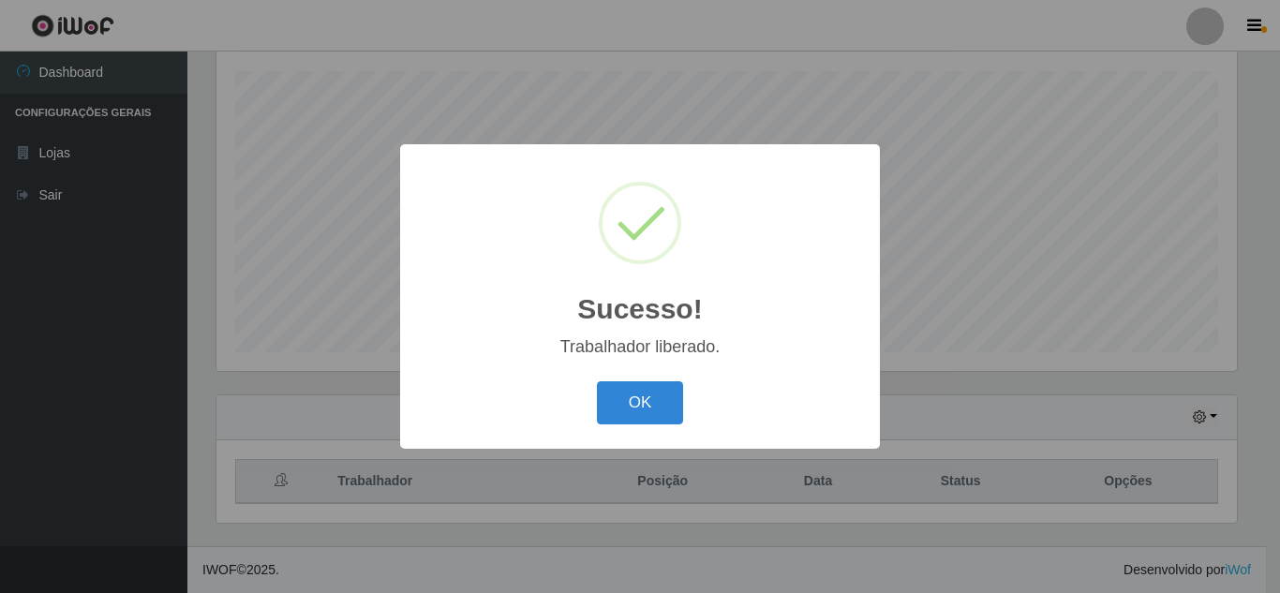
click at [597, 381] on button "OK" at bounding box center [640, 403] width 87 height 44
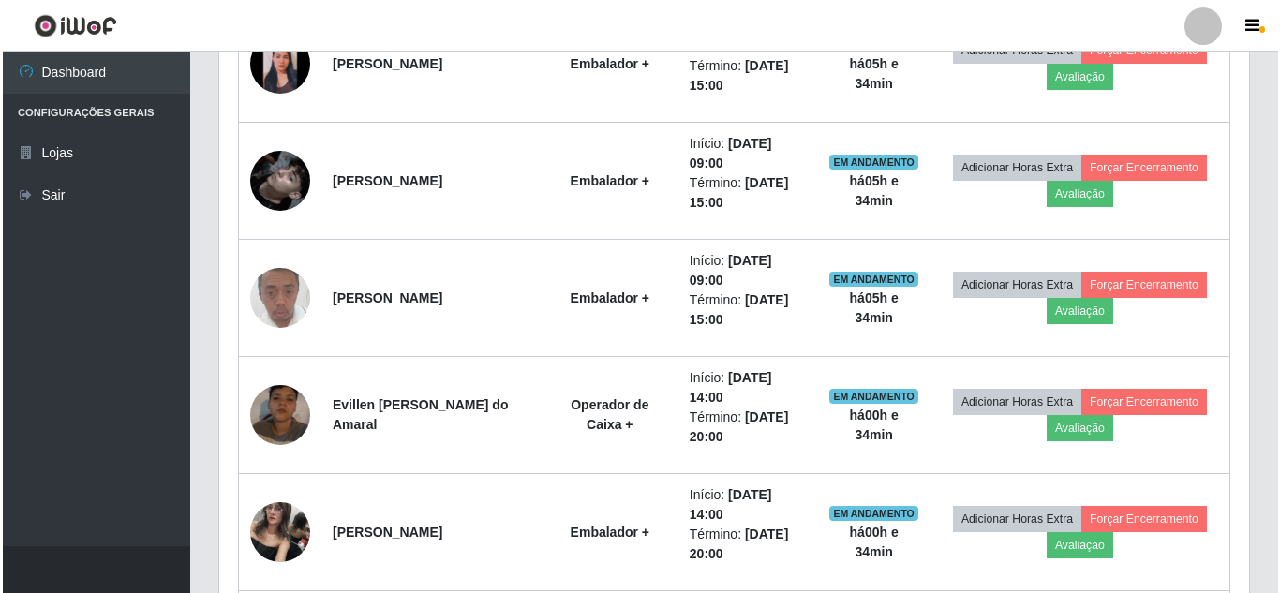
scroll to position [923, 0]
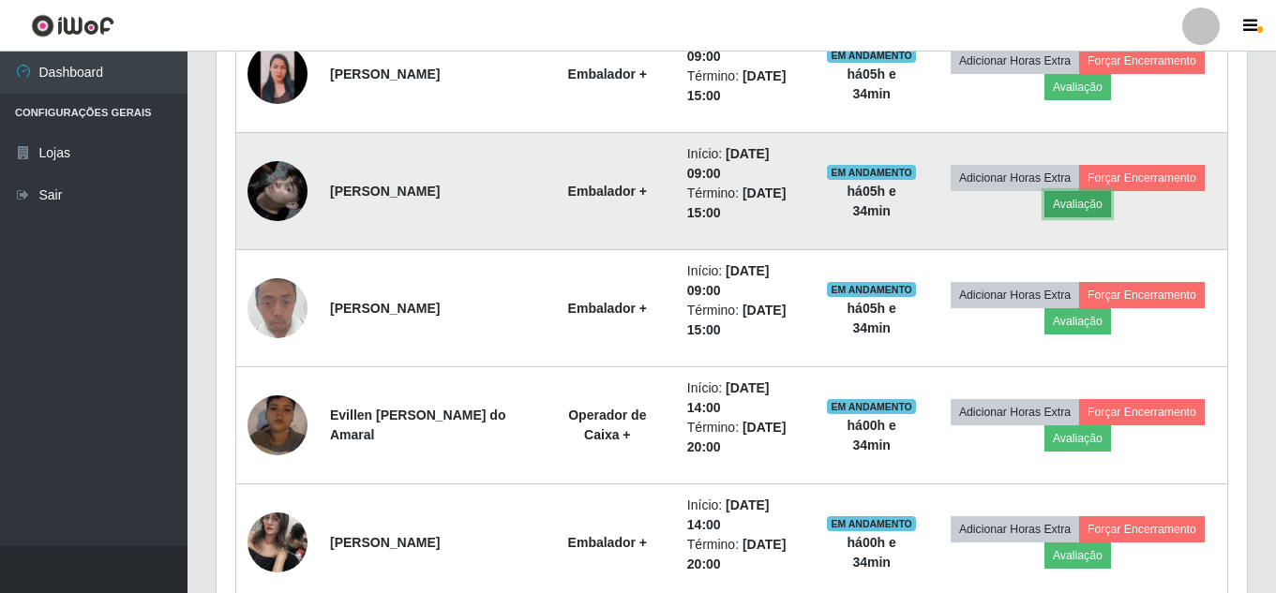
click at [1101, 196] on button "Avaliação" at bounding box center [1077, 204] width 67 height 26
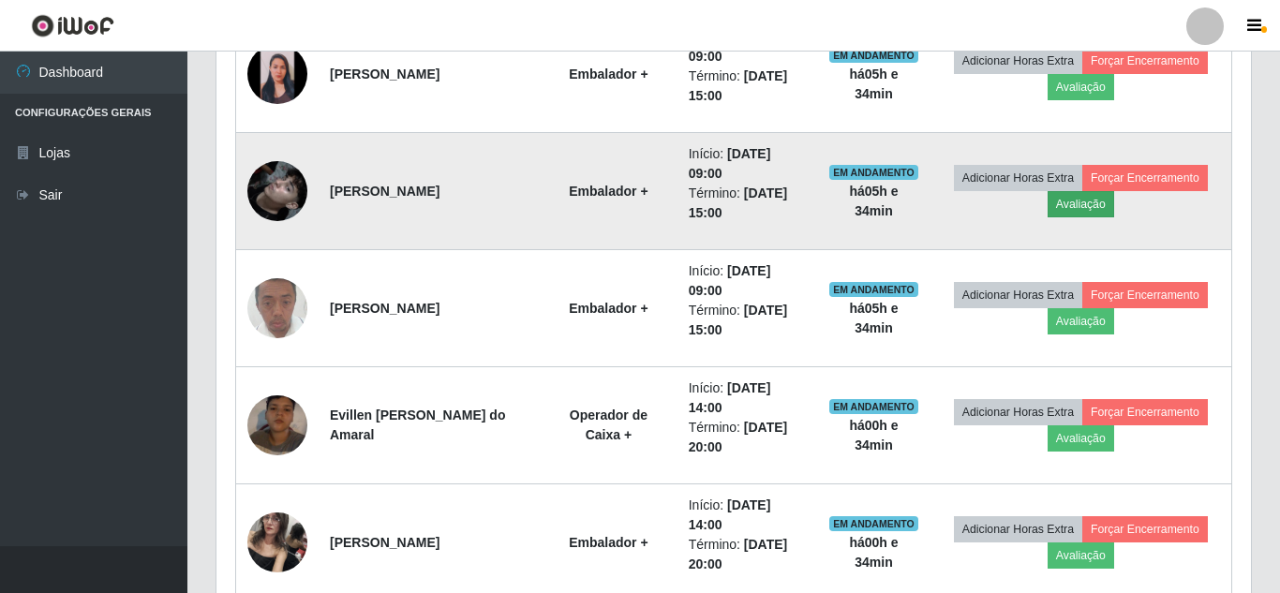
scroll to position [389, 1021]
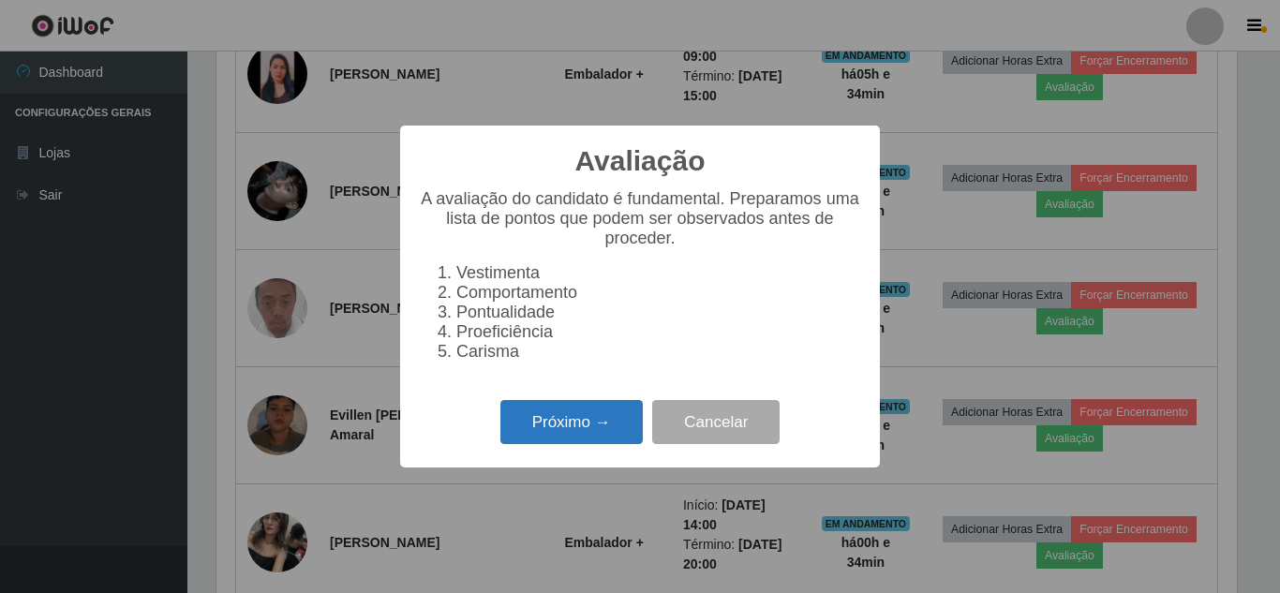
click at [605, 439] on button "Próximo →" at bounding box center [572, 422] width 142 height 44
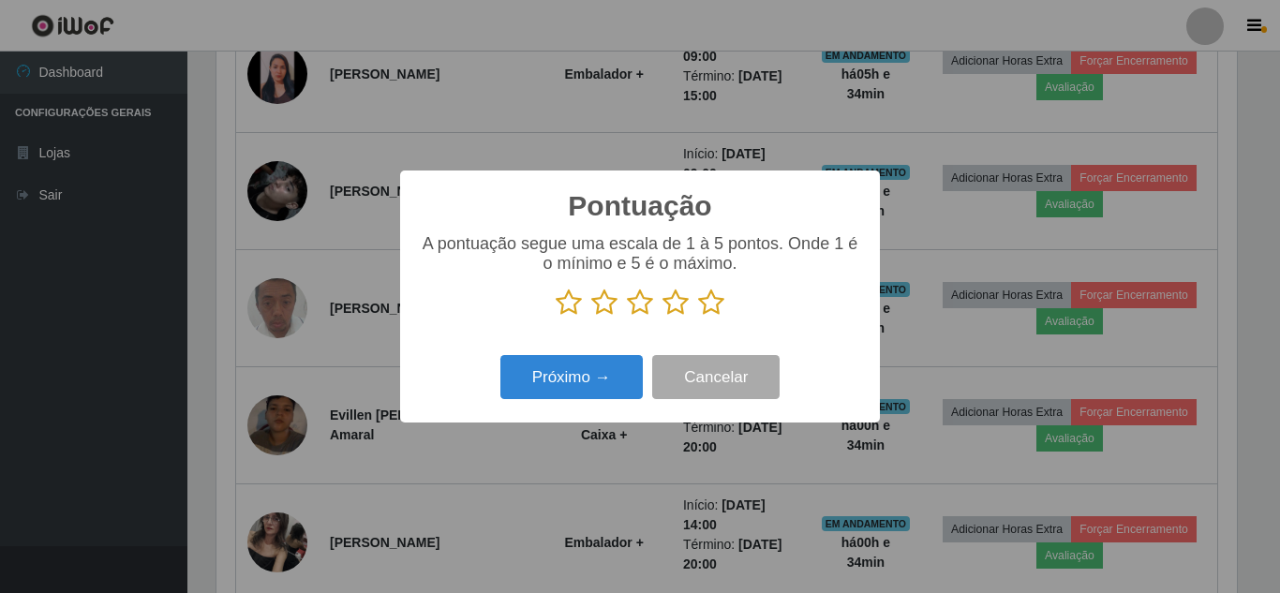
click at [715, 304] on icon at bounding box center [711, 303] width 26 height 28
click at [698, 317] on input "radio" at bounding box center [698, 317] width 0 height 0
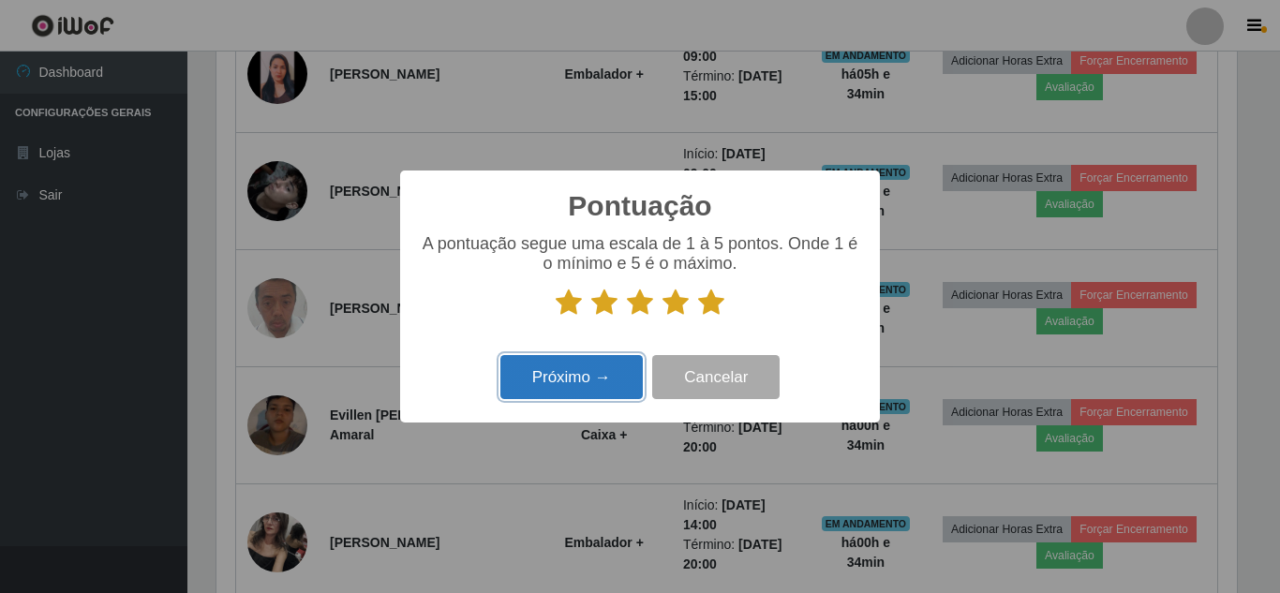
click at [594, 372] on button "Próximo →" at bounding box center [572, 377] width 142 height 44
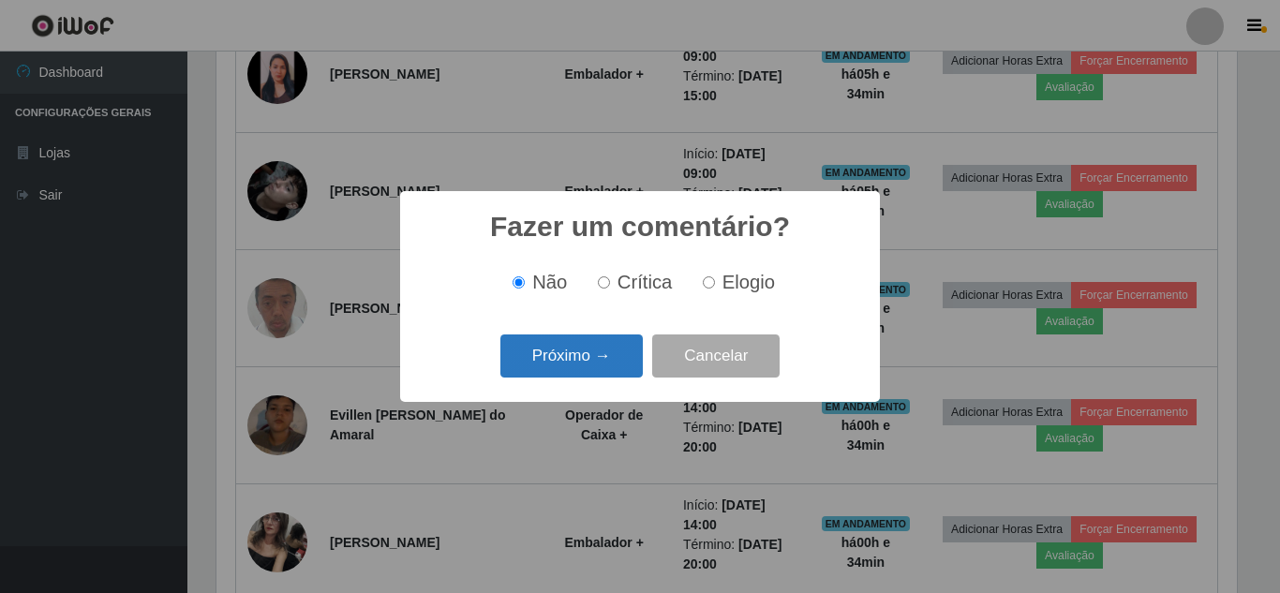
click at [595, 358] on button "Próximo →" at bounding box center [572, 357] width 142 height 44
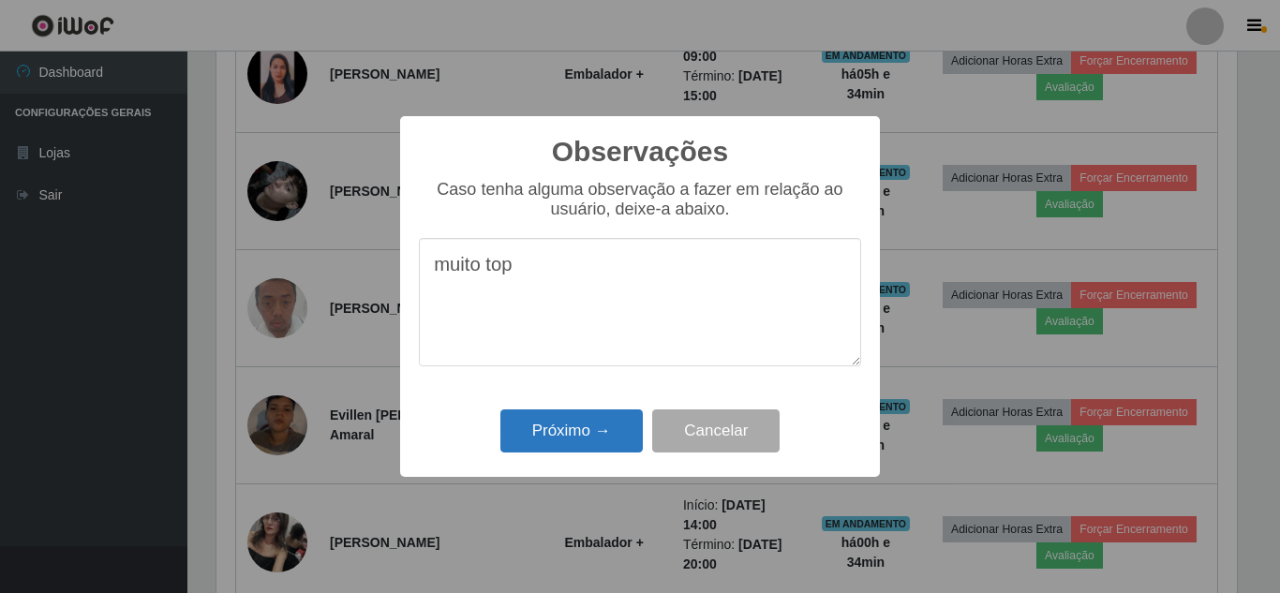
type textarea "muito top"
click at [580, 436] on button "Próximo →" at bounding box center [572, 432] width 142 height 44
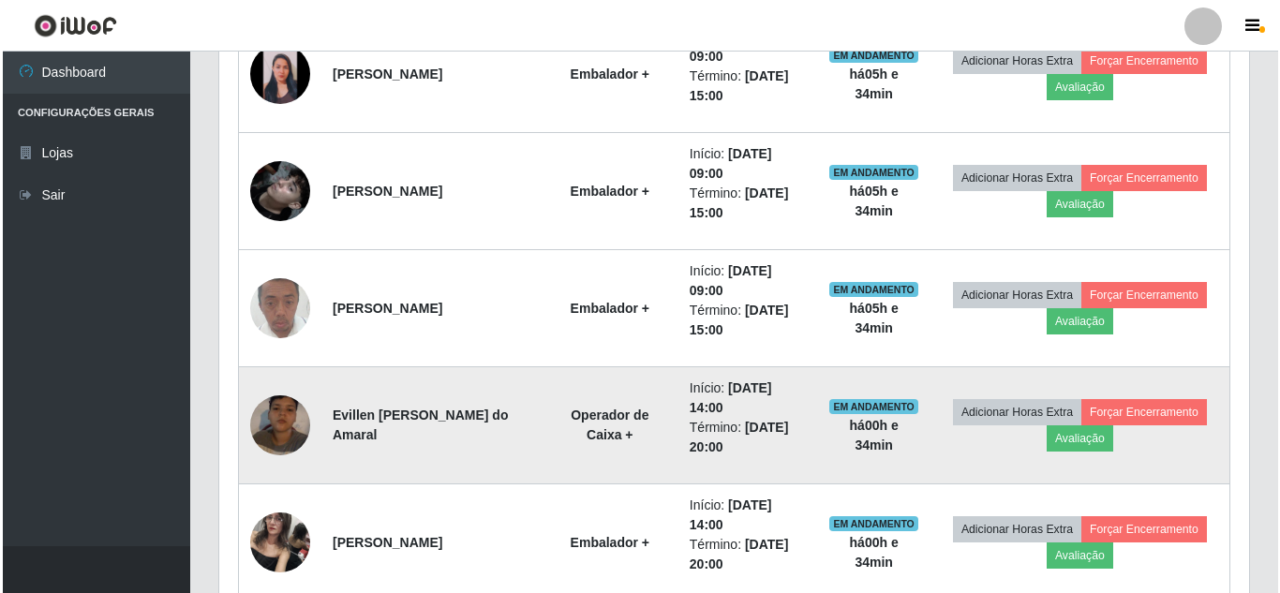
scroll to position [389, 1030]
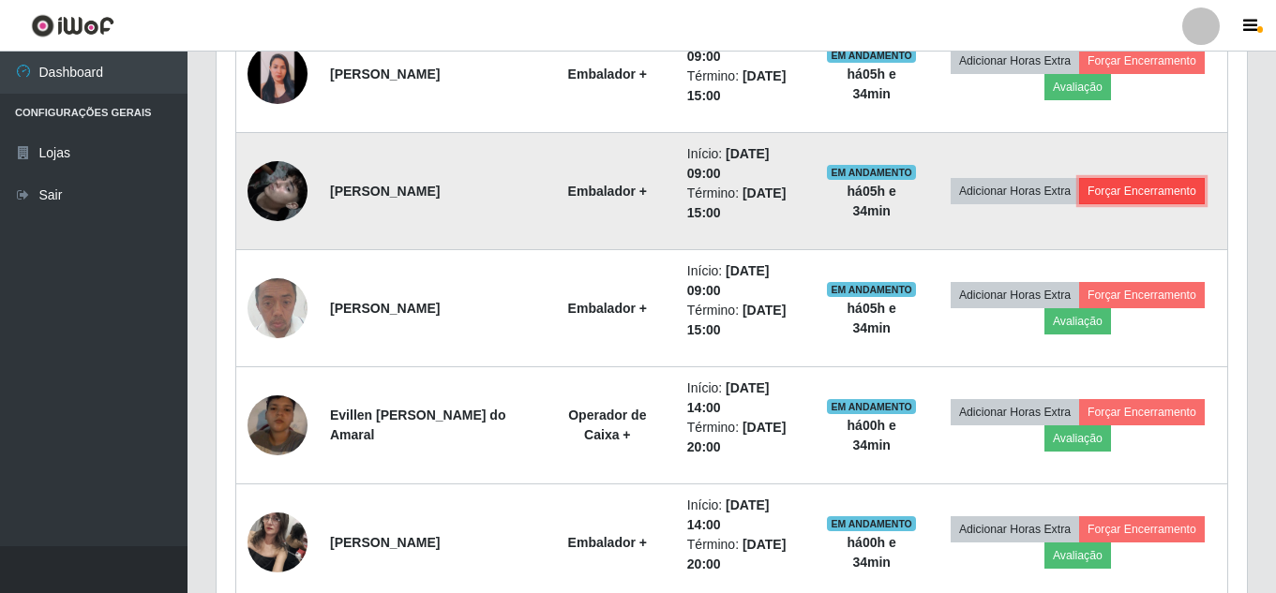
click at [1101, 180] on button "Forçar Encerramento" at bounding box center [1142, 191] width 126 height 26
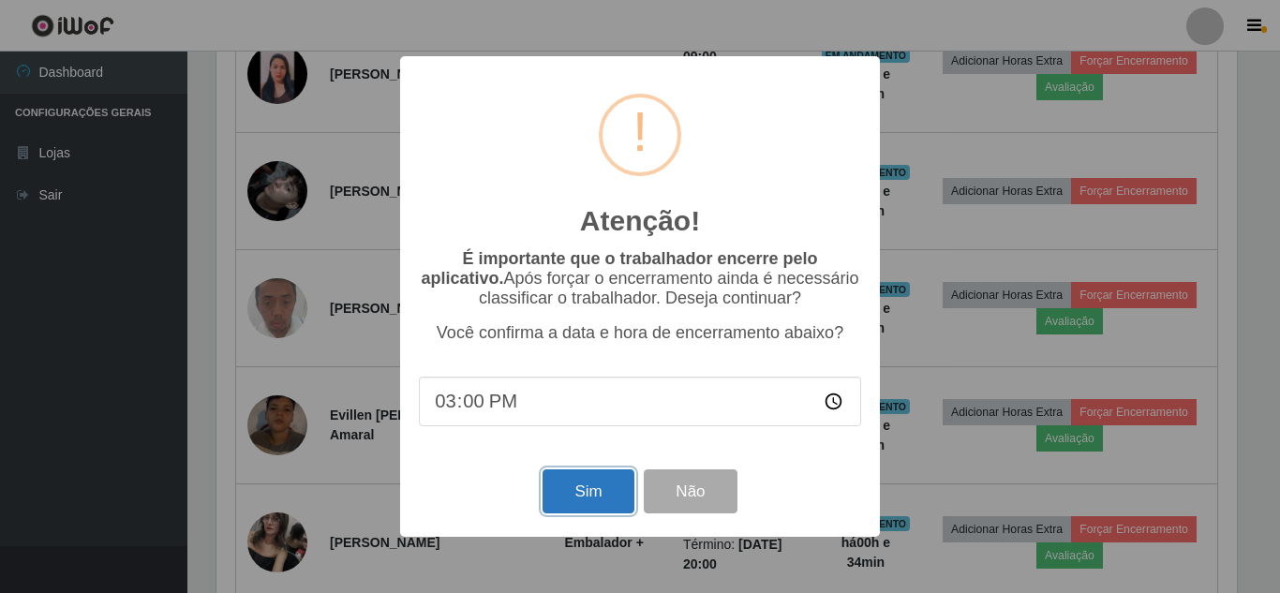
click at [581, 498] on button "Sim" at bounding box center [588, 492] width 91 height 44
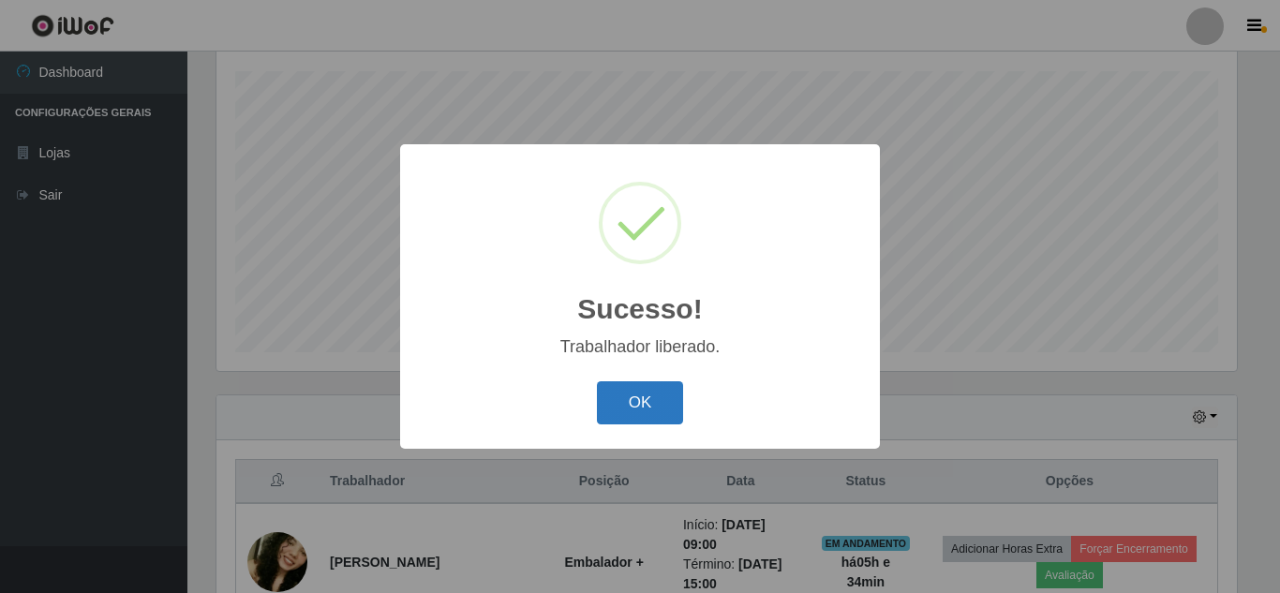
click at [625, 410] on button "OK" at bounding box center [640, 403] width 87 height 44
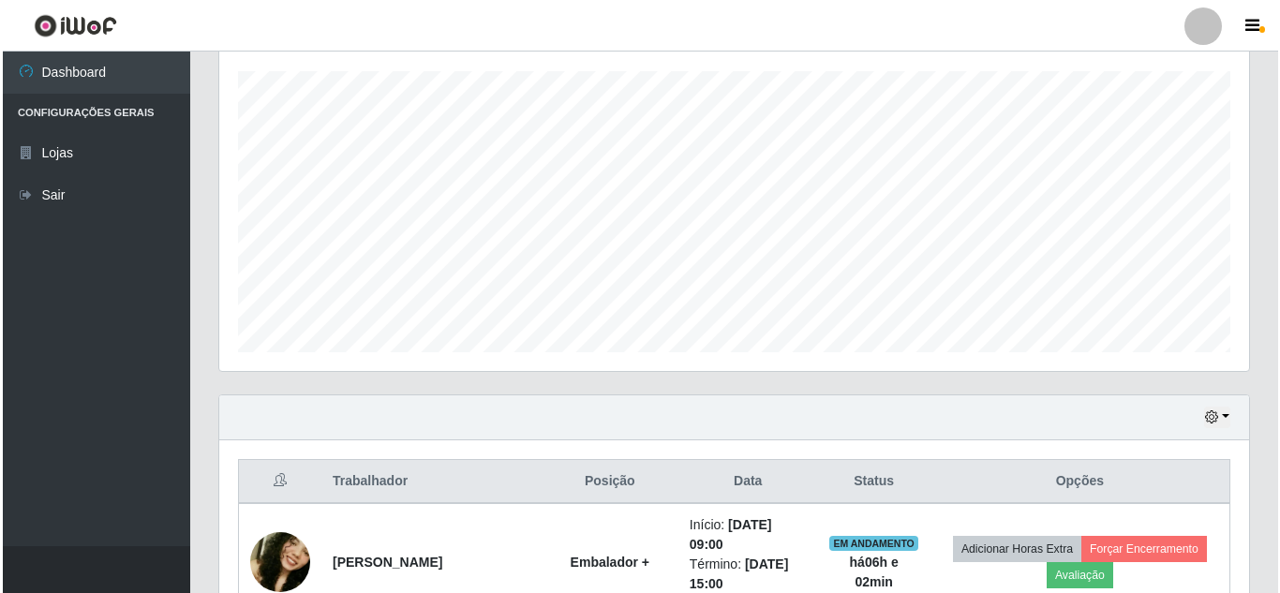
scroll to position [693, 0]
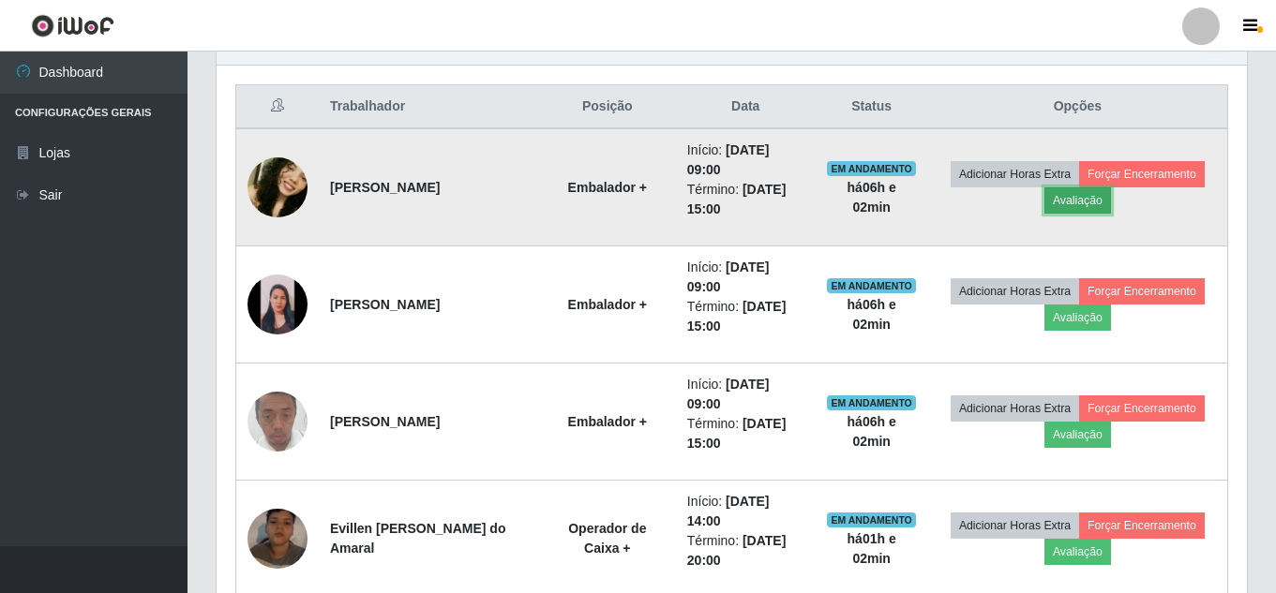
click at [1076, 196] on button "Avaliação" at bounding box center [1077, 200] width 67 height 26
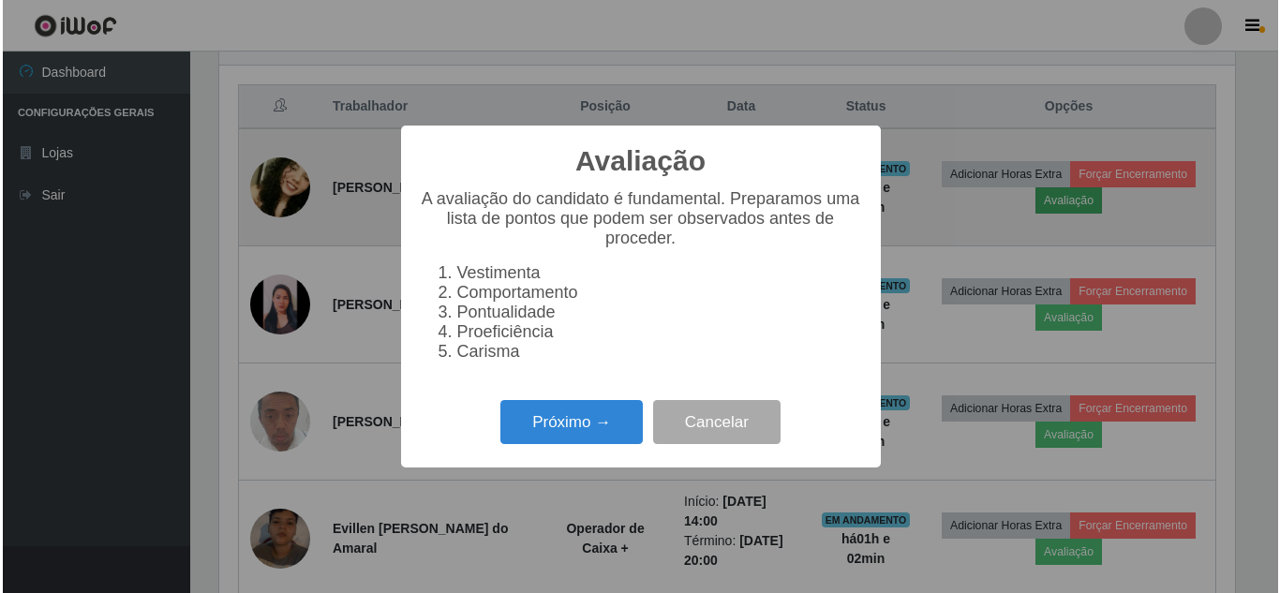
scroll to position [389, 1021]
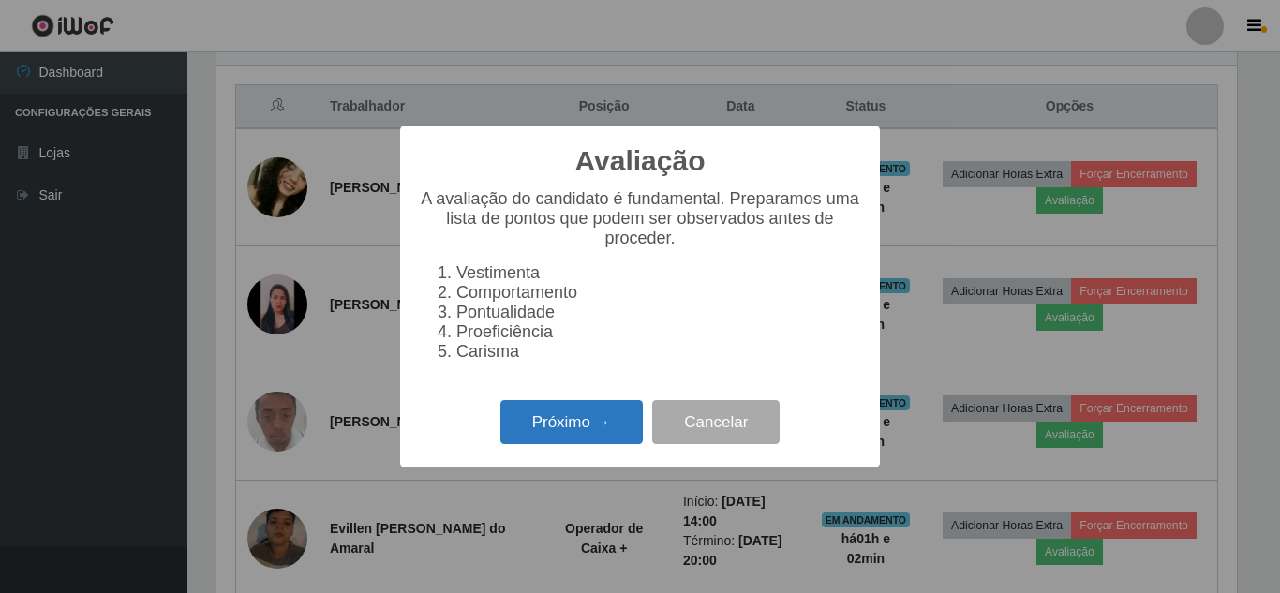
click at [563, 431] on button "Próximo →" at bounding box center [572, 422] width 142 height 44
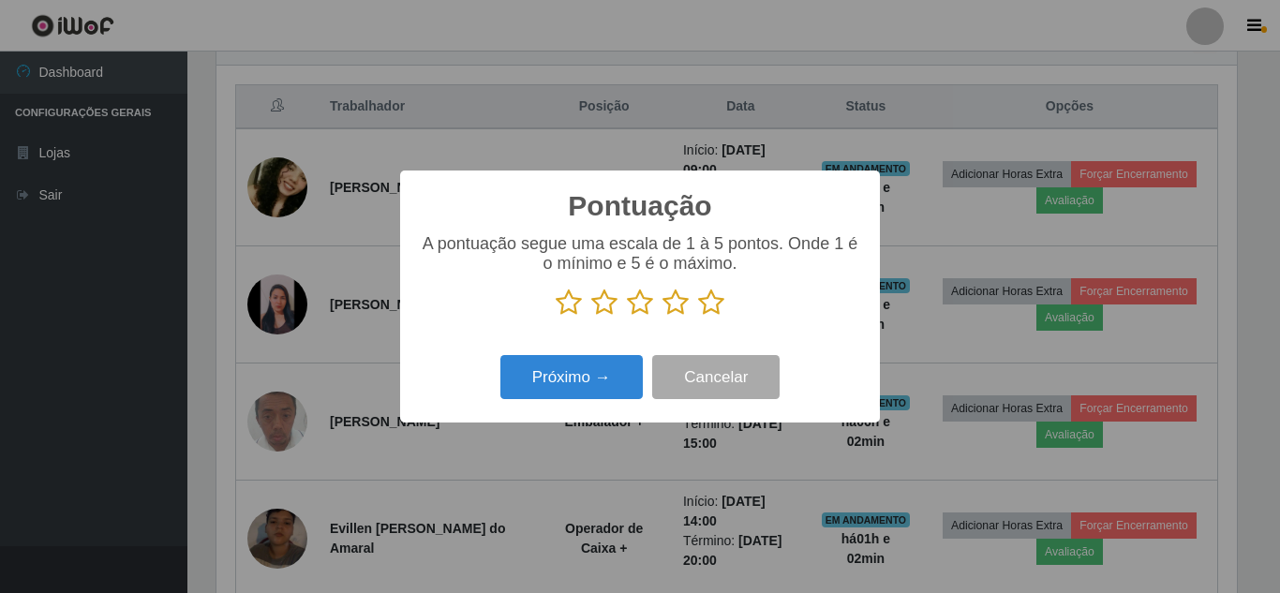
scroll to position [936884, 936252]
click at [709, 304] on icon at bounding box center [711, 303] width 26 height 28
click at [698, 317] on input "radio" at bounding box center [698, 317] width 0 height 0
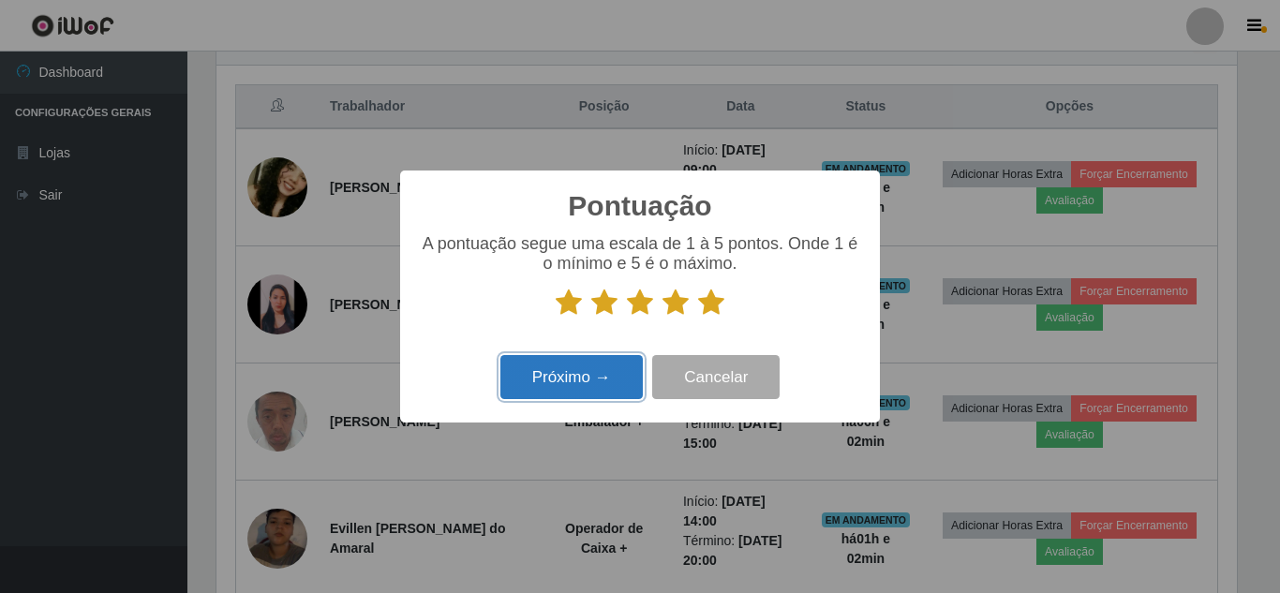
click at [575, 386] on button "Próximo →" at bounding box center [572, 377] width 142 height 44
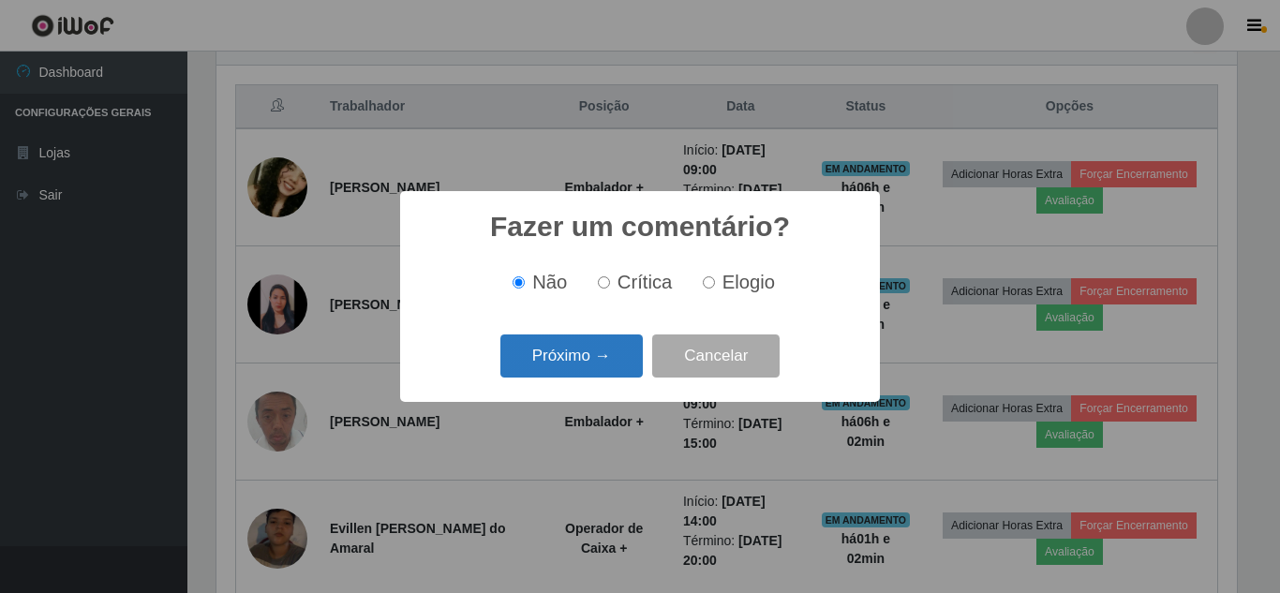
click at [600, 364] on button "Próximo →" at bounding box center [572, 357] width 142 height 44
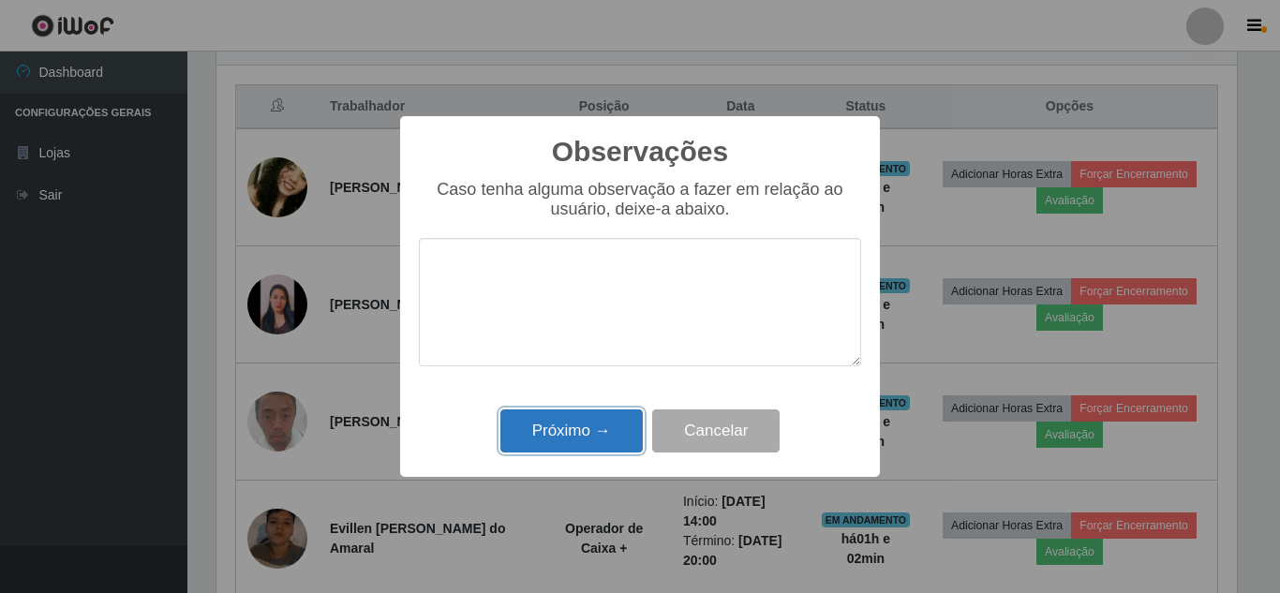
click at [577, 441] on button "Próximo →" at bounding box center [572, 432] width 142 height 44
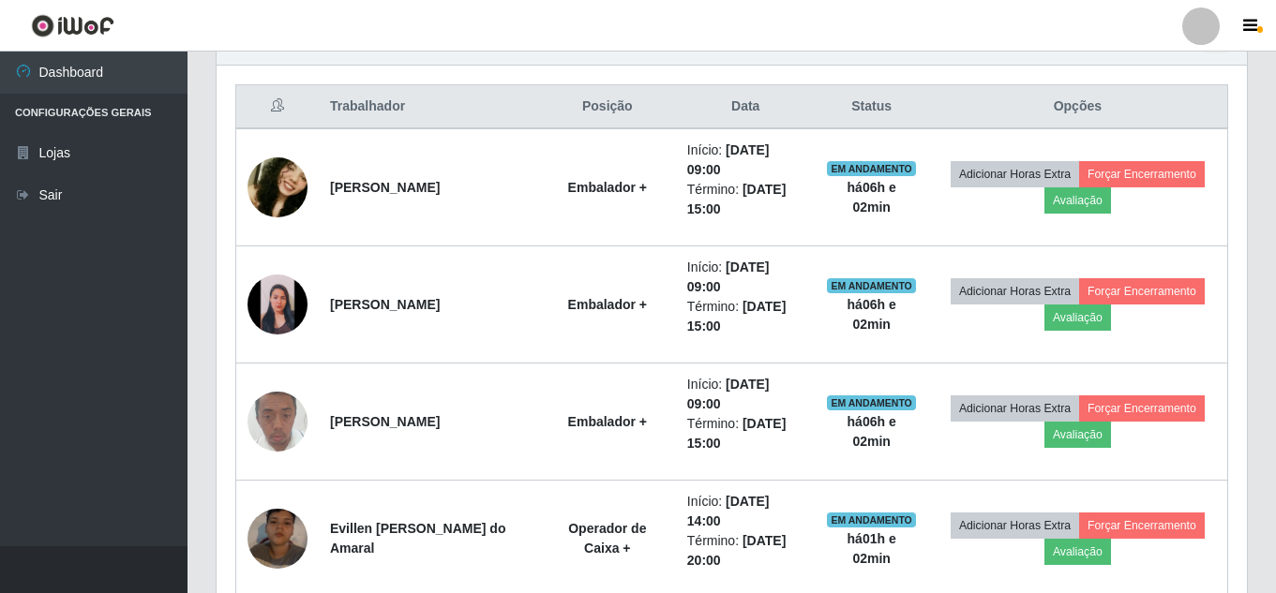
scroll to position [389, 1030]
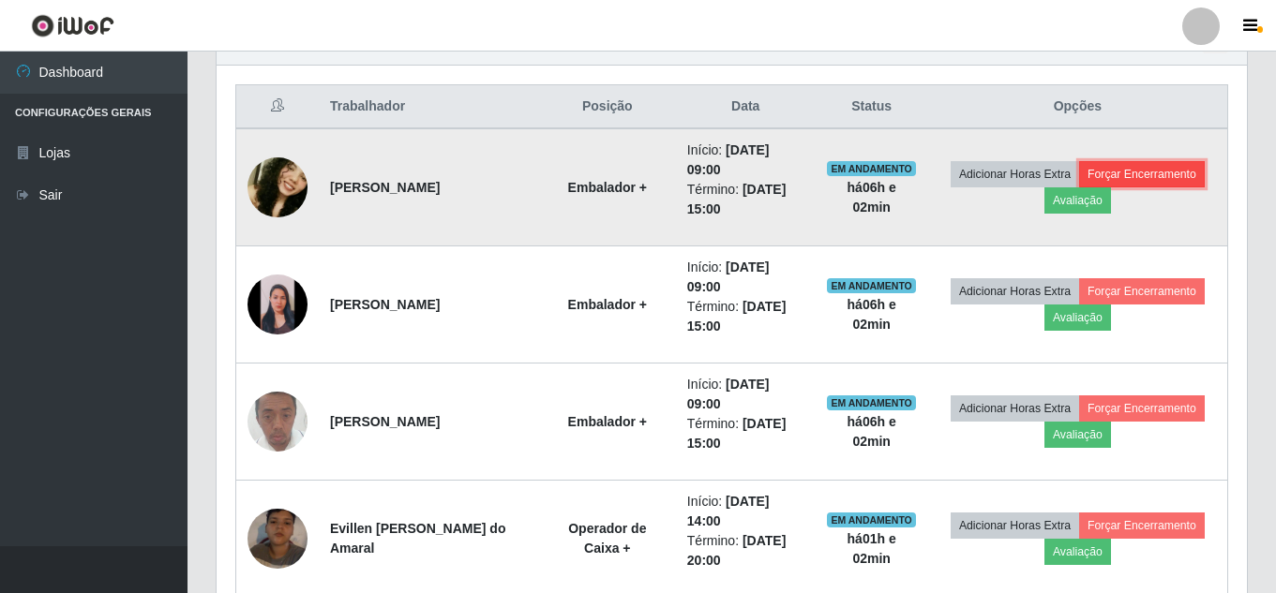
click at [1151, 169] on button "Forçar Encerramento" at bounding box center [1142, 174] width 126 height 26
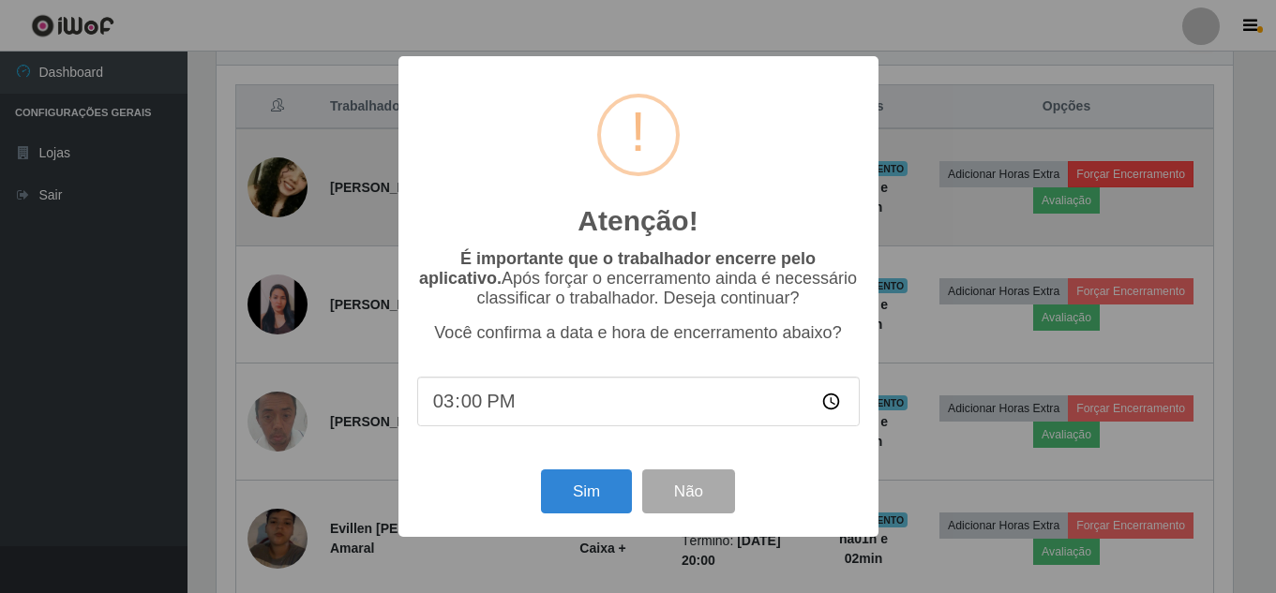
scroll to position [389, 1021]
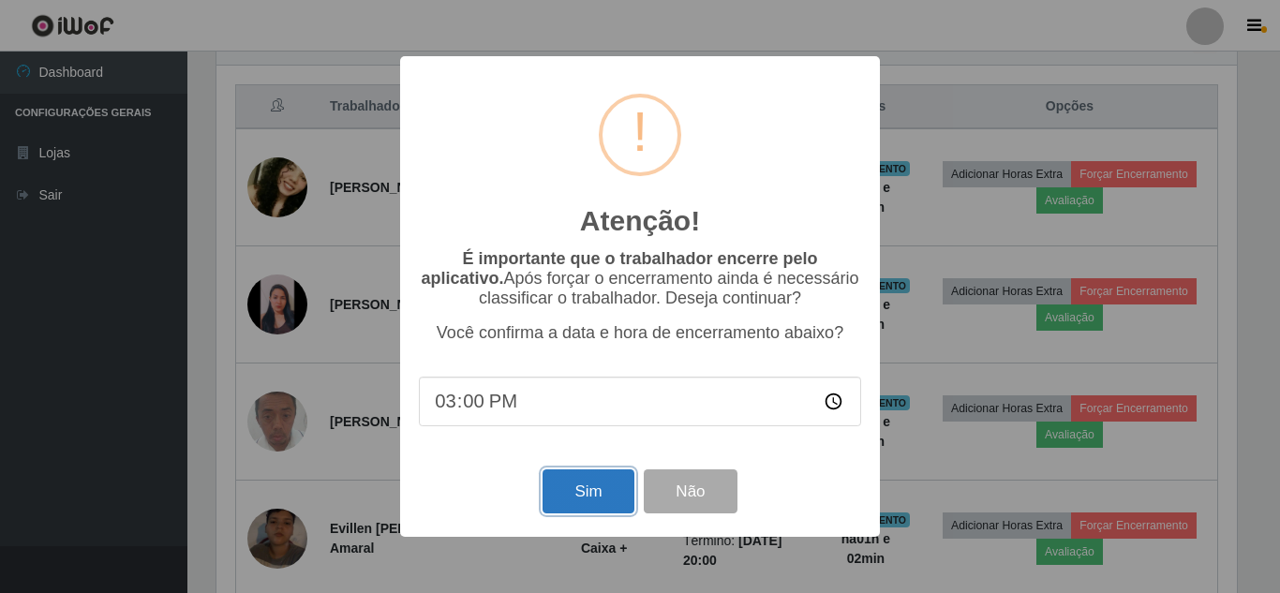
click at [588, 493] on button "Sim" at bounding box center [588, 492] width 91 height 44
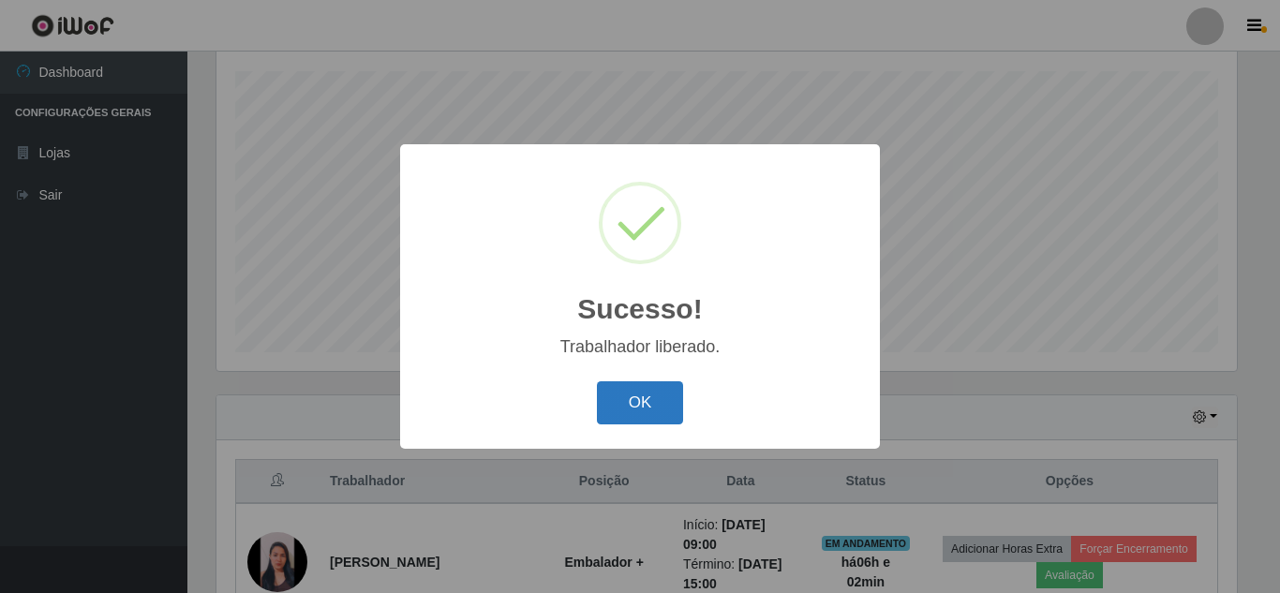
click at [664, 408] on button "OK" at bounding box center [640, 403] width 87 height 44
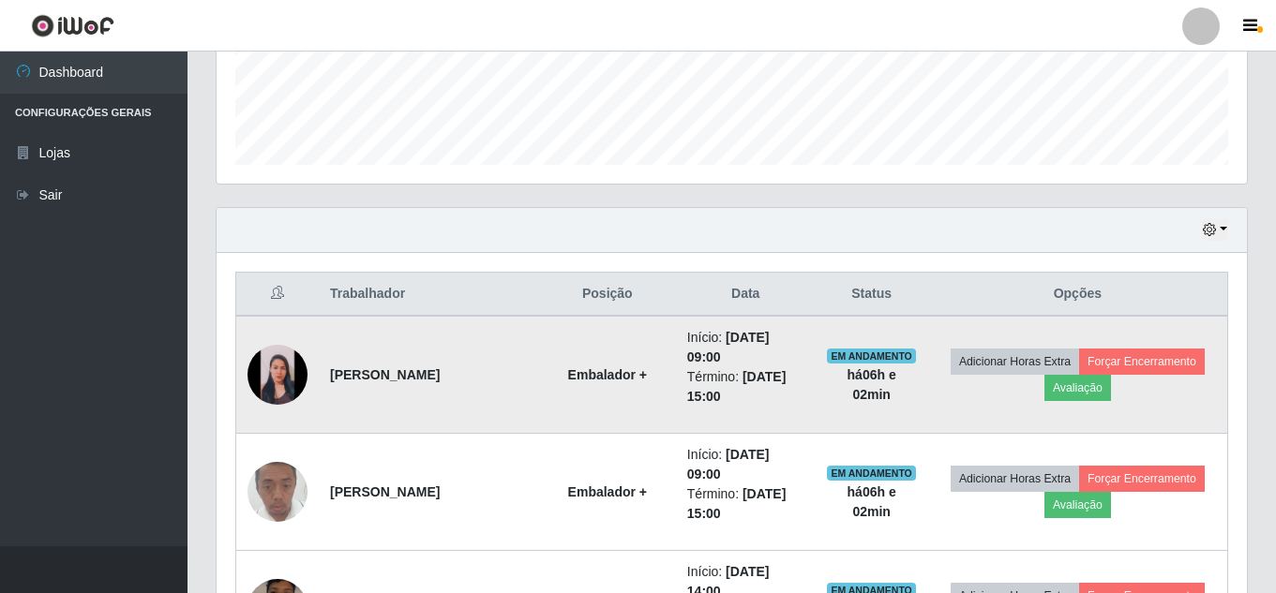
scroll to position [599, 0]
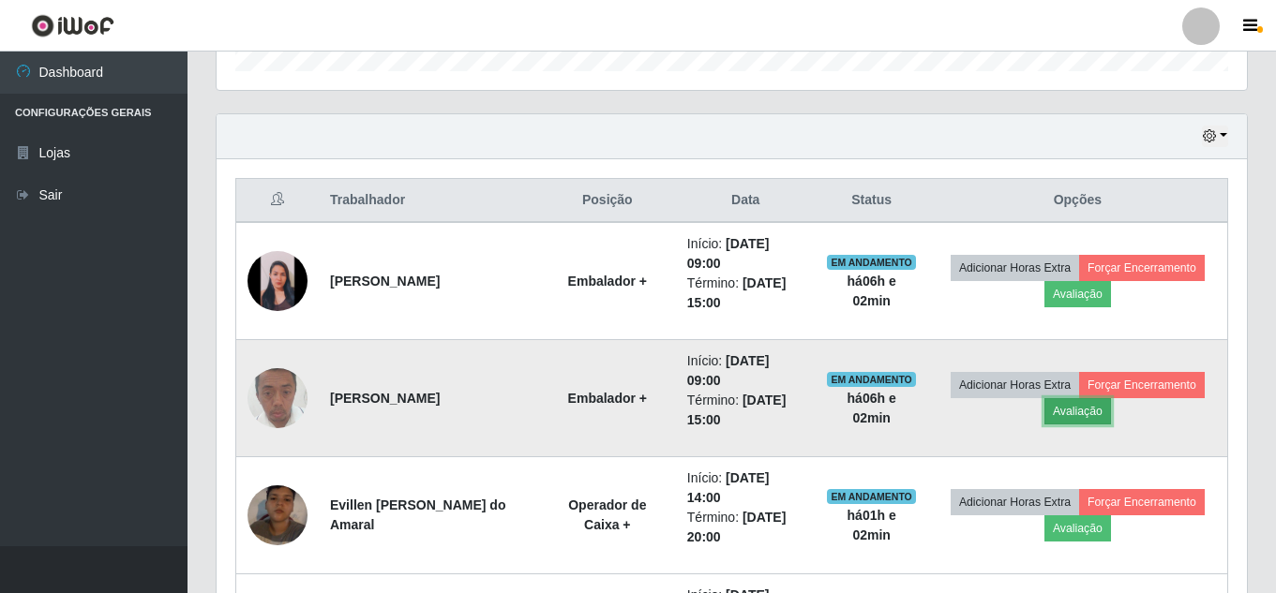
click at [1075, 410] on button "Avaliação" at bounding box center [1077, 411] width 67 height 26
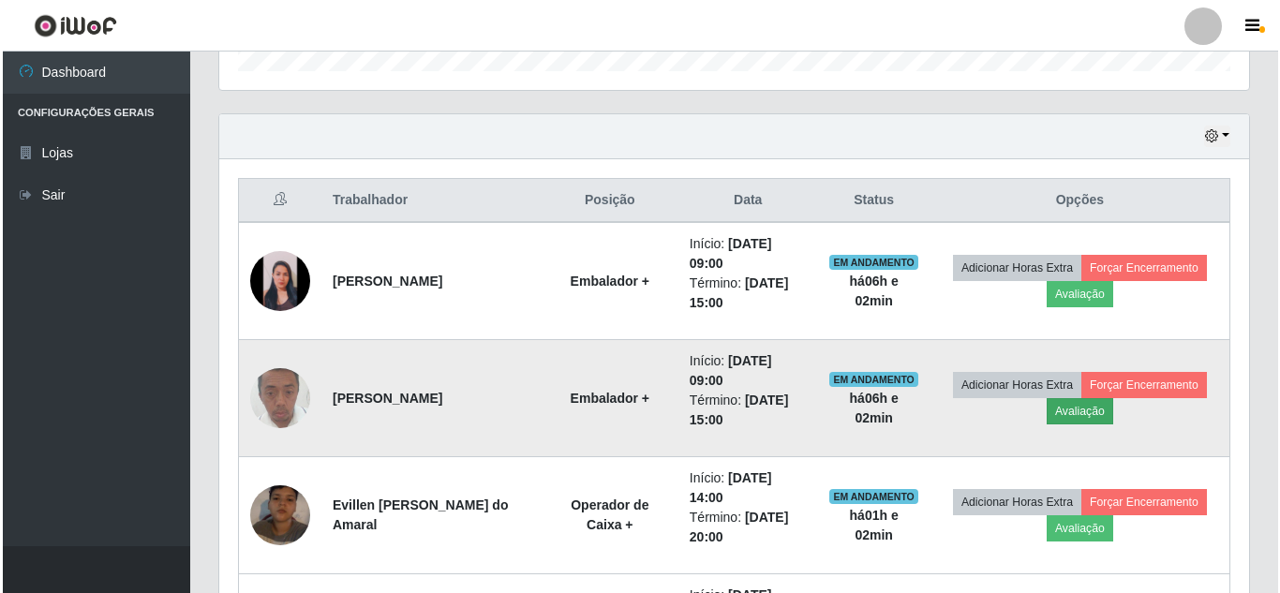
scroll to position [389, 1021]
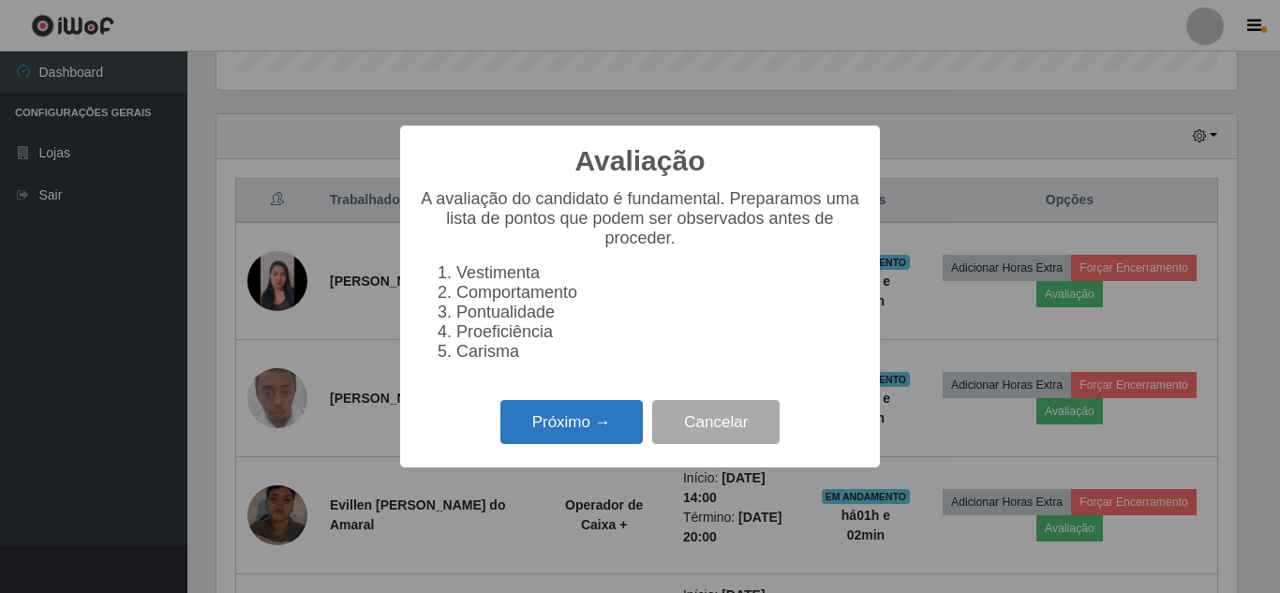
click at [580, 441] on button "Próximo →" at bounding box center [572, 422] width 142 height 44
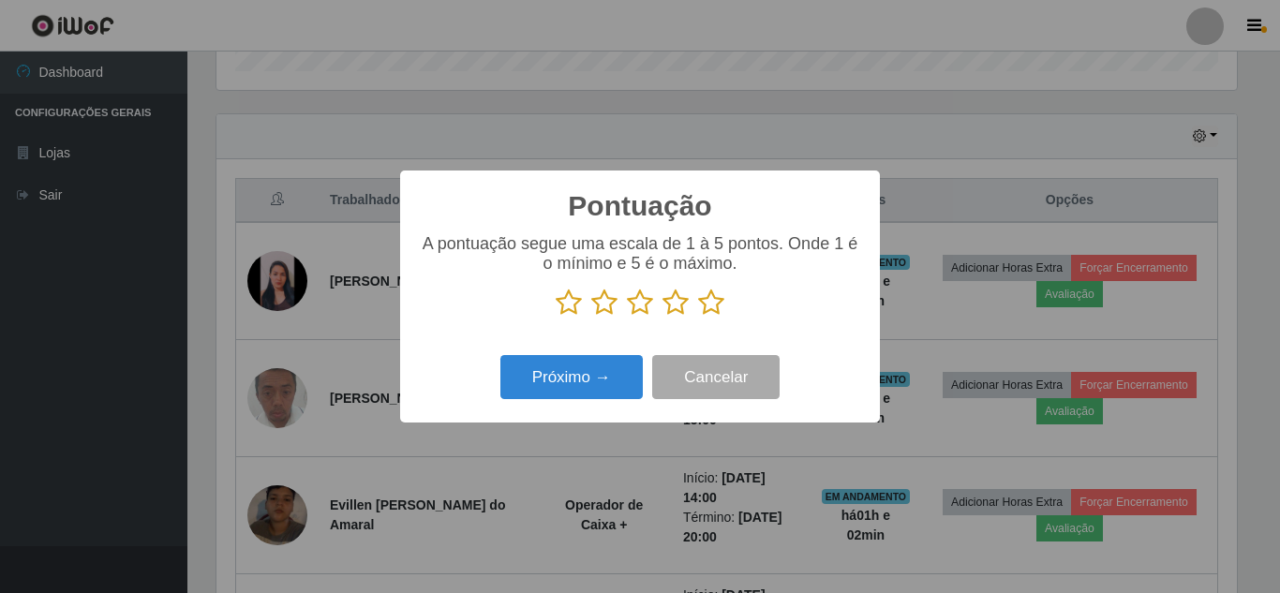
scroll to position [936884, 936252]
click at [707, 302] on icon at bounding box center [711, 303] width 26 height 28
click at [698, 317] on input "radio" at bounding box center [698, 317] width 0 height 0
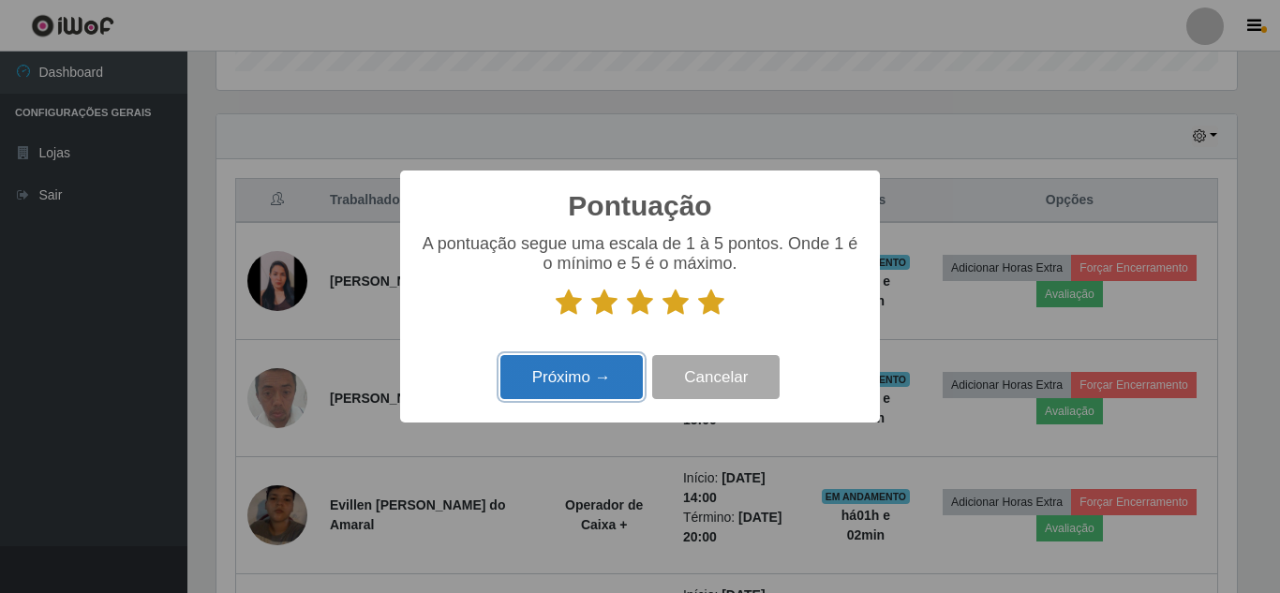
click at [603, 367] on button "Próximo →" at bounding box center [572, 377] width 142 height 44
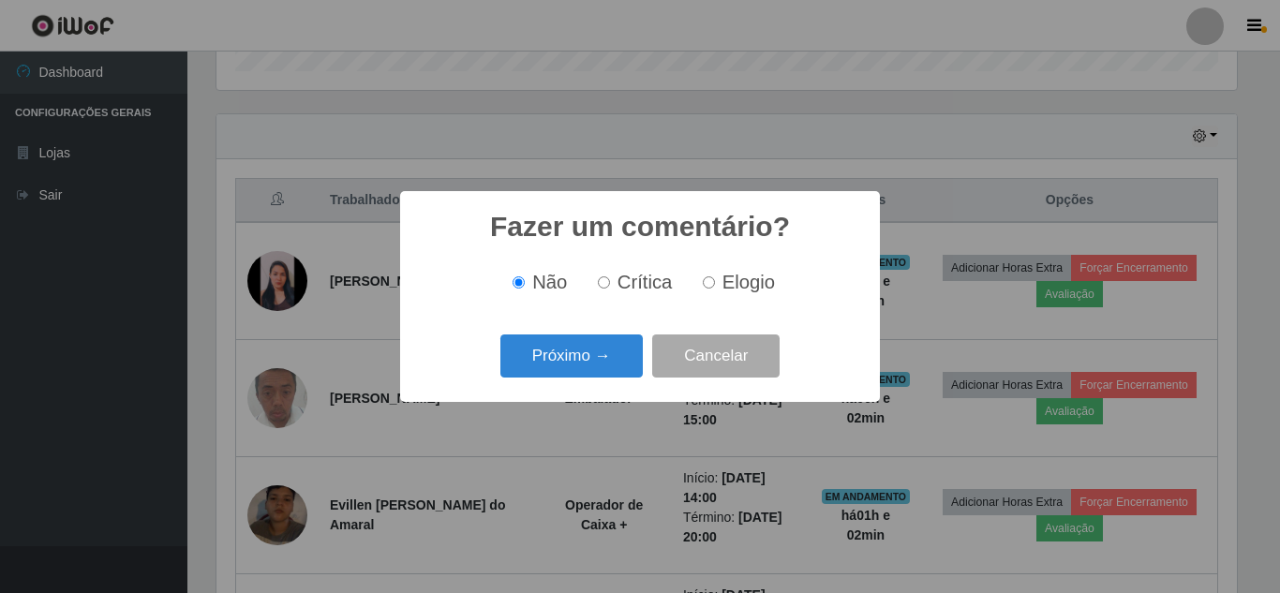
click at [649, 350] on div "Próximo → Cancelar" at bounding box center [640, 355] width 442 height 53
click at [642, 357] on button "Próximo →" at bounding box center [572, 357] width 142 height 44
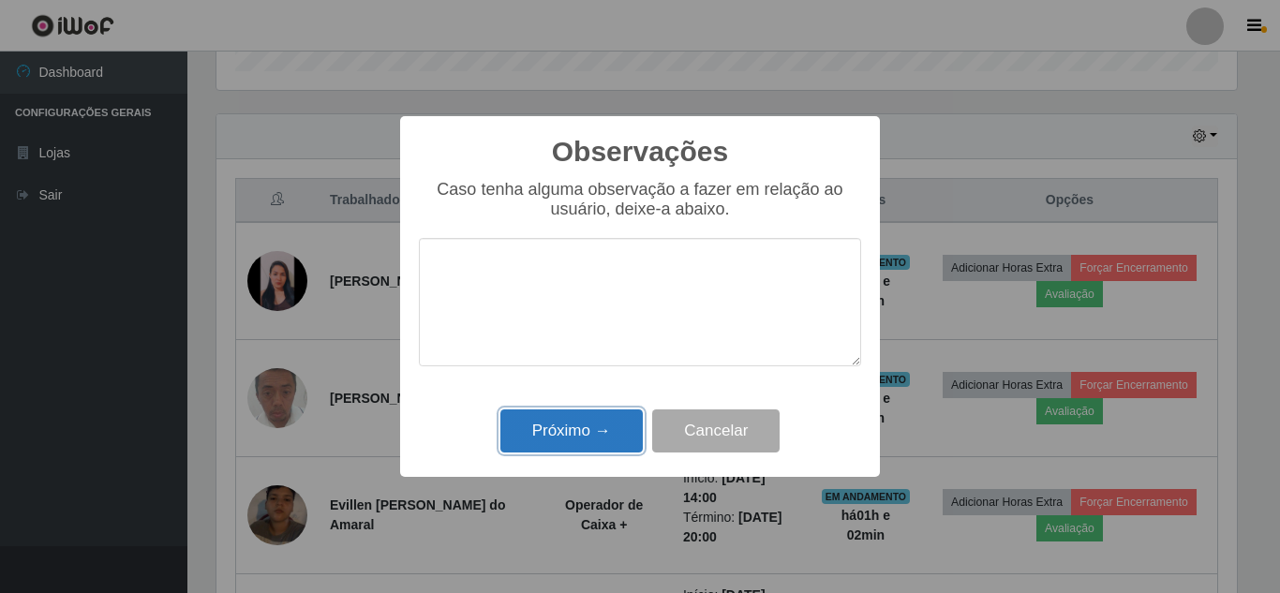
click at [598, 436] on button "Próximo →" at bounding box center [572, 432] width 142 height 44
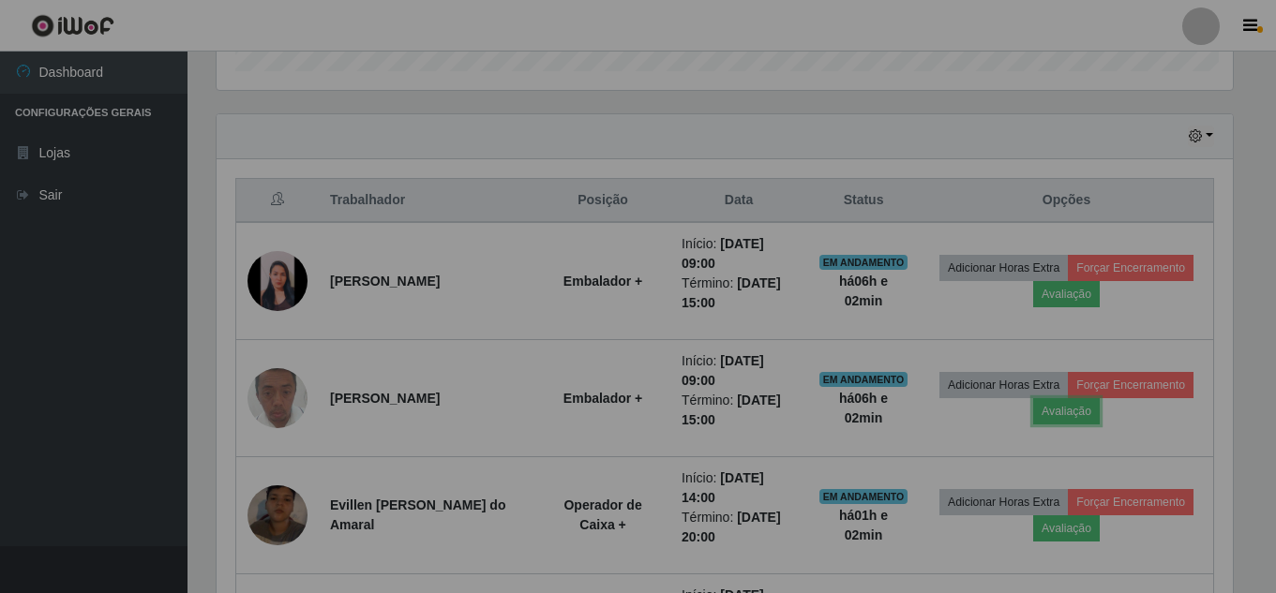
scroll to position [389, 1030]
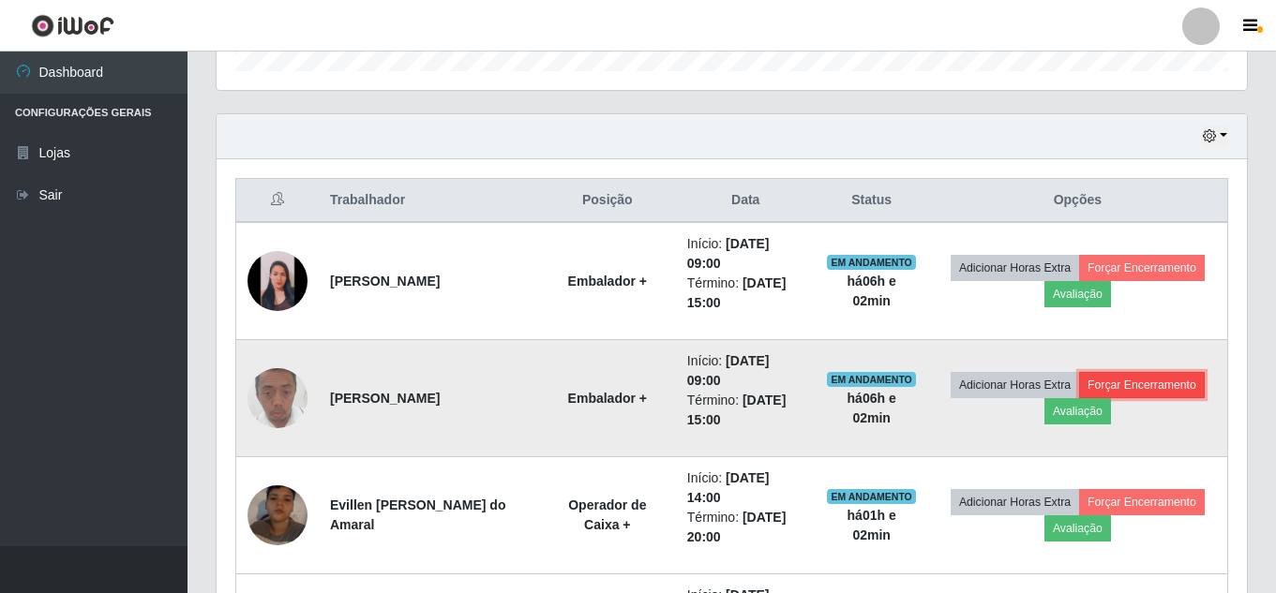
drag, startPoint x: 1197, startPoint y: 35, endPoint x: 1149, endPoint y: 383, distance: 351.9
click at [1149, 383] on button "Forçar Encerramento" at bounding box center [1142, 385] width 126 height 26
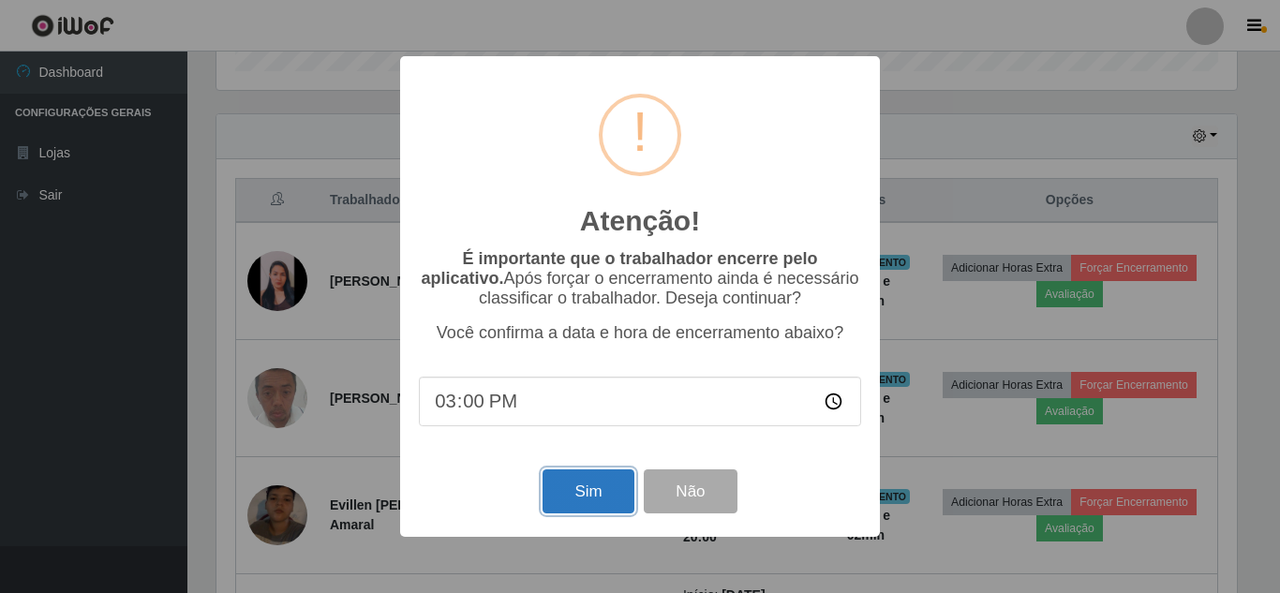
click at [603, 499] on button "Sim" at bounding box center [588, 492] width 91 height 44
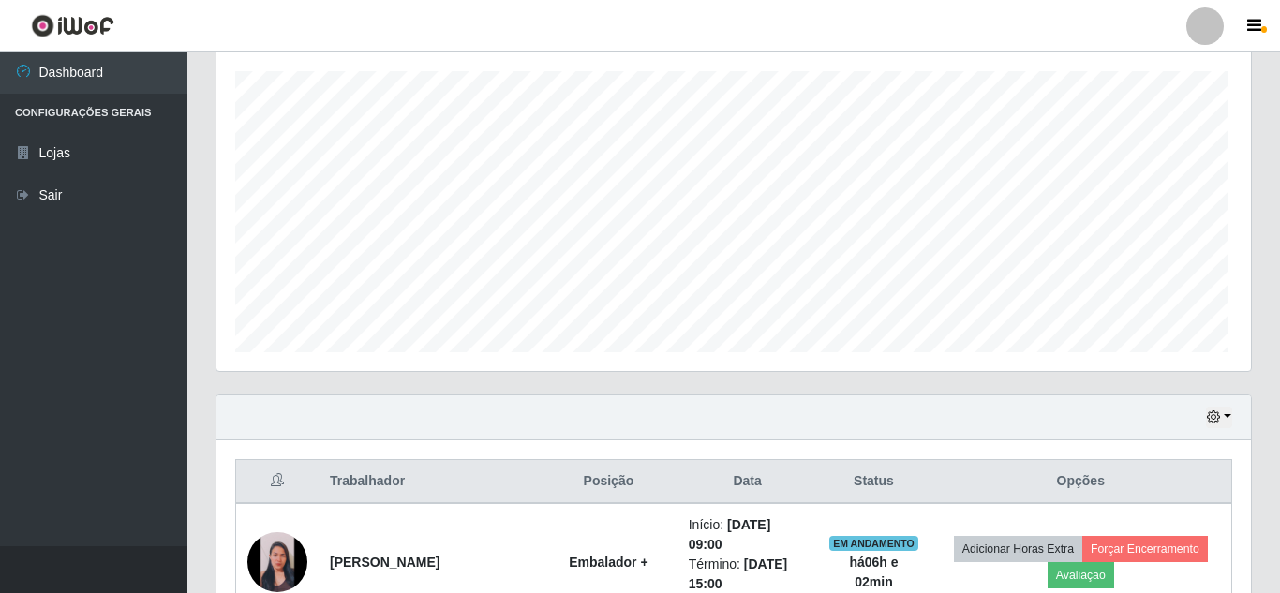
scroll to position [936884, 936252]
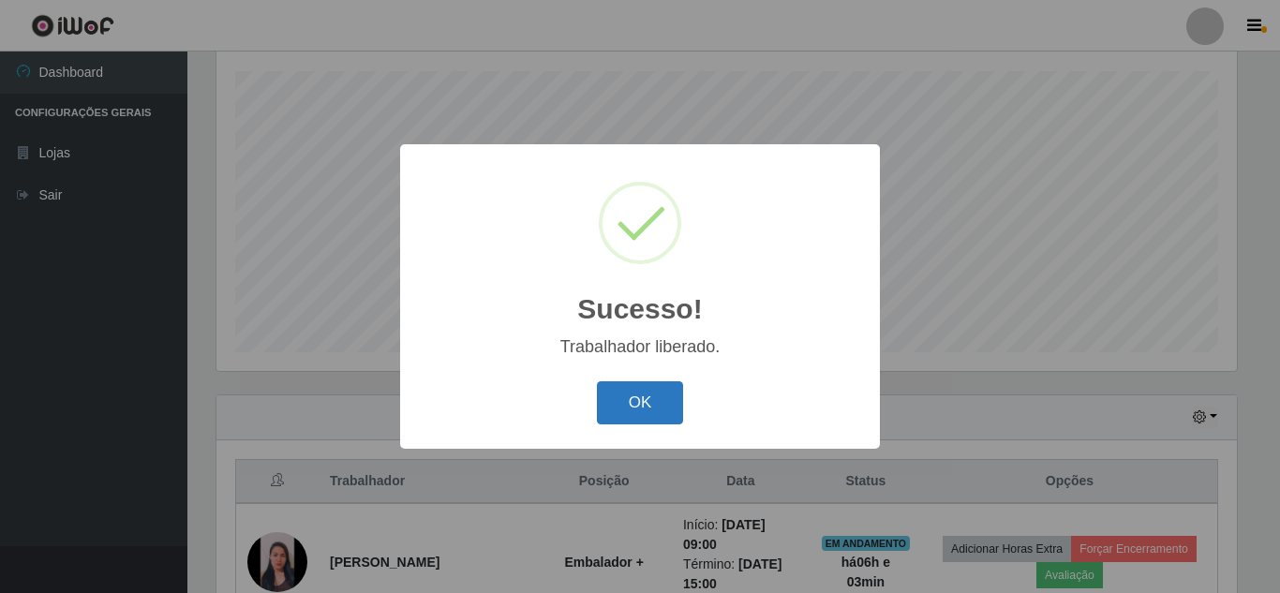
click at [645, 400] on button "OK" at bounding box center [640, 403] width 87 height 44
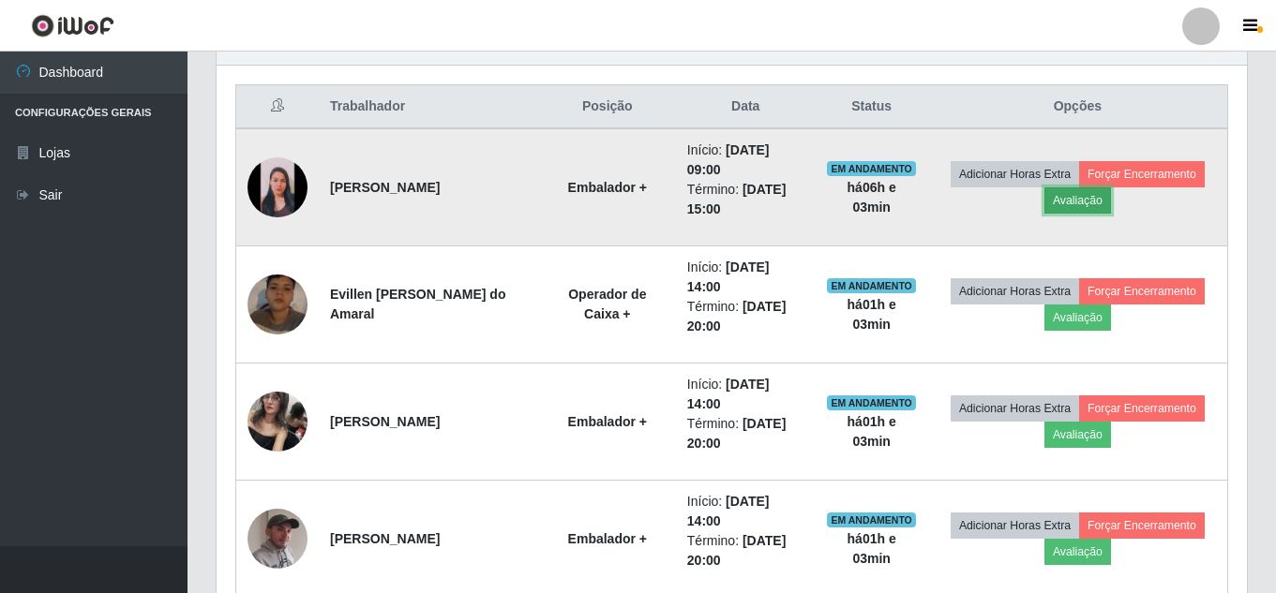
click at [1090, 202] on button "Avaliação" at bounding box center [1077, 200] width 67 height 26
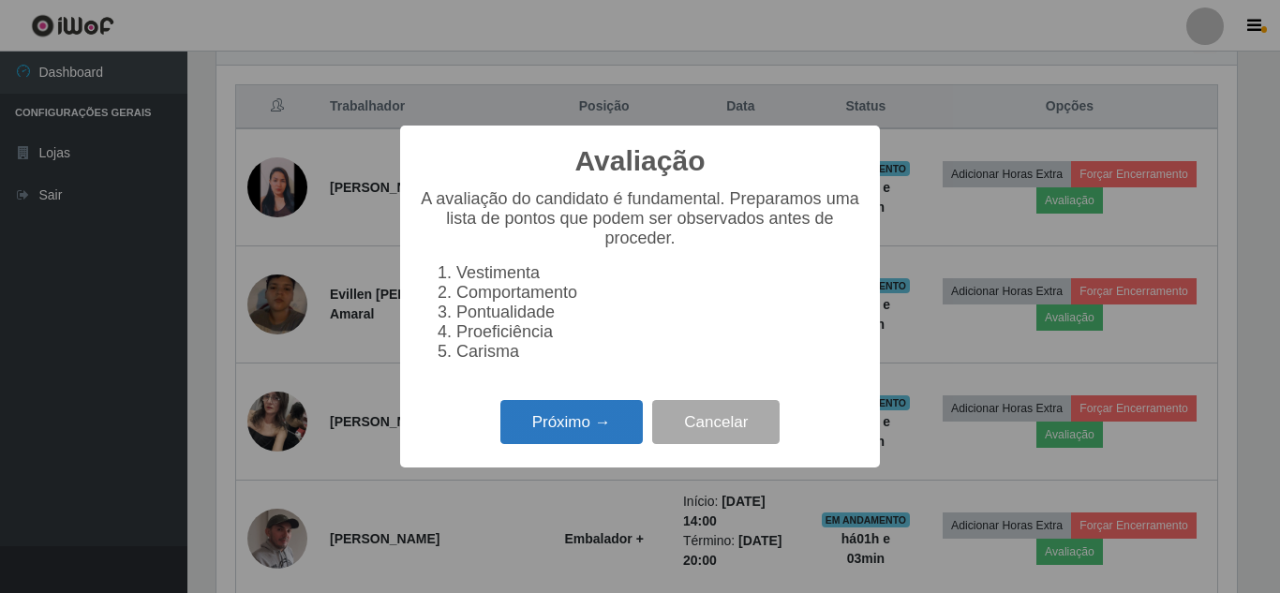
click at [590, 434] on button "Próximo →" at bounding box center [572, 422] width 142 height 44
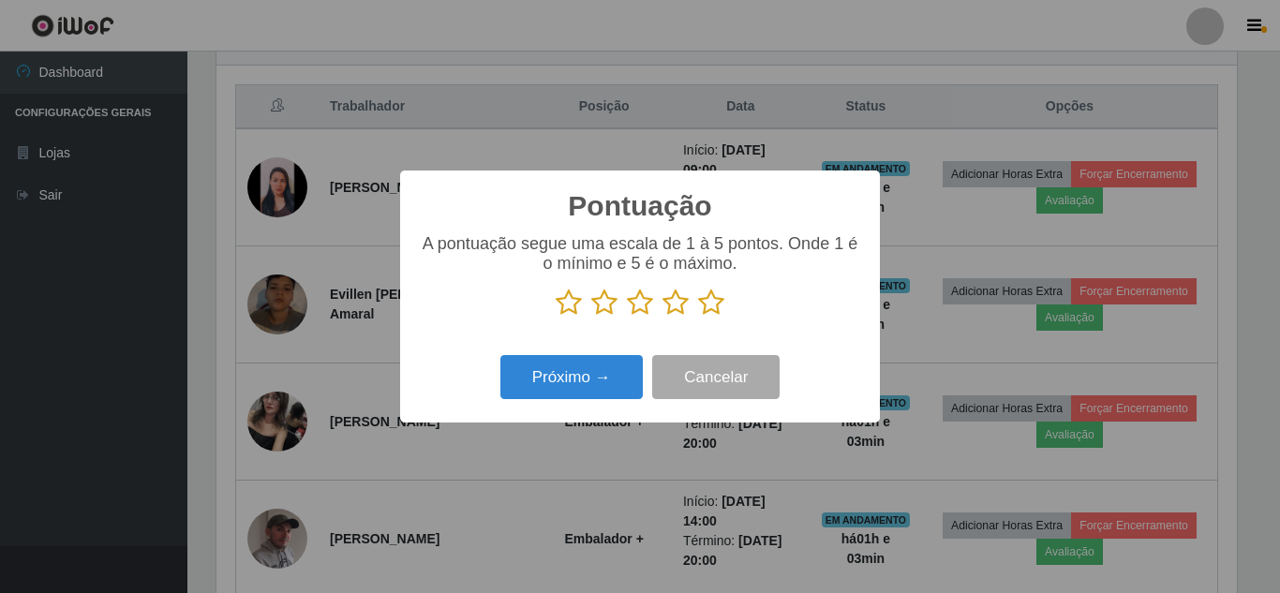
click at [709, 306] on icon at bounding box center [711, 303] width 26 height 28
click at [698, 317] on input "radio" at bounding box center [698, 317] width 0 height 0
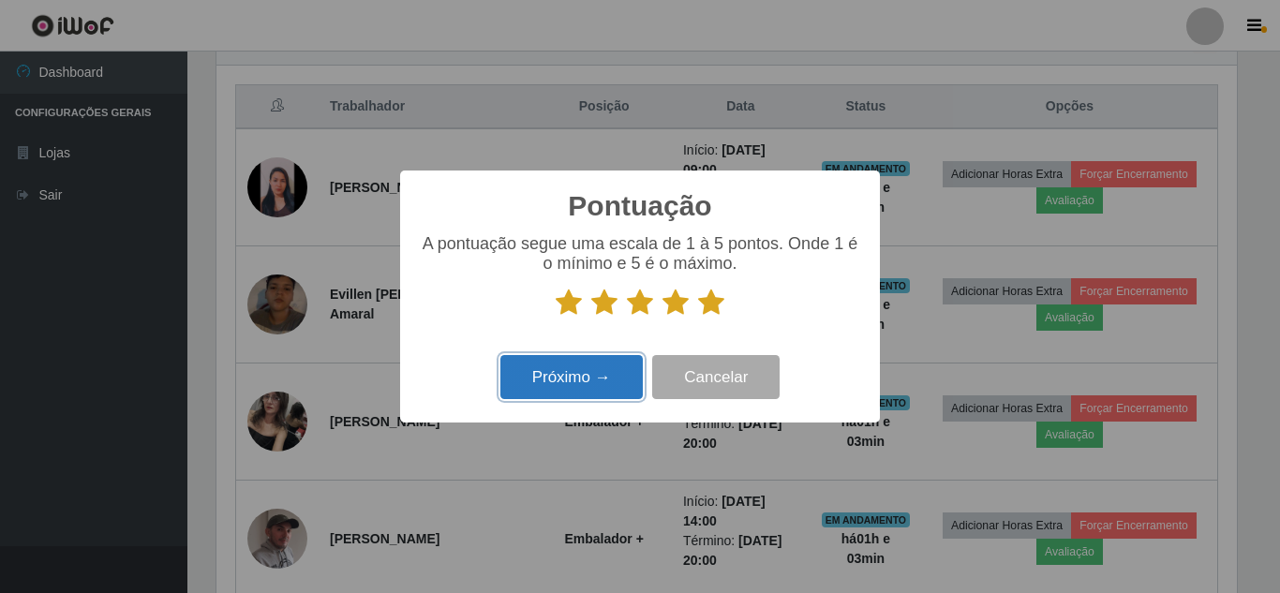
click at [578, 373] on button "Próximo →" at bounding box center [572, 377] width 142 height 44
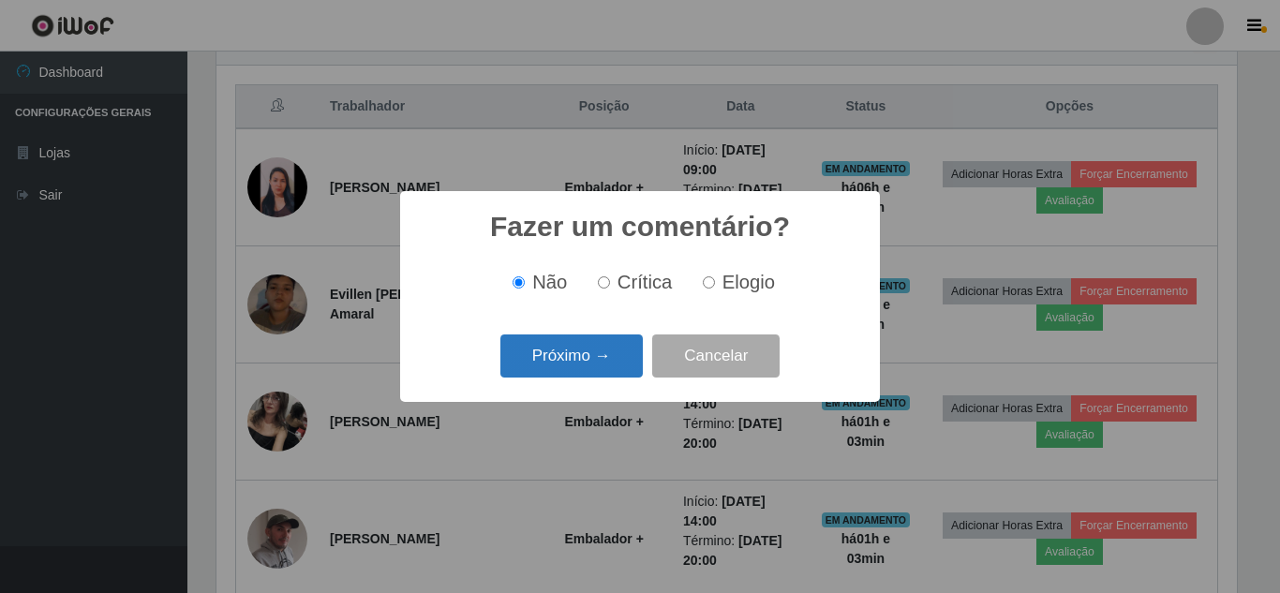
click at [593, 361] on button "Próximo →" at bounding box center [572, 357] width 142 height 44
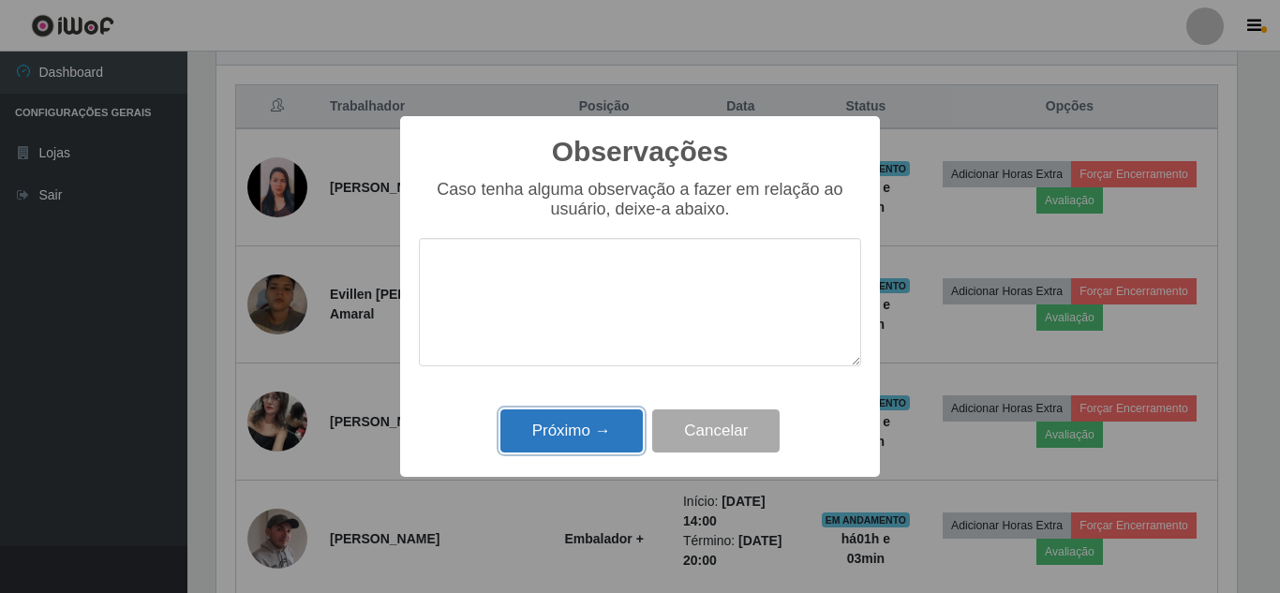
click at [615, 437] on button "Próximo →" at bounding box center [572, 432] width 142 height 44
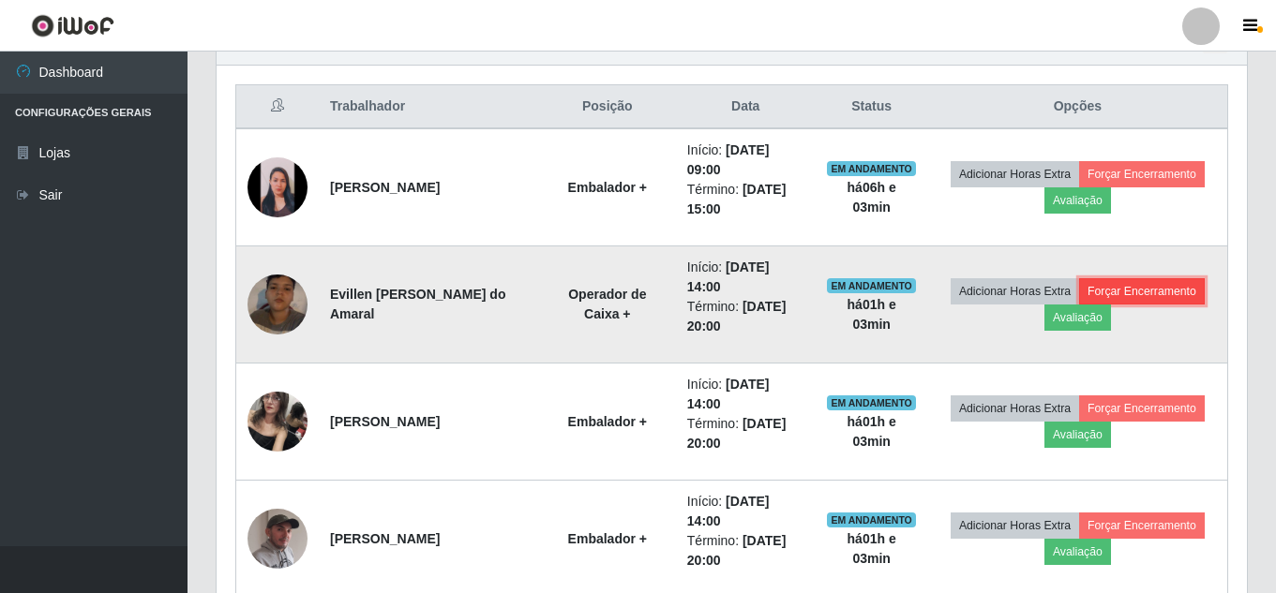
click at [1150, 292] on button "Forçar Encerramento" at bounding box center [1142, 291] width 126 height 26
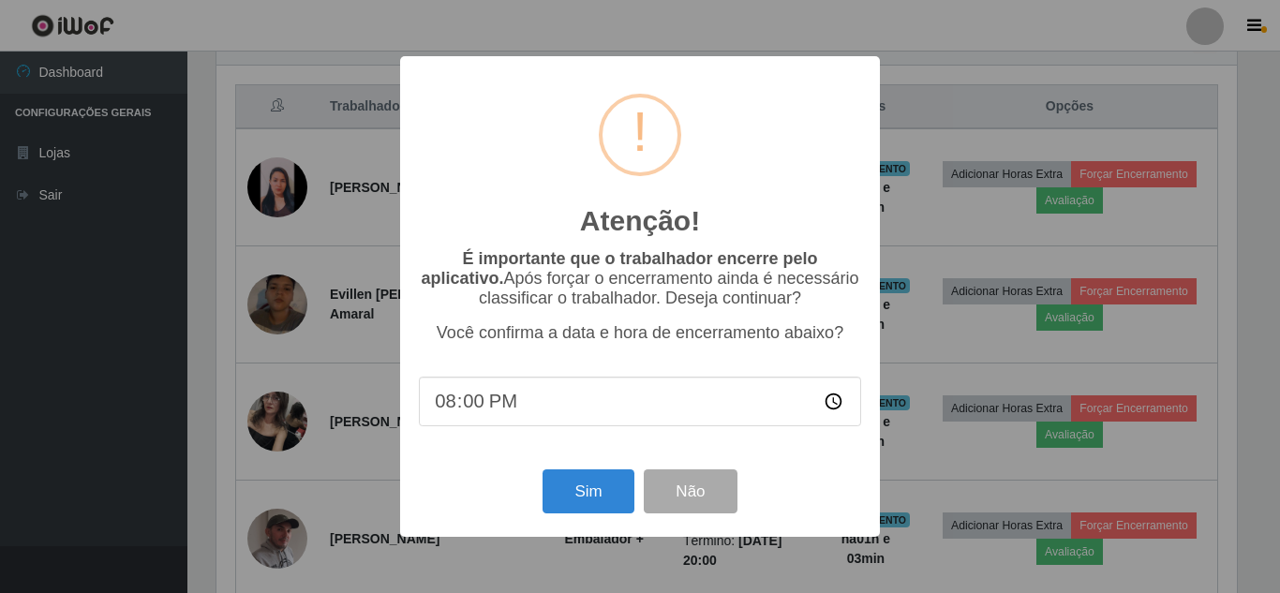
click at [1275, 232] on div "Atenção! × É importante que o trabalhador encerre pelo aplicativo. Após forçar …" at bounding box center [640, 296] width 1280 height 593
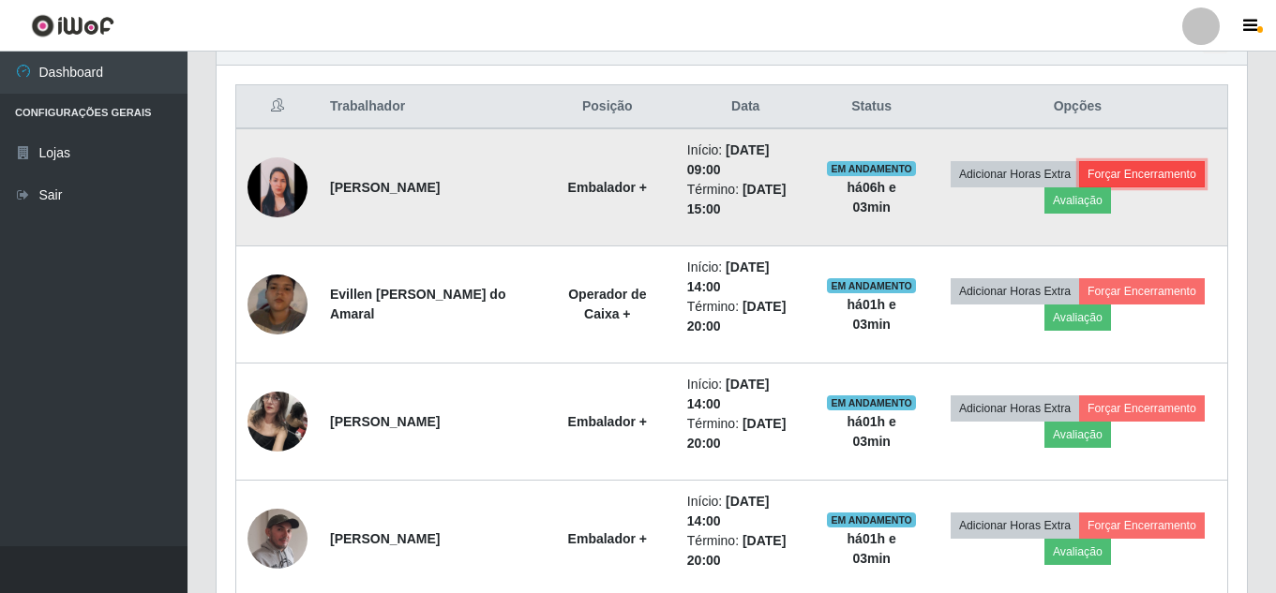
click at [1166, 171] on button "Forçar Encerramento" at bounding box center [1142, 174] width 126 height 26
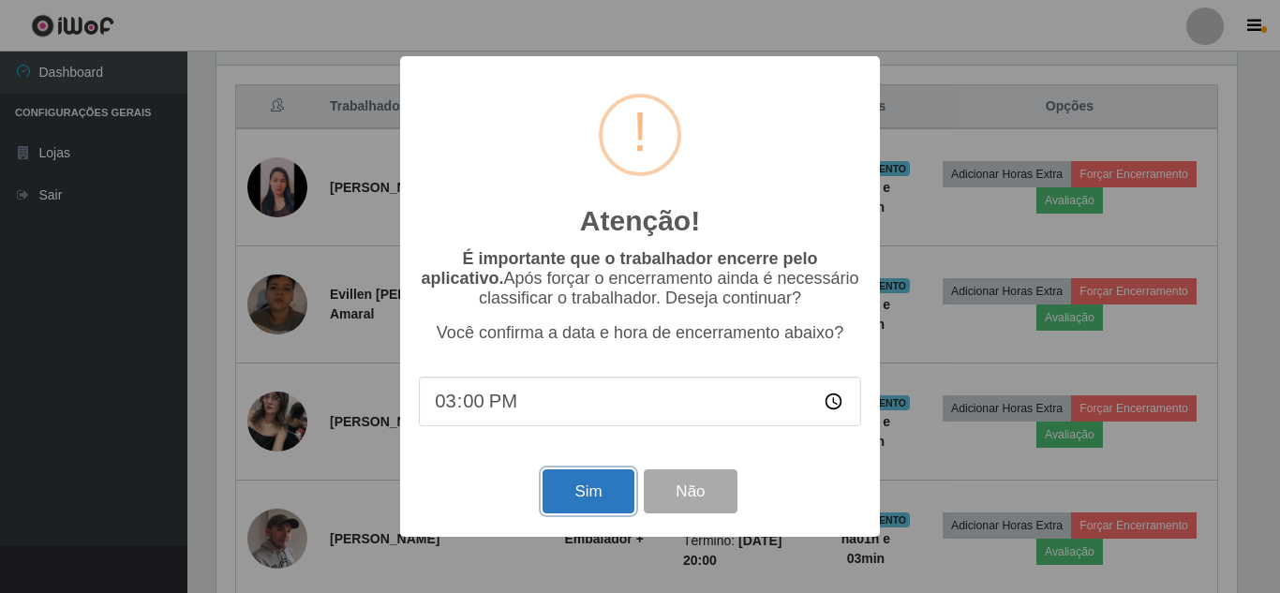
click at [596, 497] on button "Sim" at bounding box center [588, 492] width 91 height 44
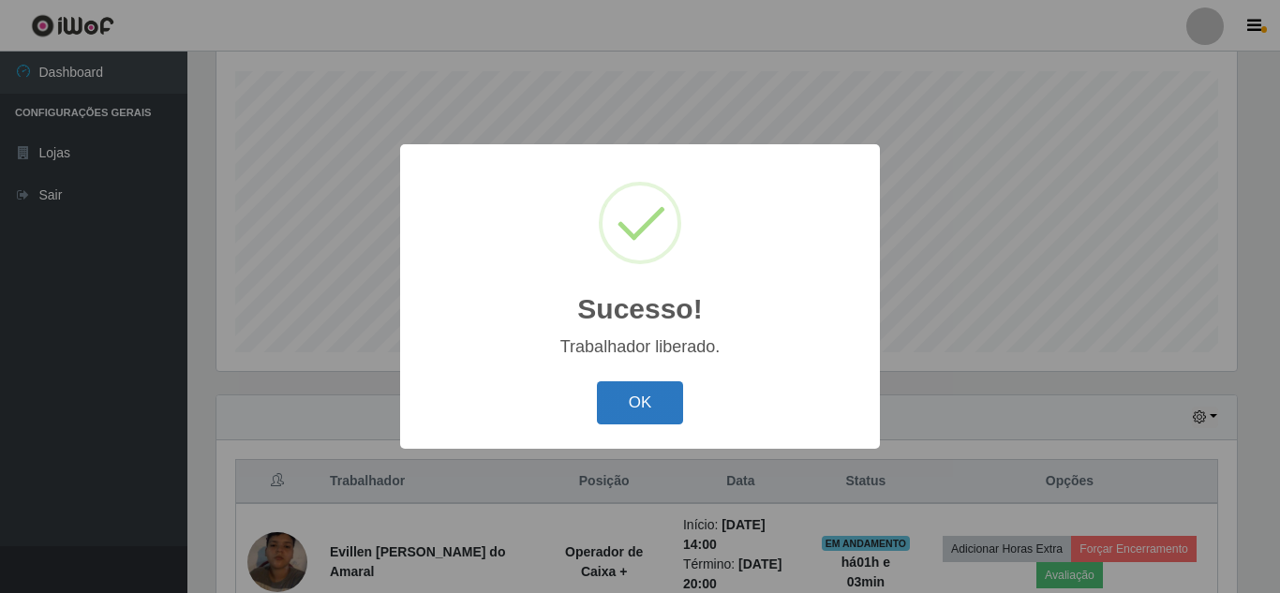
click at [663, 418] on button "OK" at bounding box center [640, 403] width 87 height 44
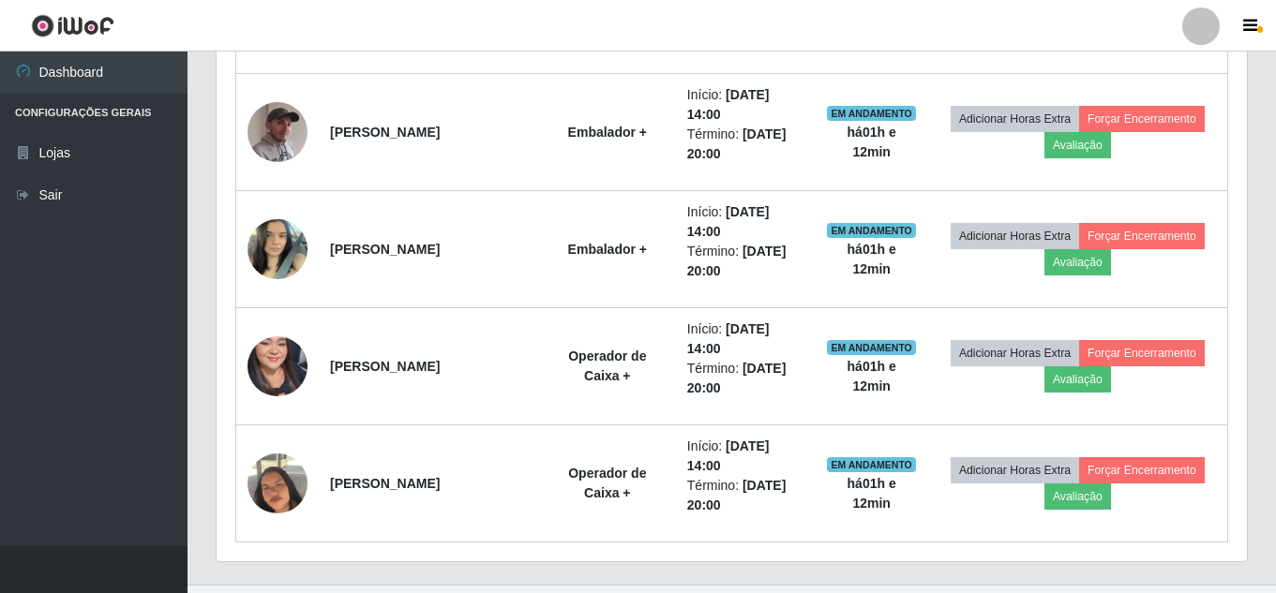
scroll to position [1021, 0]
